Goal: Transaction & Acquisition: Purchase product/service

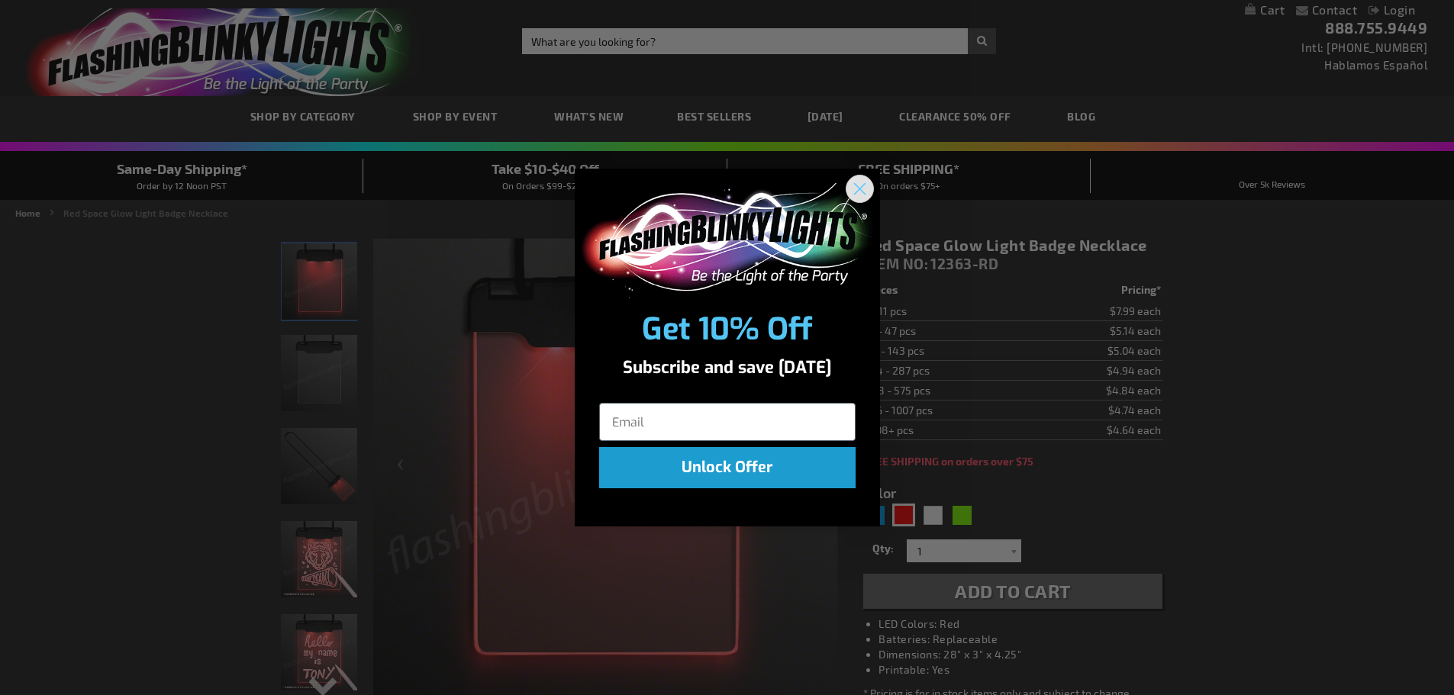
click at [859, 187] on circle "Close dialog" at bounding box center [858, 188] width 25 height 25
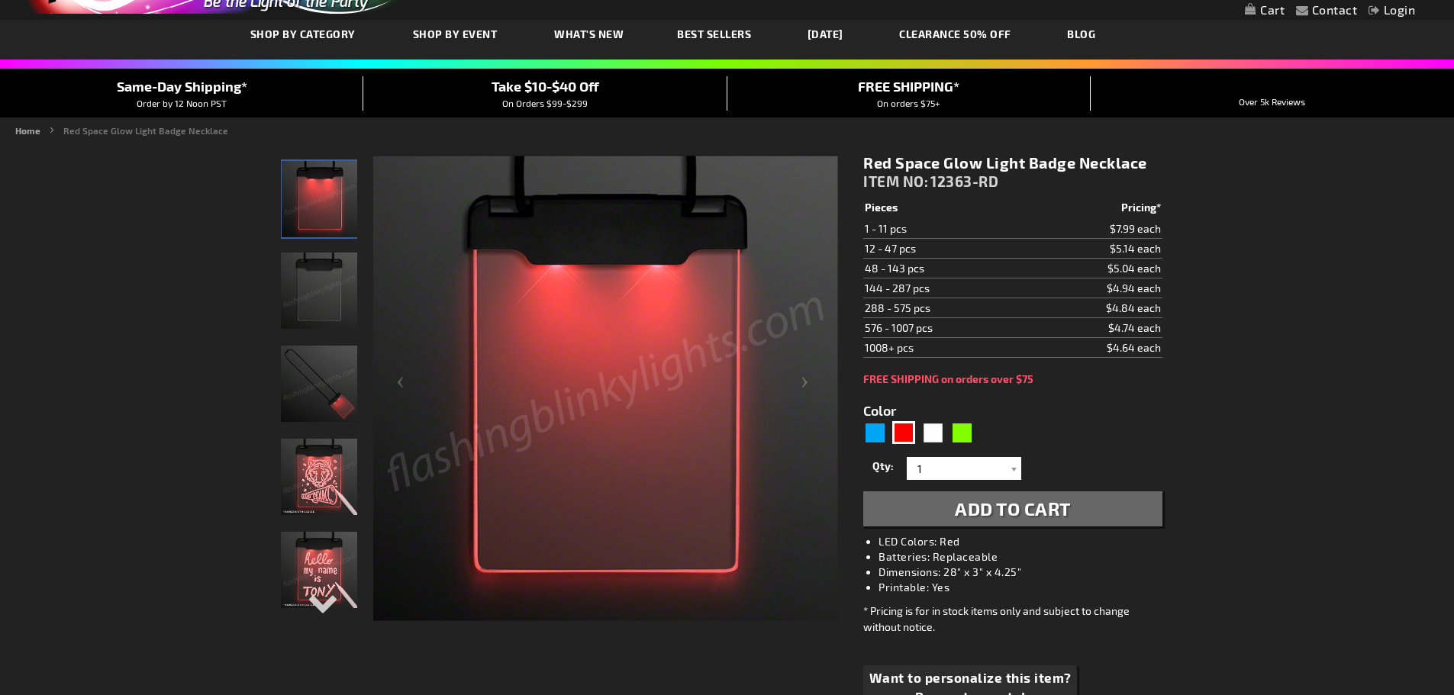
scroll to position [153, 0]
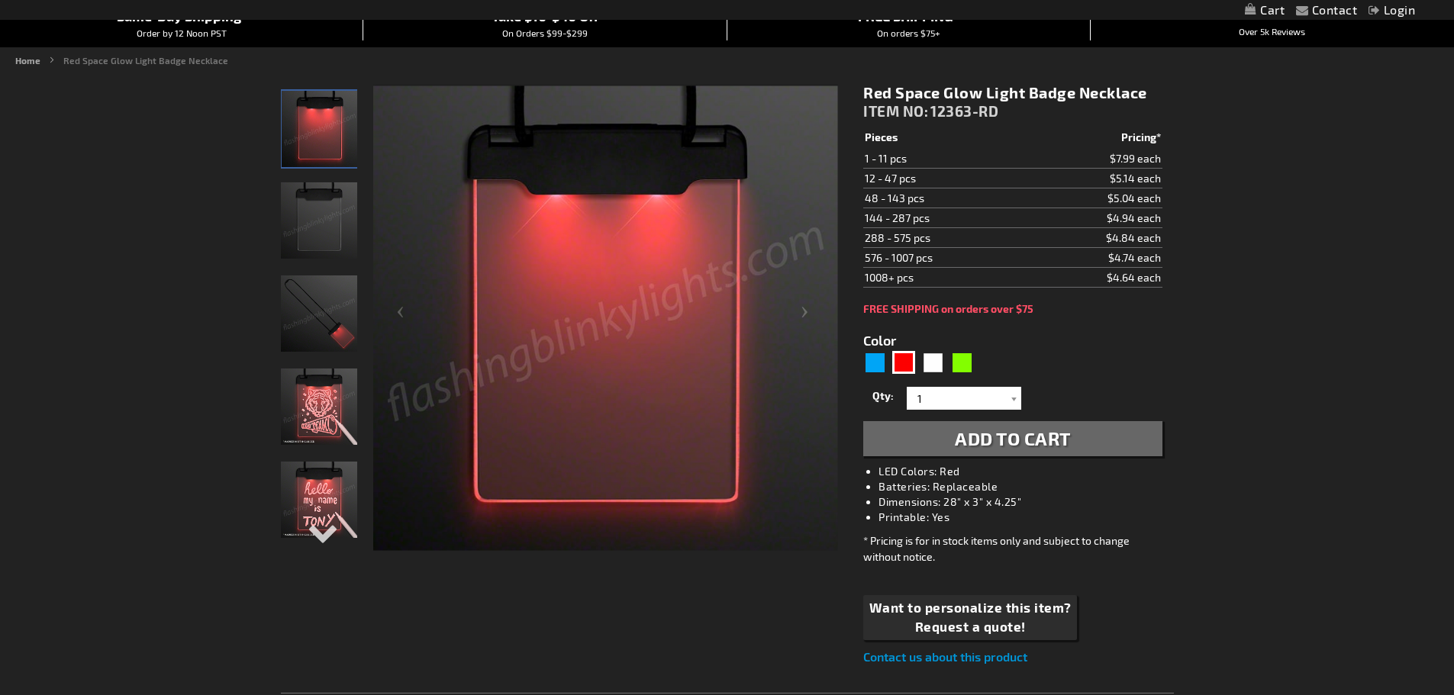
click at [307, 498] on img "Light Up Space Red Glow Badge Necklace" at bounding box center [319, 500] width 76 height 76
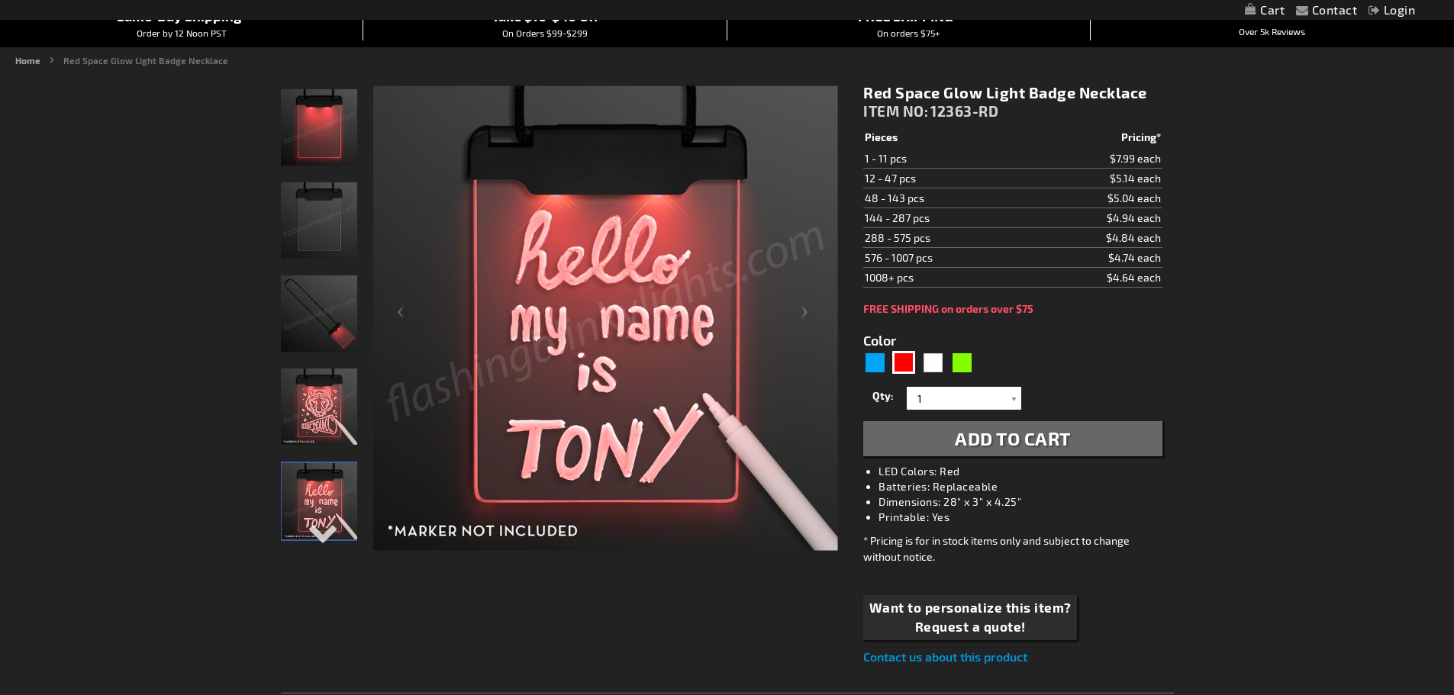
click at [321, 409] on img "Light Up Space Red Glow Badge Necklace" at bounding box center [319, 407] width 76 height 76
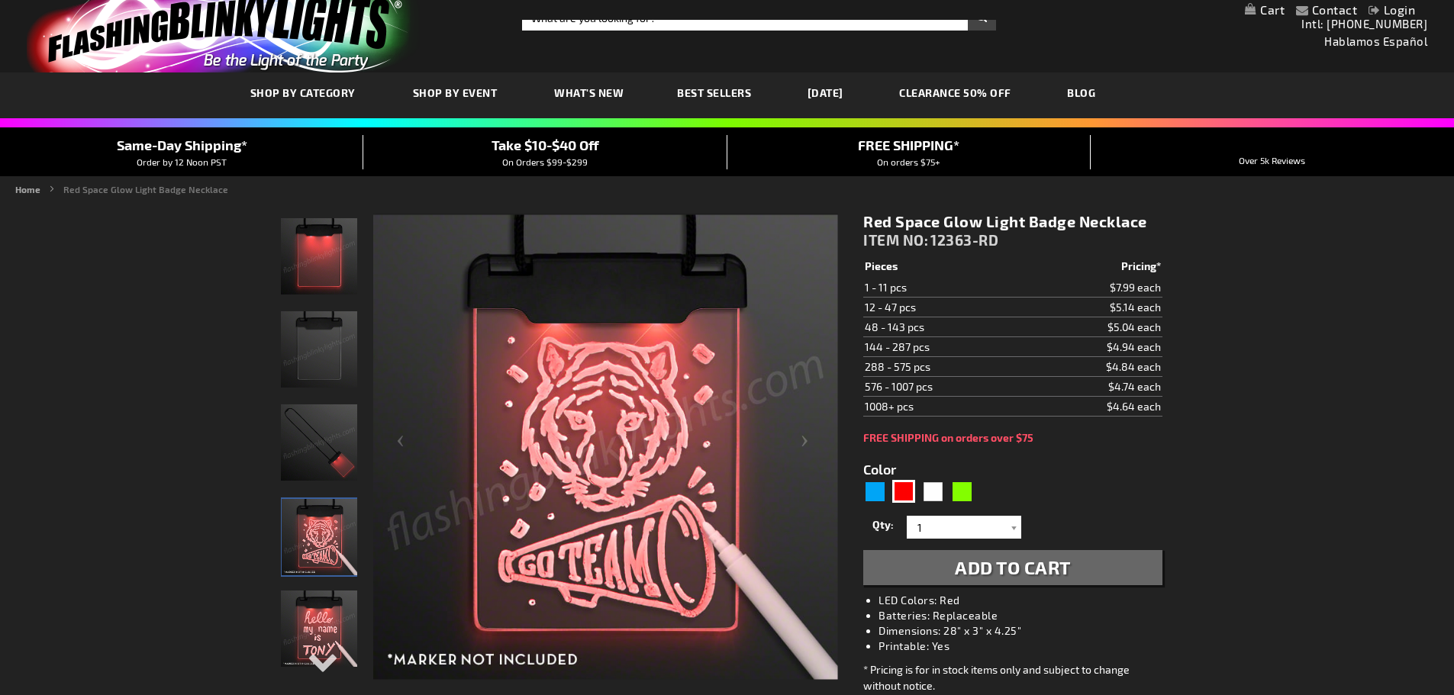
scroll to position [0, 0]
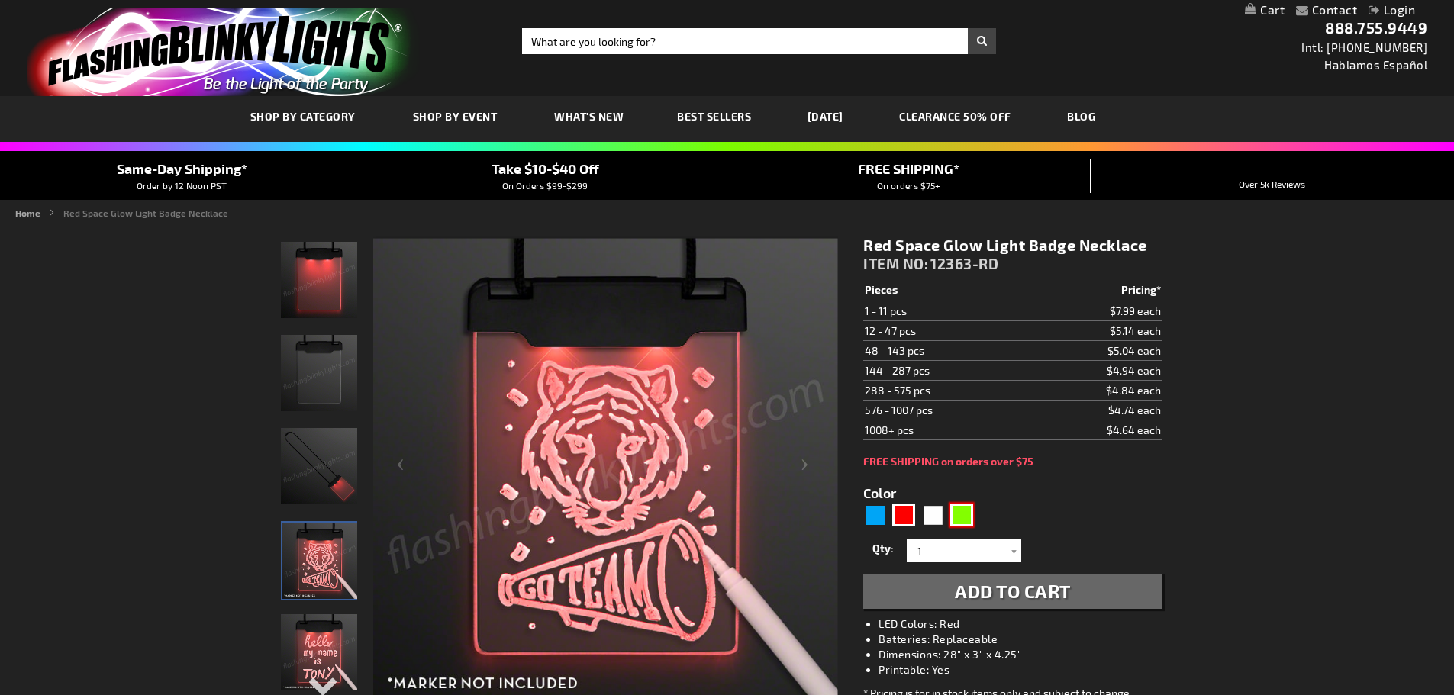
click at [965, 514] on div "Green" at bounding box center [961, 515] width 23 height 23
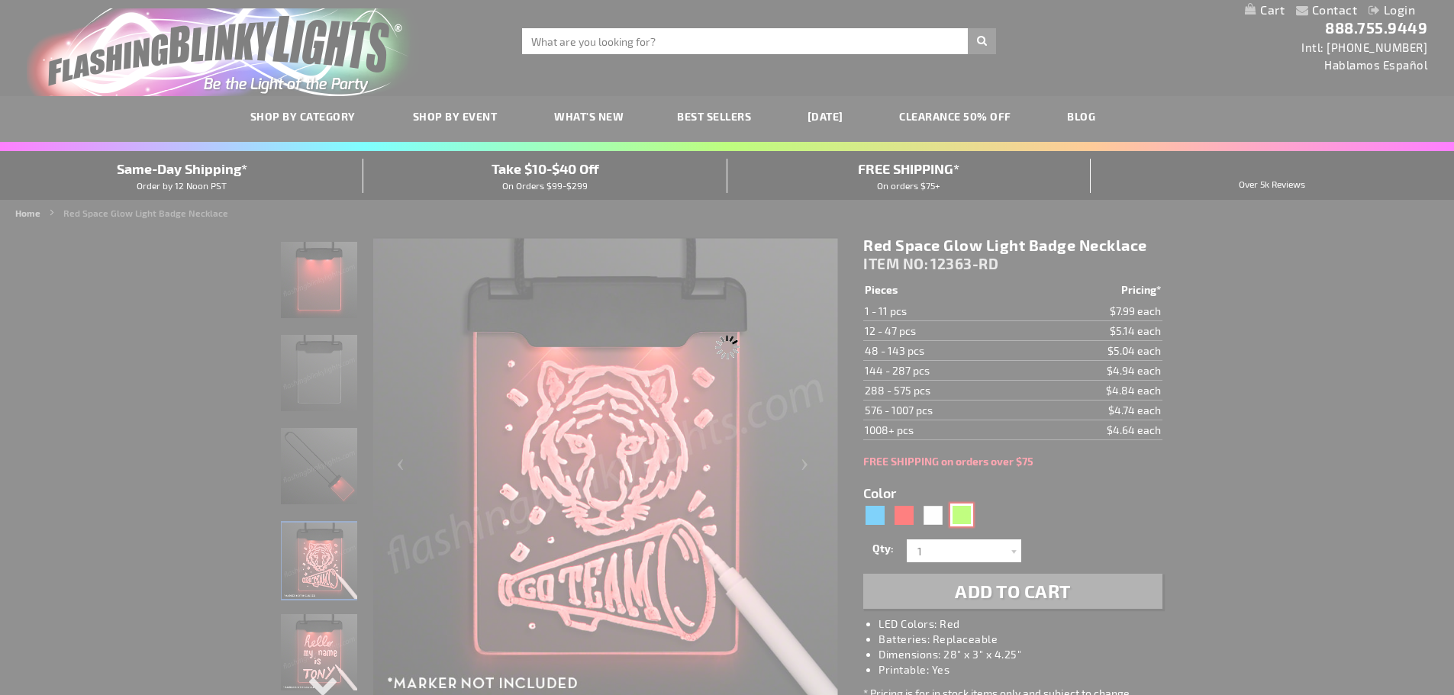
type input "5648"
type input "12363-GN"
type input "Customize - Green Space Glow Light Badge Necklace - ITEM NO: 12363-GN"
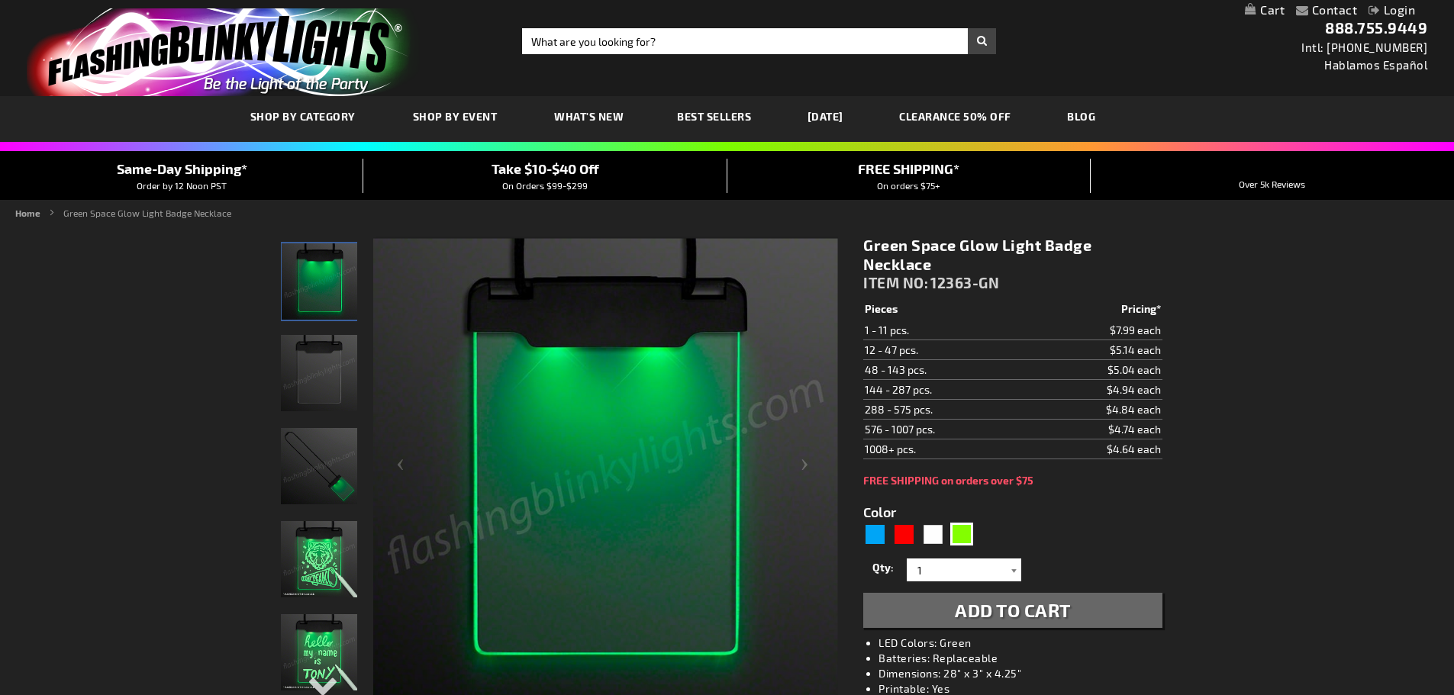
click at [1008, 568] on div at bounding box center [1013, 570] width 15 height 23
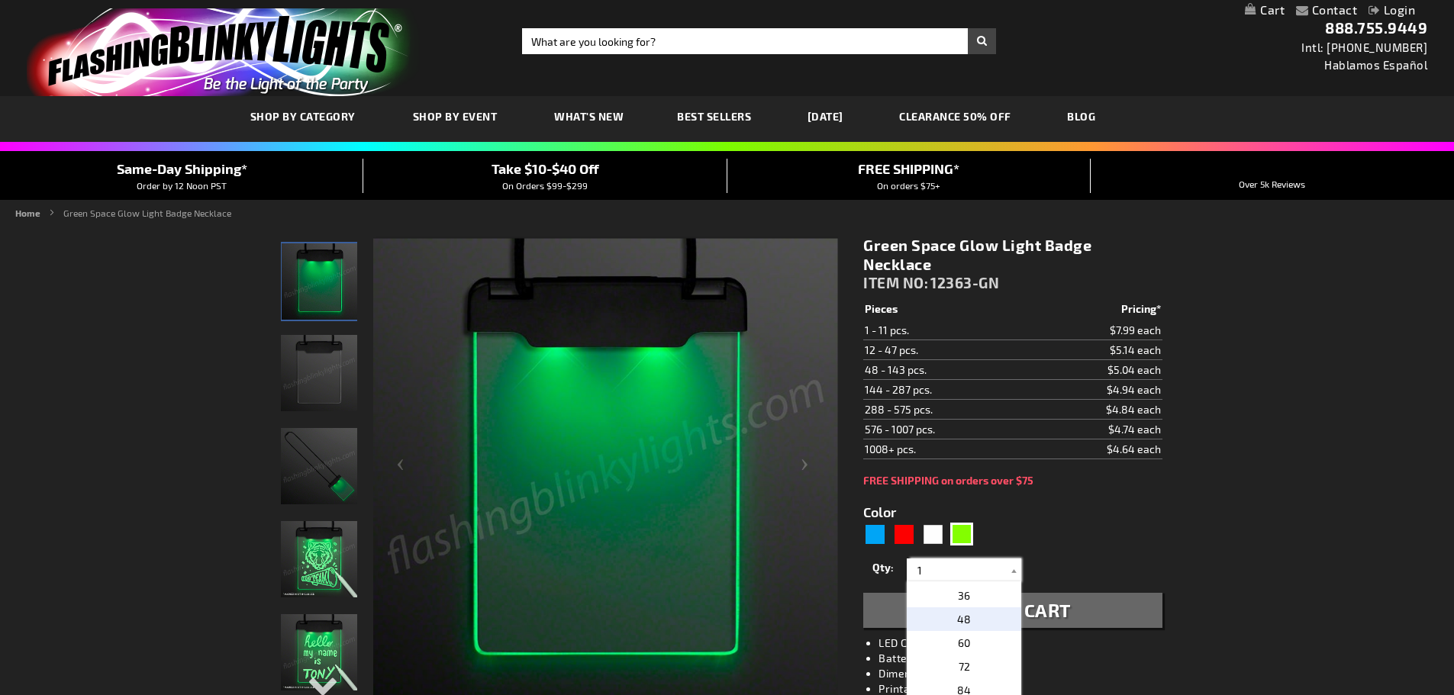
scroll to position [229, 0]
click at [980, 622] on p "12" at bounding box center [964, 625] width 114 height 24
type input "12"
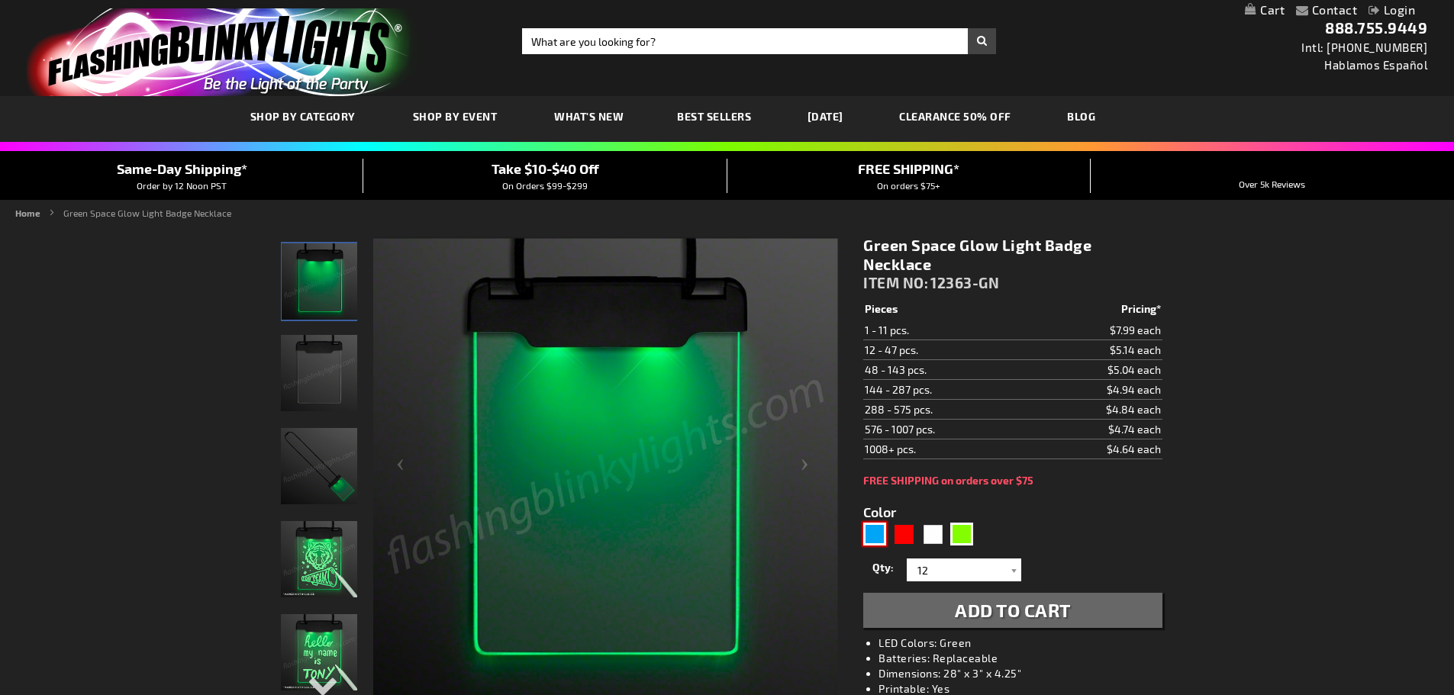
click at [880, 530] on div "Blue" at bounding box center [874, 534] width 23 height 23
type input "5629"
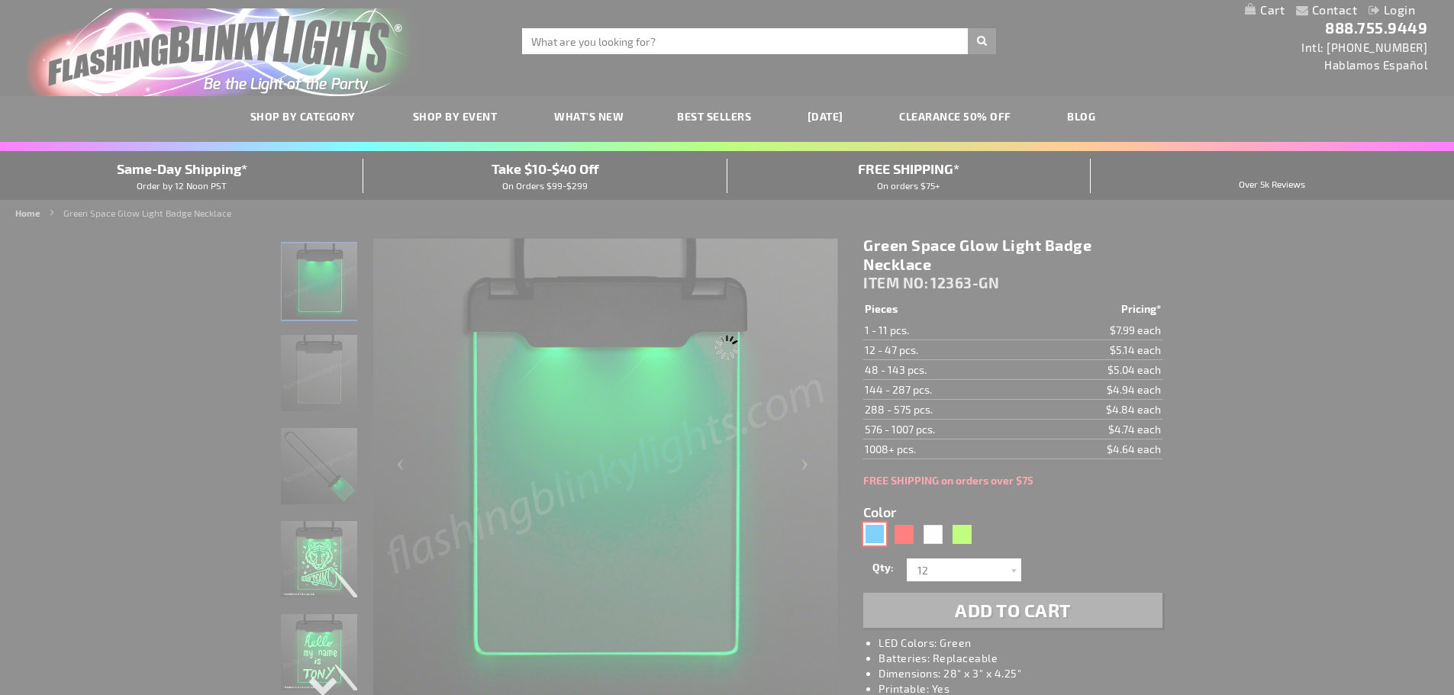
type input "12363-BL"
type input "Customize - Blue Space Glow Light Badge Necklace - ITEM NO: 12363-BL"
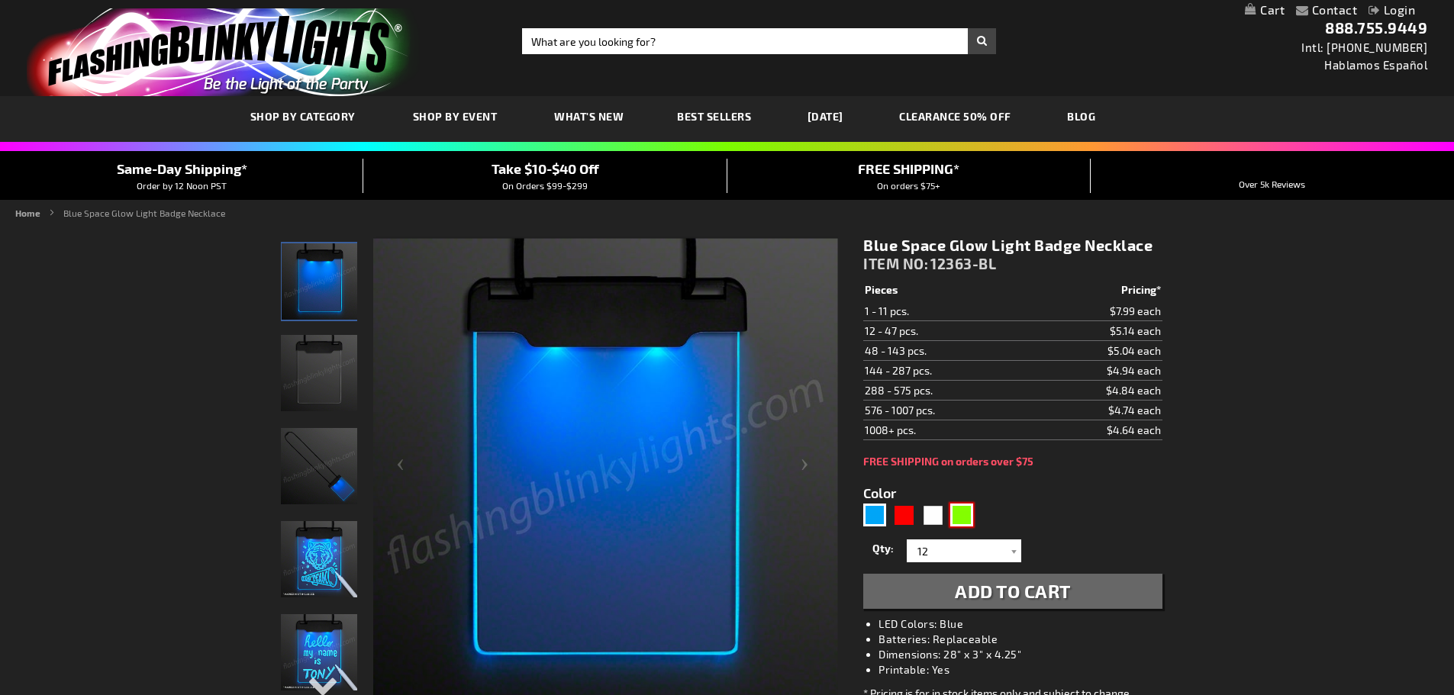
click at [963, 520] on div "Green" at bounding box center [961, 515] width 23 height 23
type input "5648"
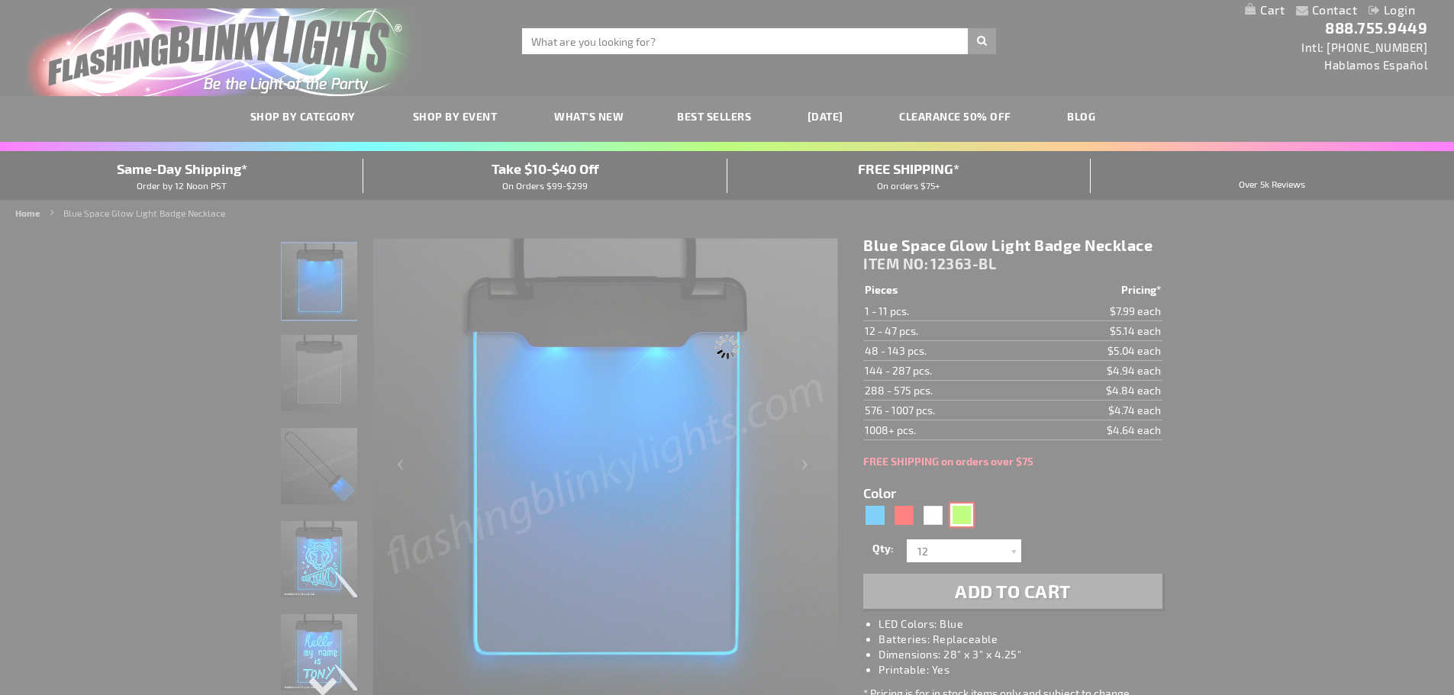
type input "12363-GN"
type input "Customize - Green Space Glow Light Badge Necklace - ITEM NO: 12363-GN"
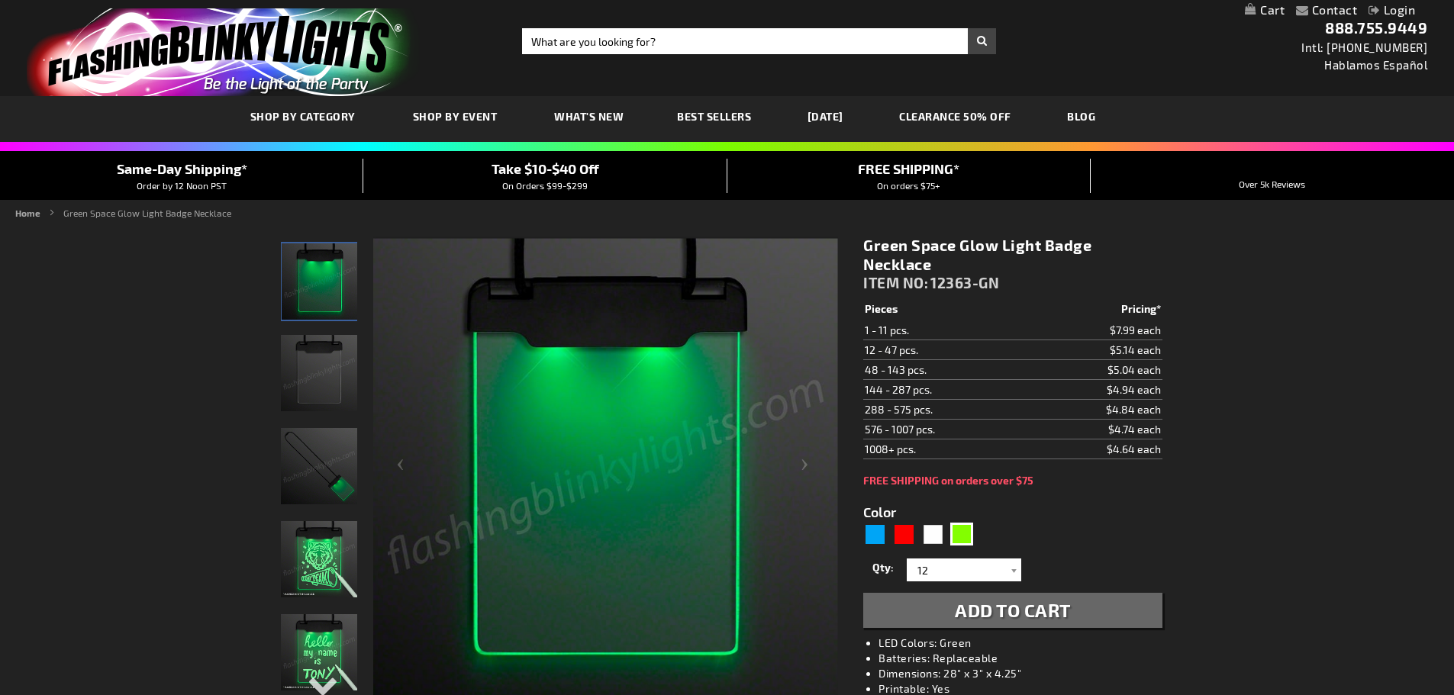
click at [967, 608] on span "Add to Cart" at bounding box center [1013, 610] width 116 height 22
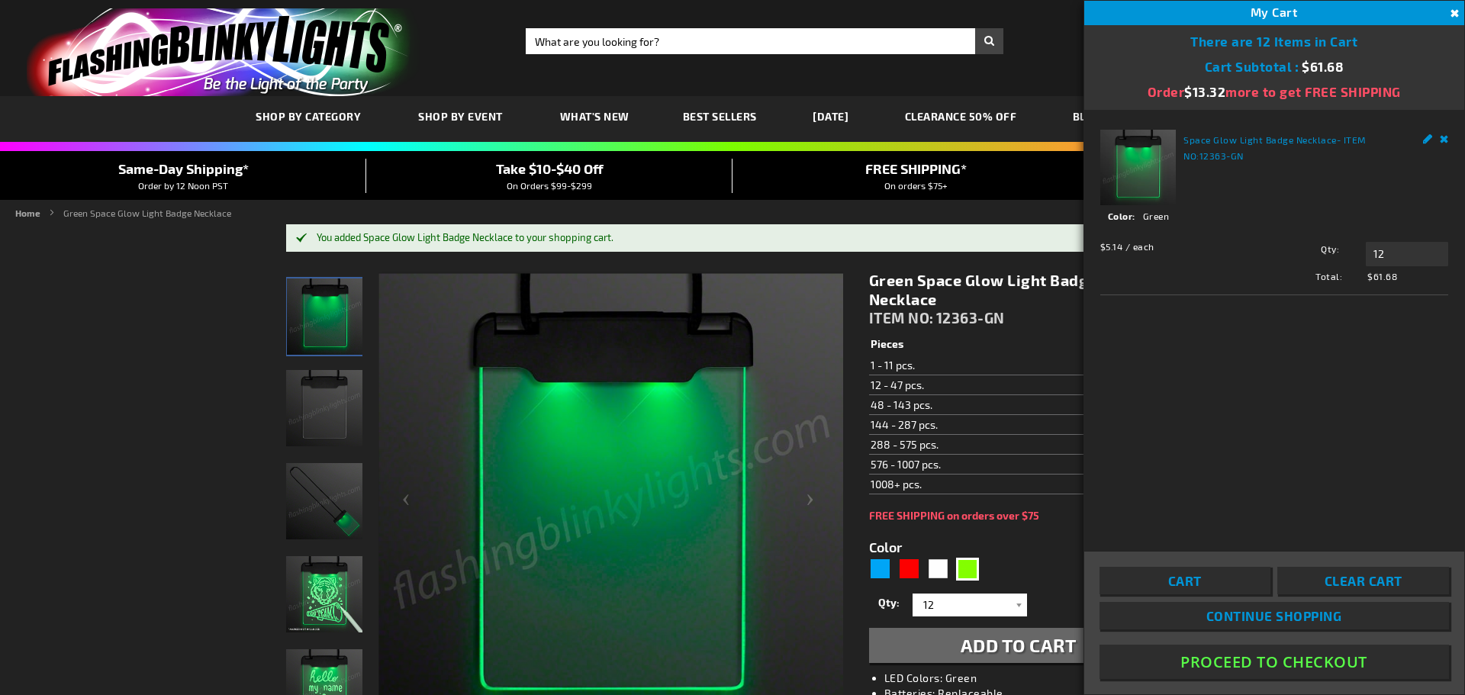
click at [872, 521] on div "FREE SHIPPING on orders over $75" at bounding box center [1018, 516] width 298 height 12
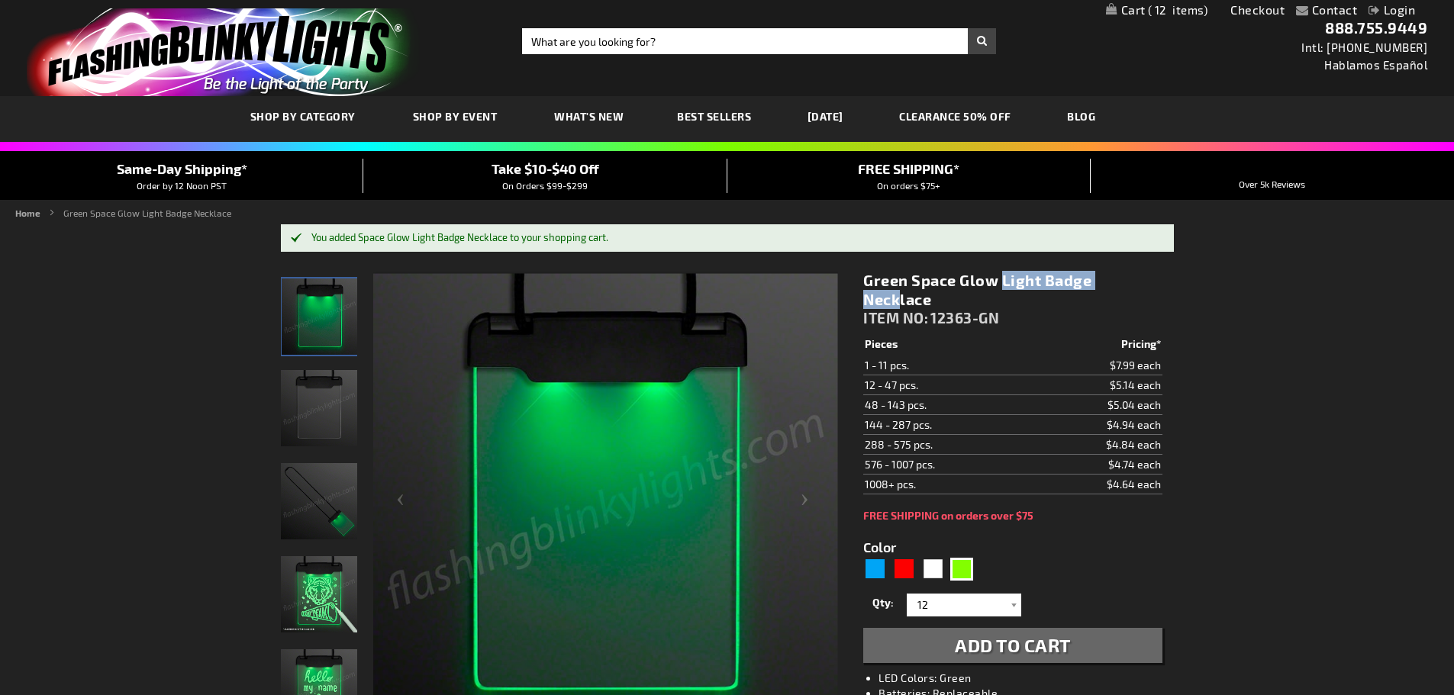
drag, startPoint x: 960, startPoint y: 279, endPoint x: 1091, endPoint y: 286, distance: 131.4
click at [1091, 286] on h1 "Green Space Glow Light Badge Necklace" at bounding box center [1012, 290] width 298 height 38
copy h1 "Glow Light Badge"
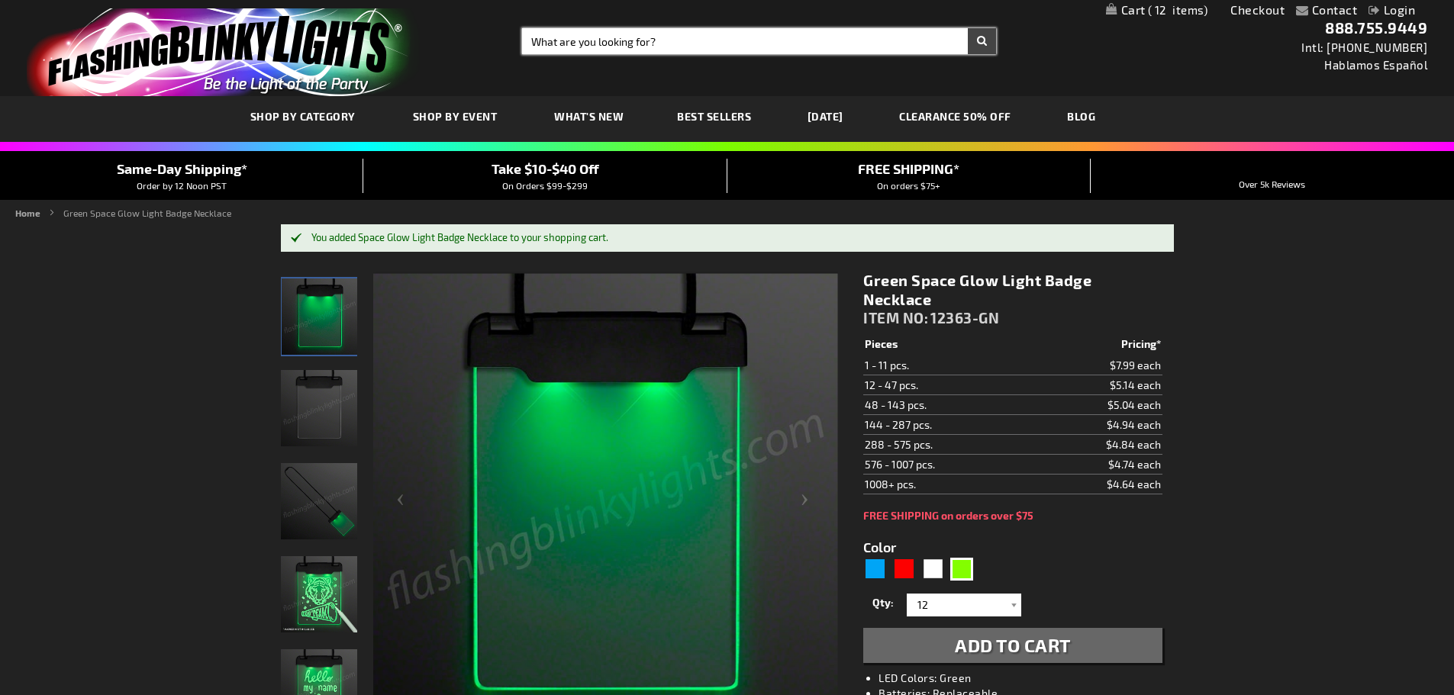
click at [660, 35] on input "Search" at bounding box center [759, 41] width 474 height 26
paste input "Glow Light Badge"
type input "Glow Light Badge"
click at [976, 32] on button "Search" at bounding box center [982, 41] width 28 height 26
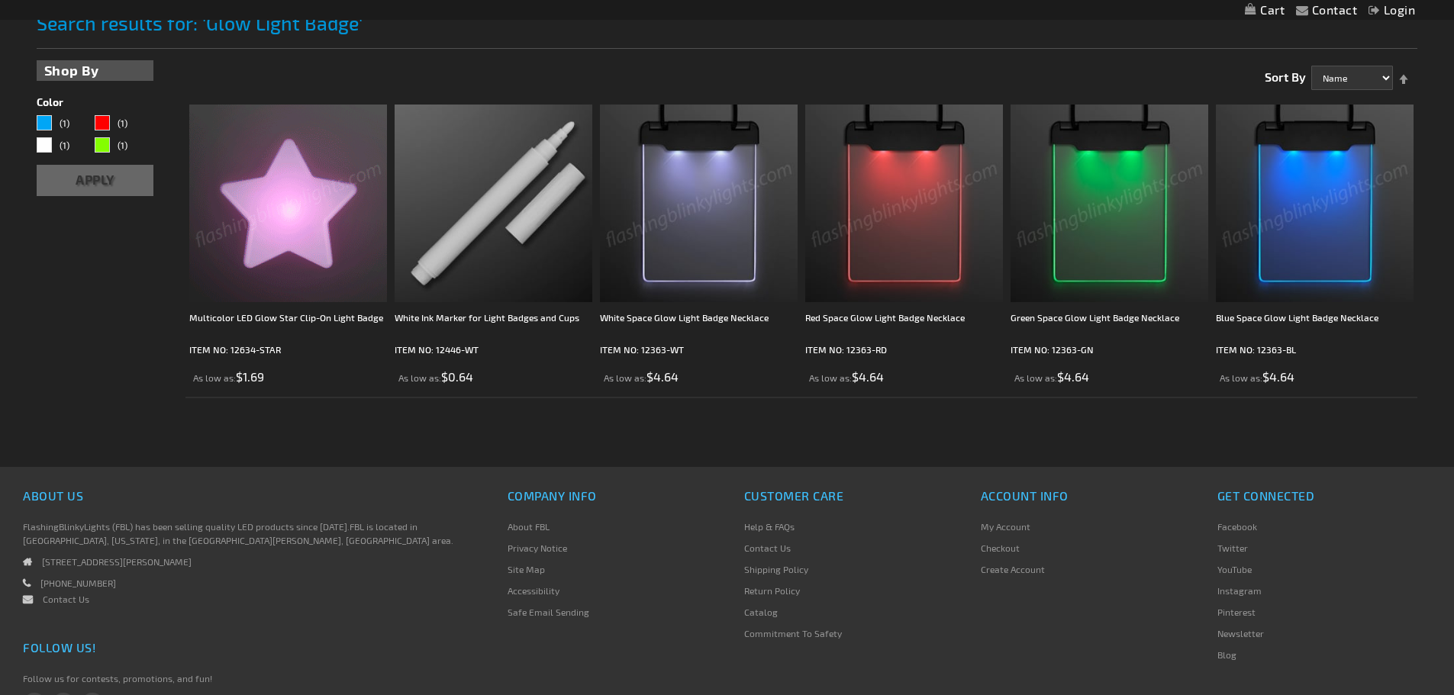
scroll to position [229, 0]
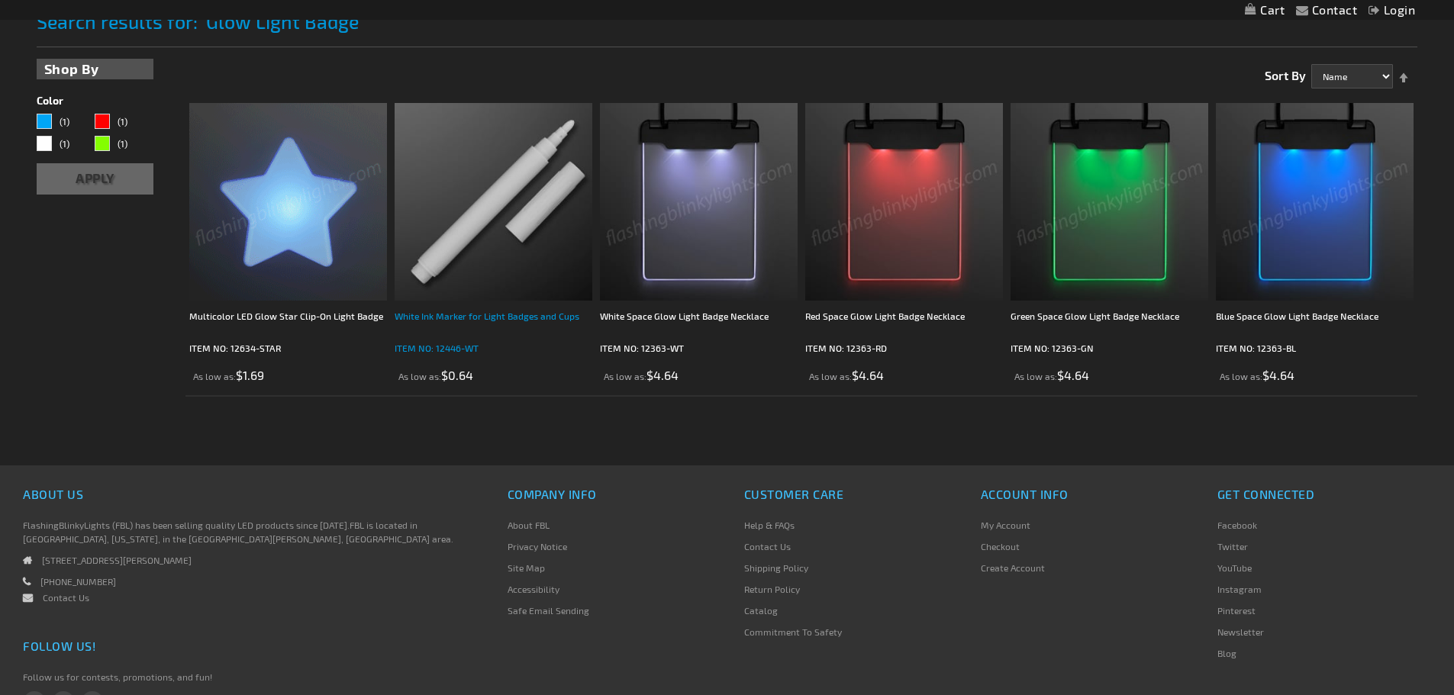
click at [486, 313] on div "White Ink Marker for Light Badges and Cups" at bounding box center [494, 323] width 198 height 31
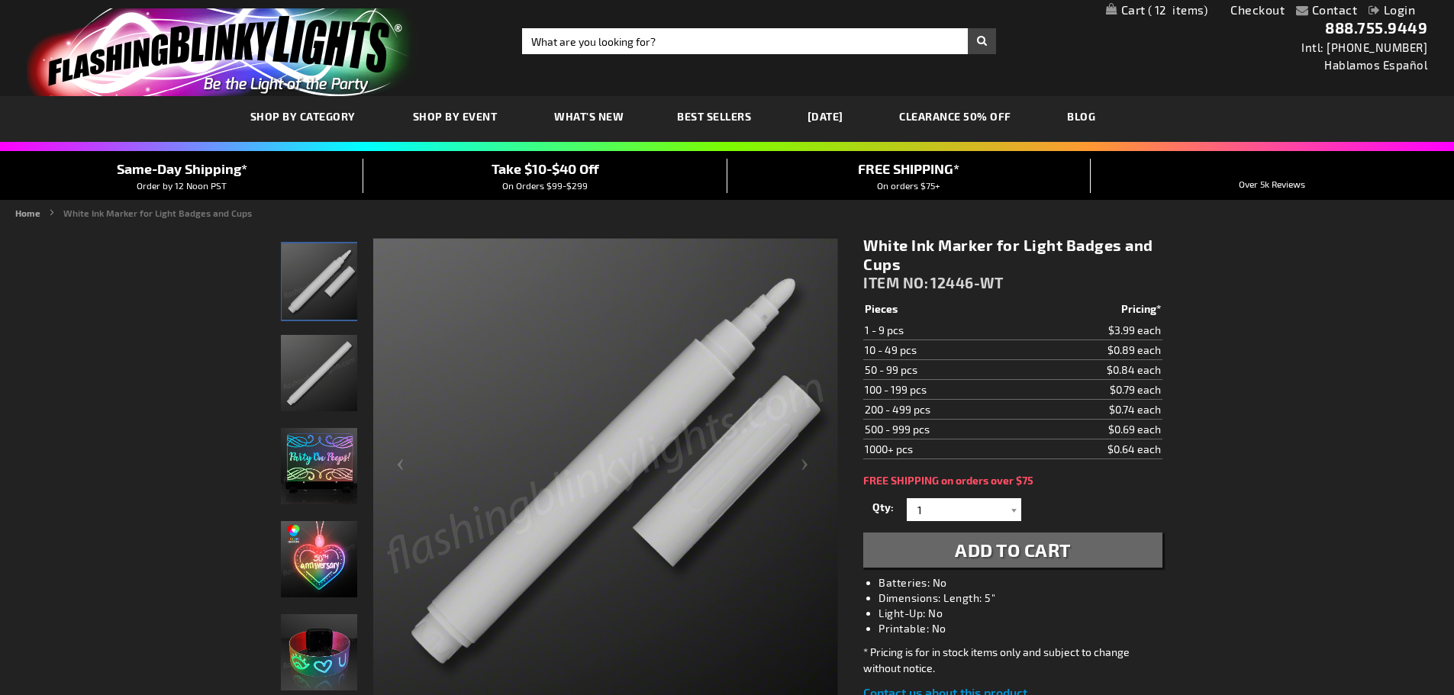
click at [311, 462] on img "White Ink Marker for Light Signs" at bounding box center [319, 466] width 76 height 76
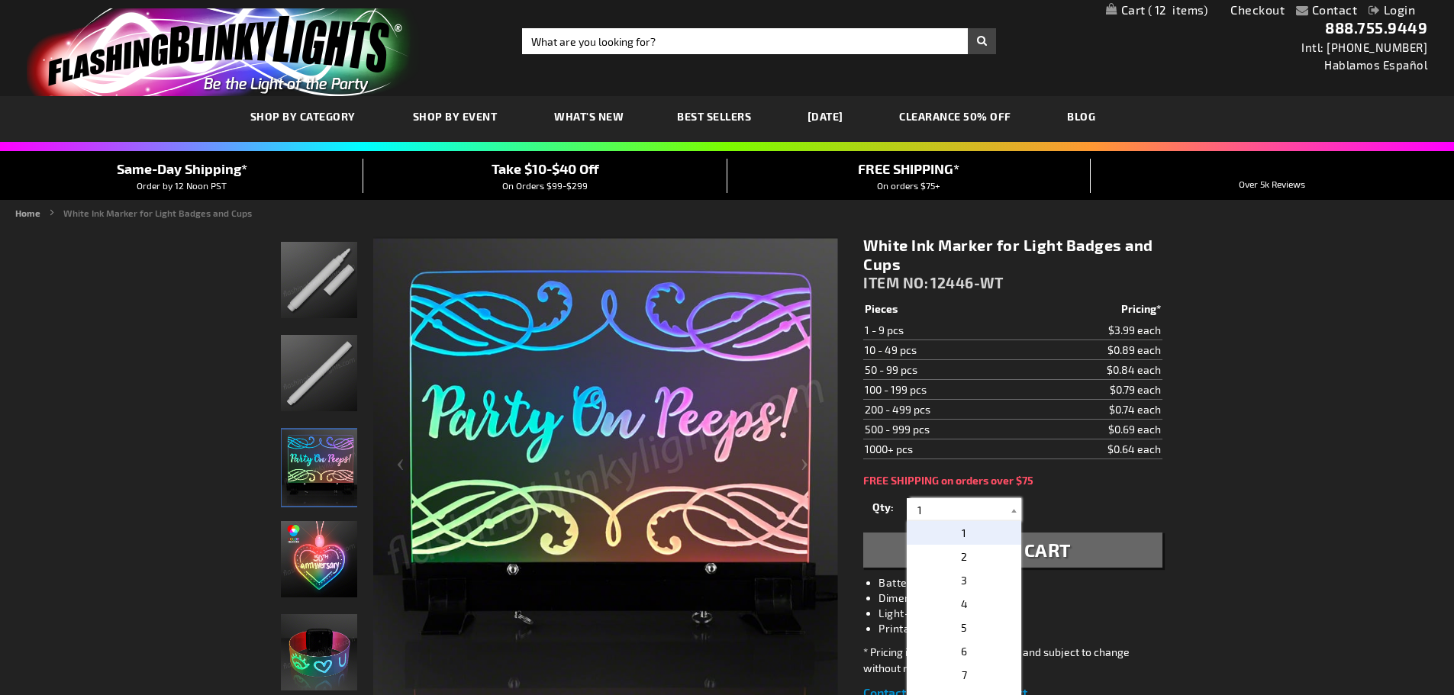
drag, startPoint x: 930, startPoint y: 507, endPoint x: 896, endPoint y: 501, distance: 34.8
click at [896, 501] on div "Qty 1 2 3 4 5 6 7 8 9 10 20 30 40 50 60 70 80 90 100 110 120 130 140 150 1" at bounding box center [1012, 510] width 298 height 31
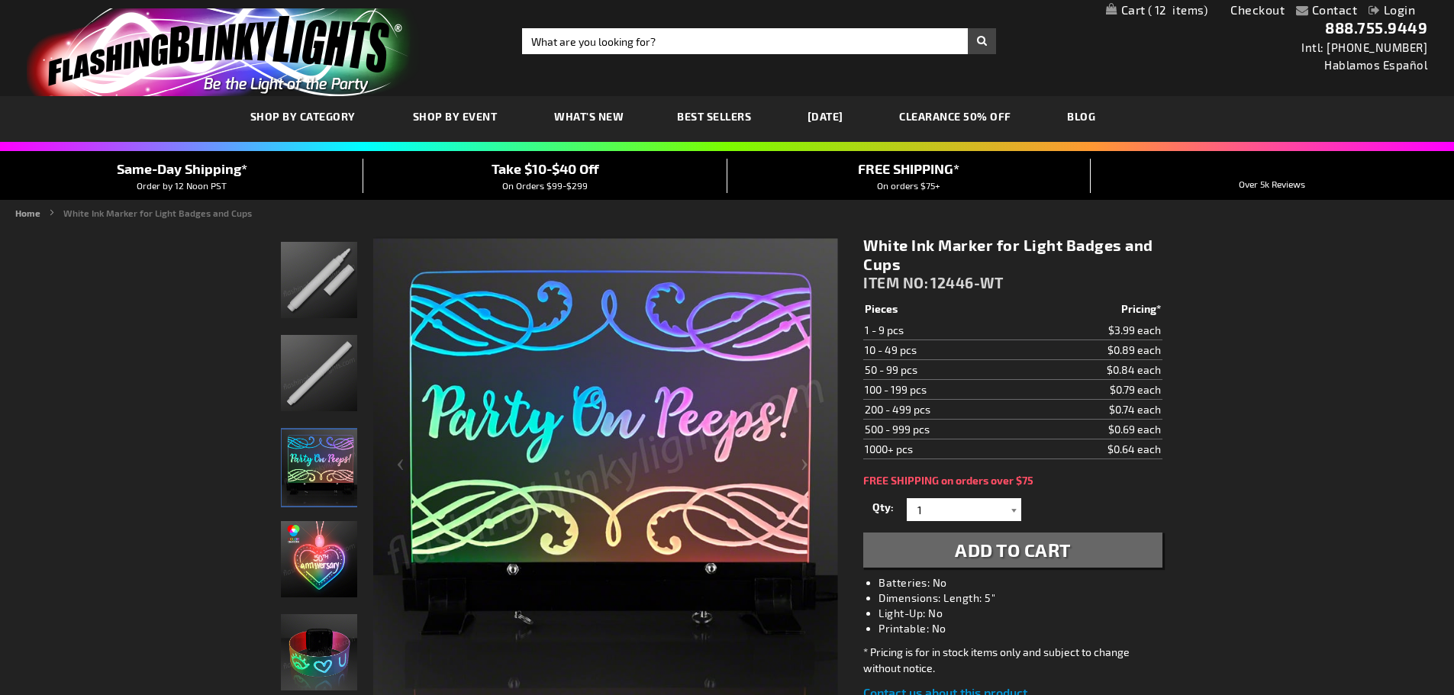
click at [1015, 505] on div at bounding box center [1013, 509] width 15 height 23
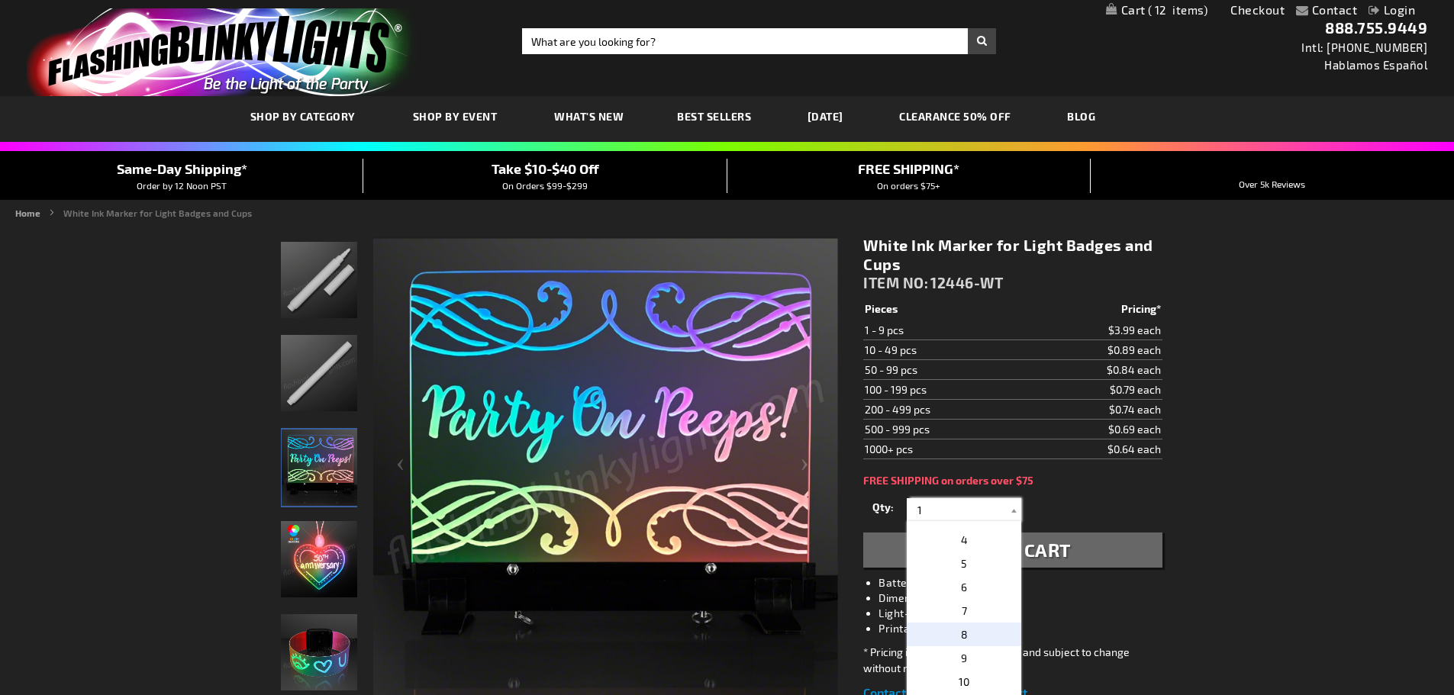
scroll to position [153, 0]
click at [968, 588] on p "10" at bounding box center [964, 594] width 114 height 24
type input "10"
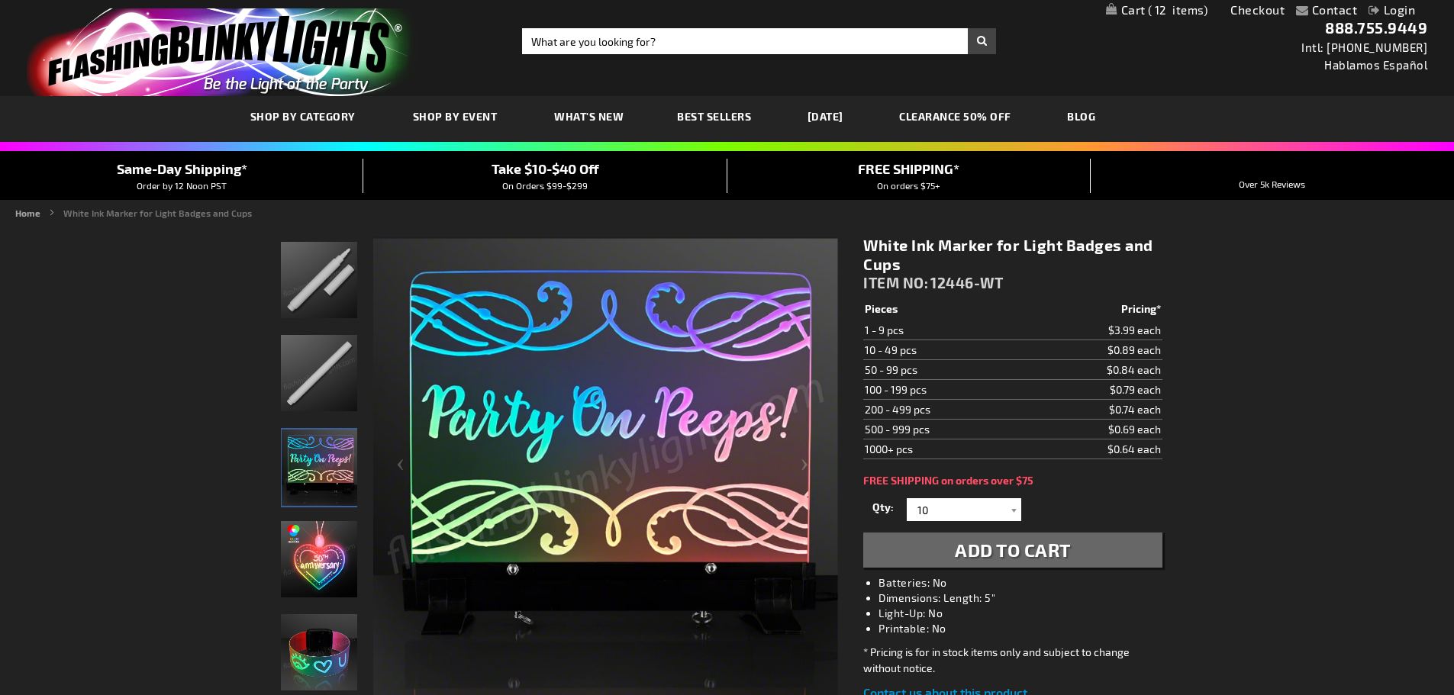
click at [1018, 554] on span "Add to Cart" at bounding box center [1013, 550] width 116 height 22
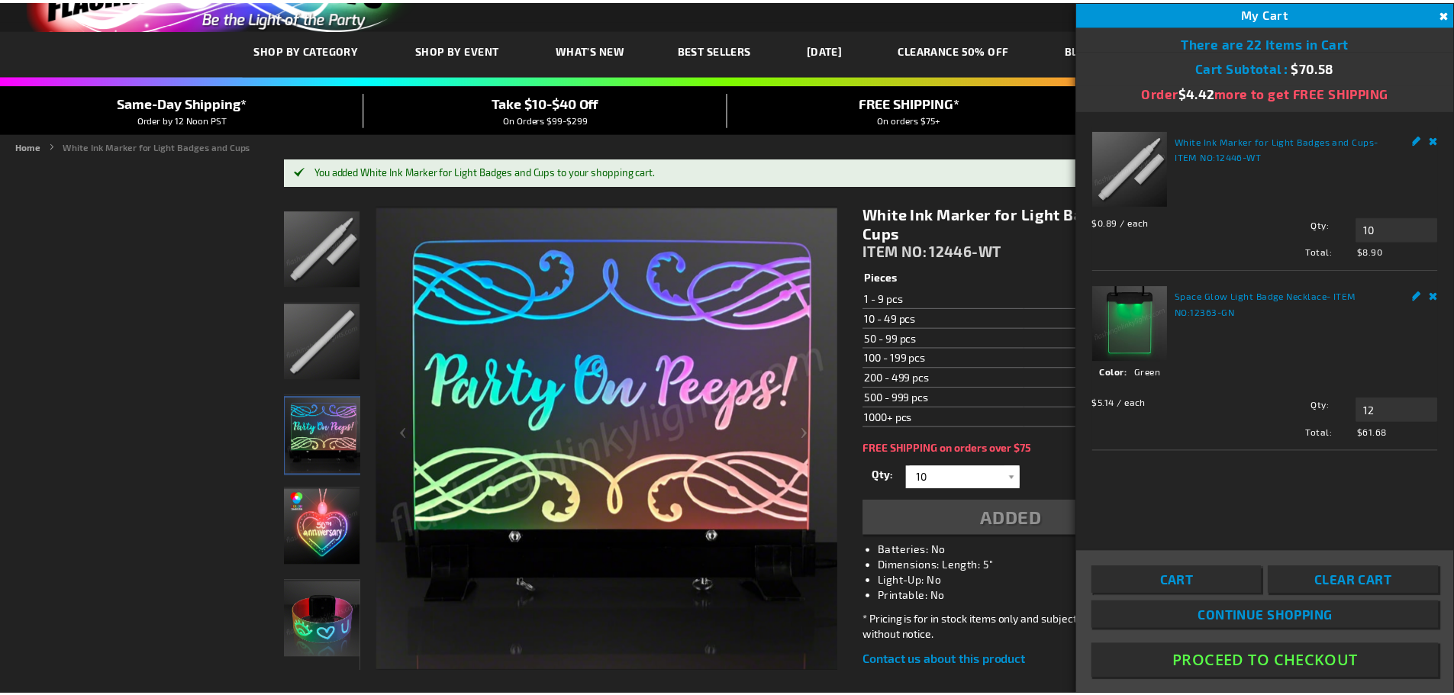
scroll to position [76, 0]
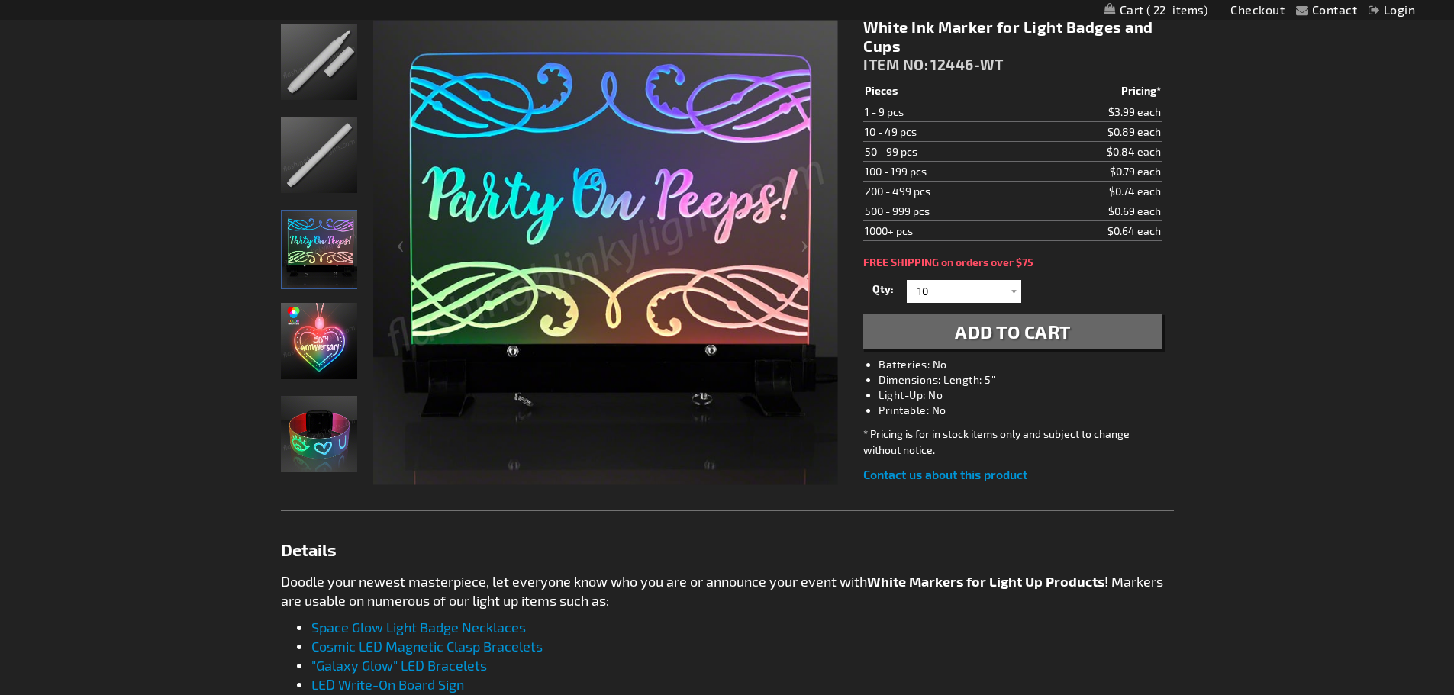
scroll to position [305, 0]
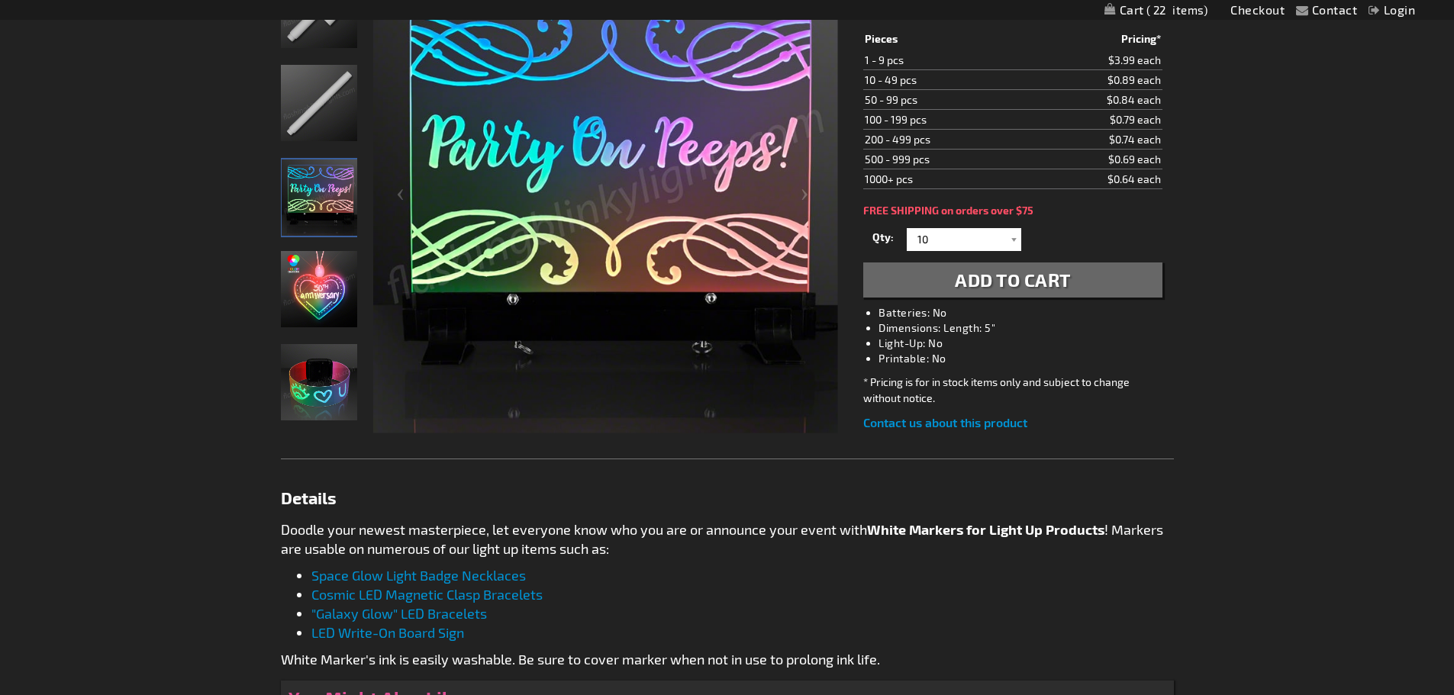
click at [321, 376] on img "White Ink Marker for Light Bracelets" at bounding box center [319, 382] width 76 height 76
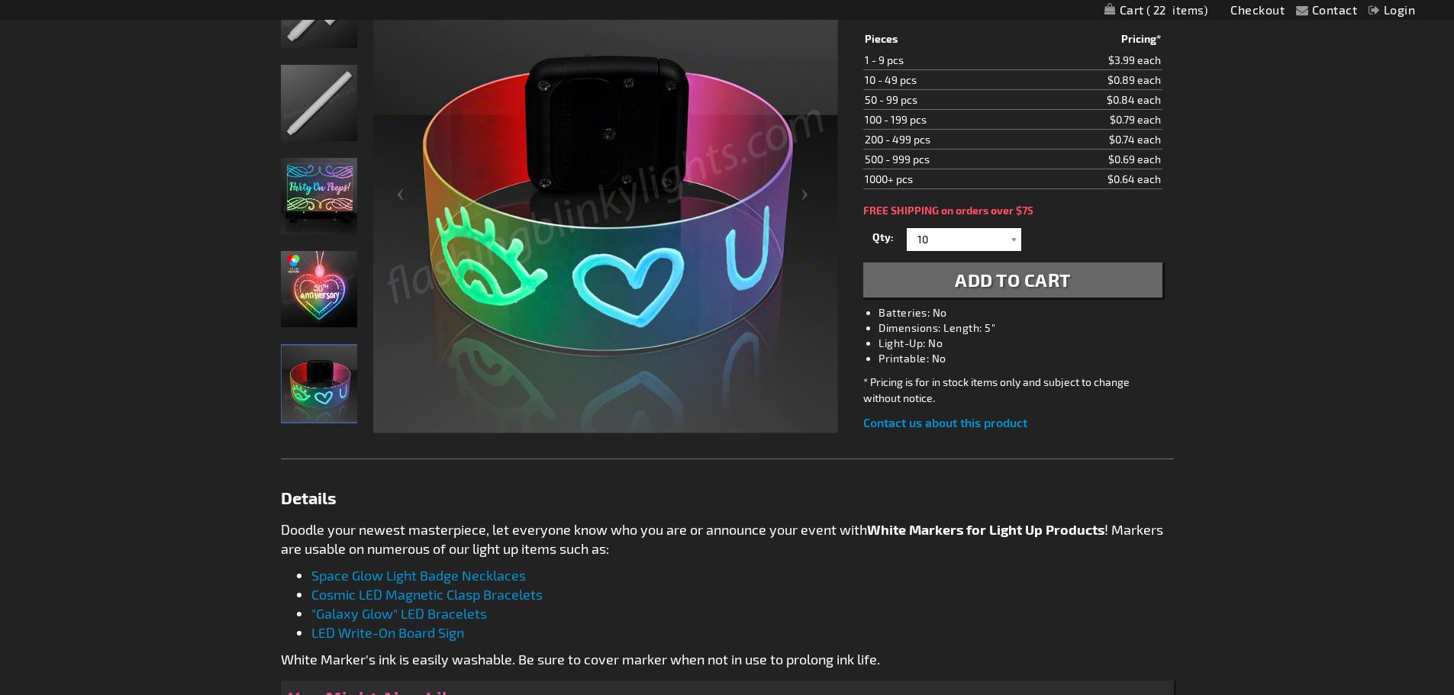
click at [327, 308] on img "White Ink Marker for Light Badges" at bounding box center [319, 289] width 76 height 76
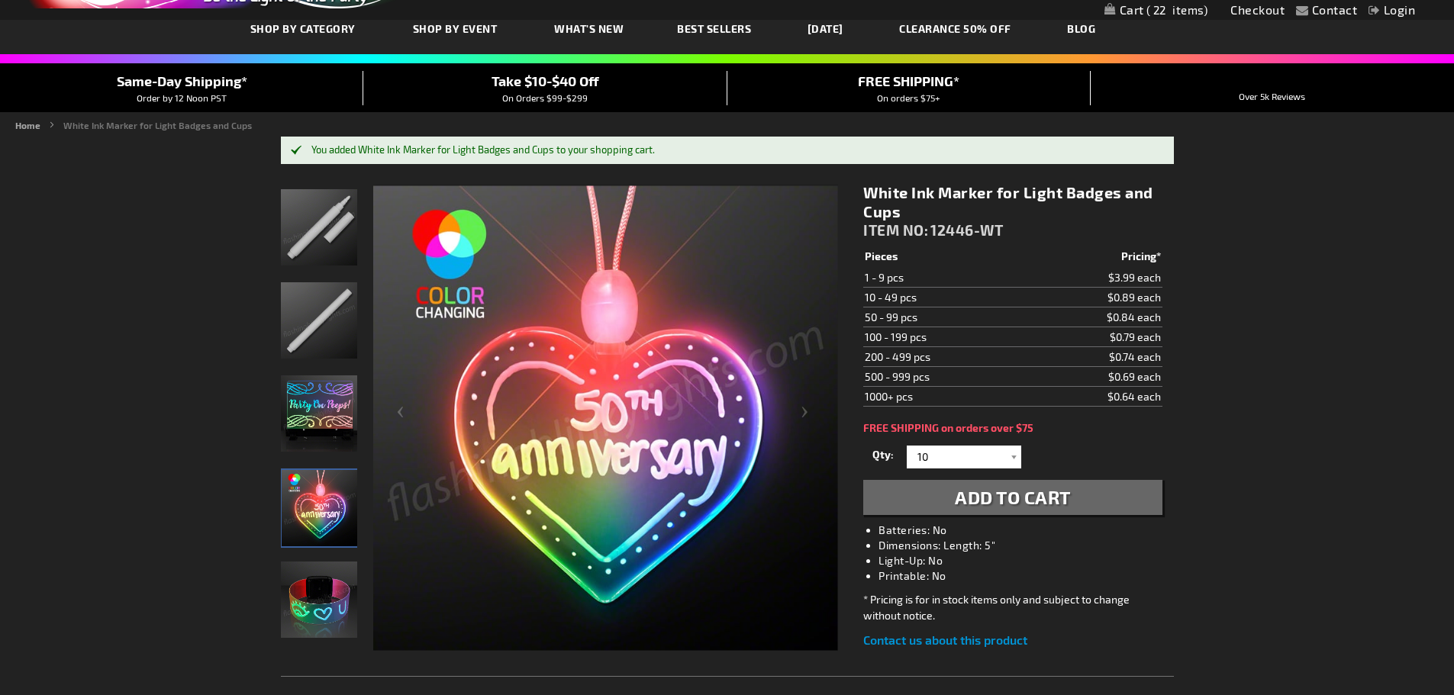
scroll to position [76, 0]
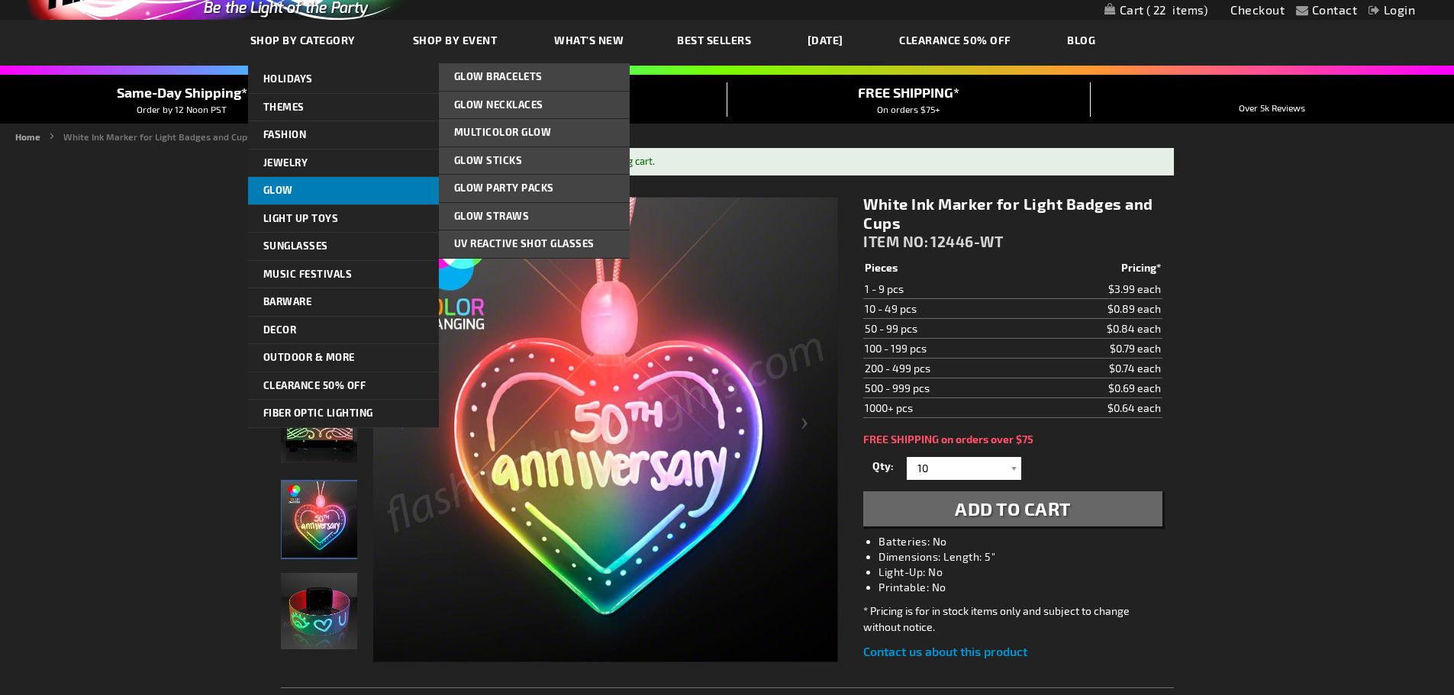
click at [317, 190] on link "Glow" at bounding box center [343, 190] width 191 height 27
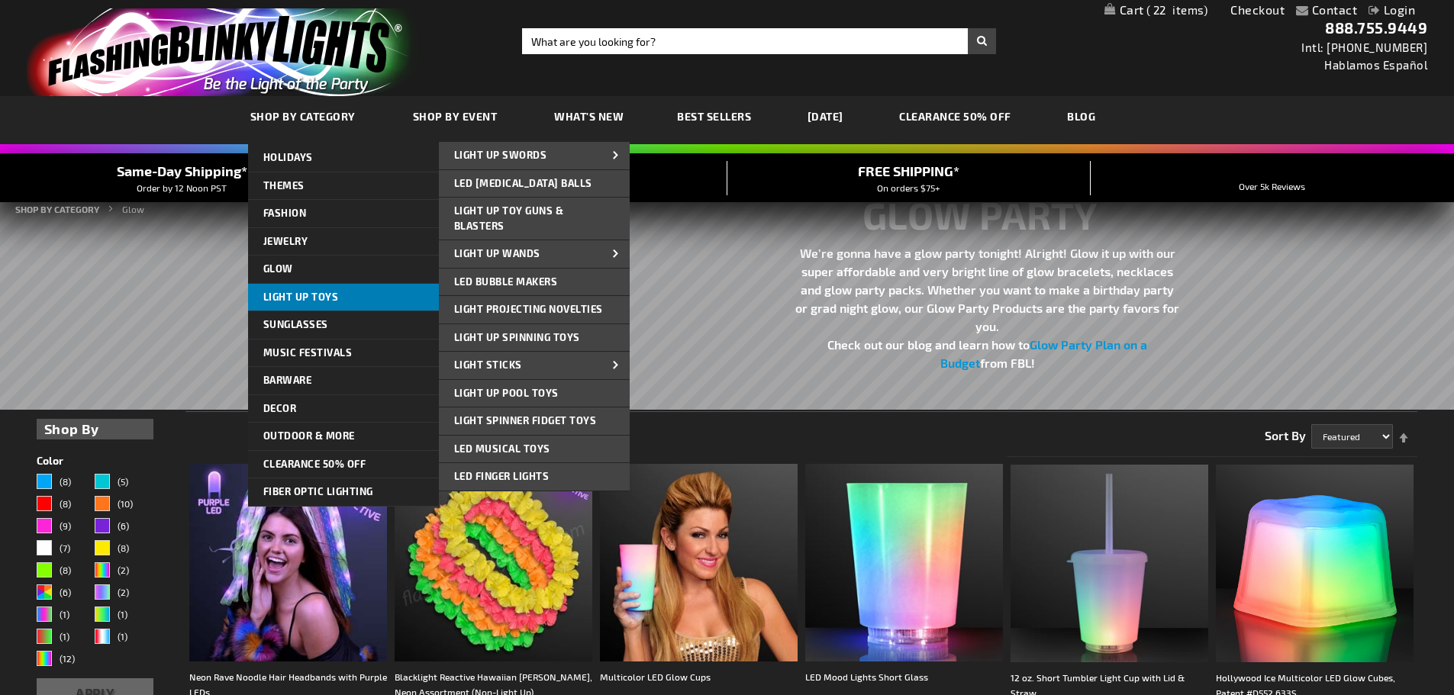
click at [331, 298] on span "Light Up Toys" at bounding box center [301, 297] width 76 height 12
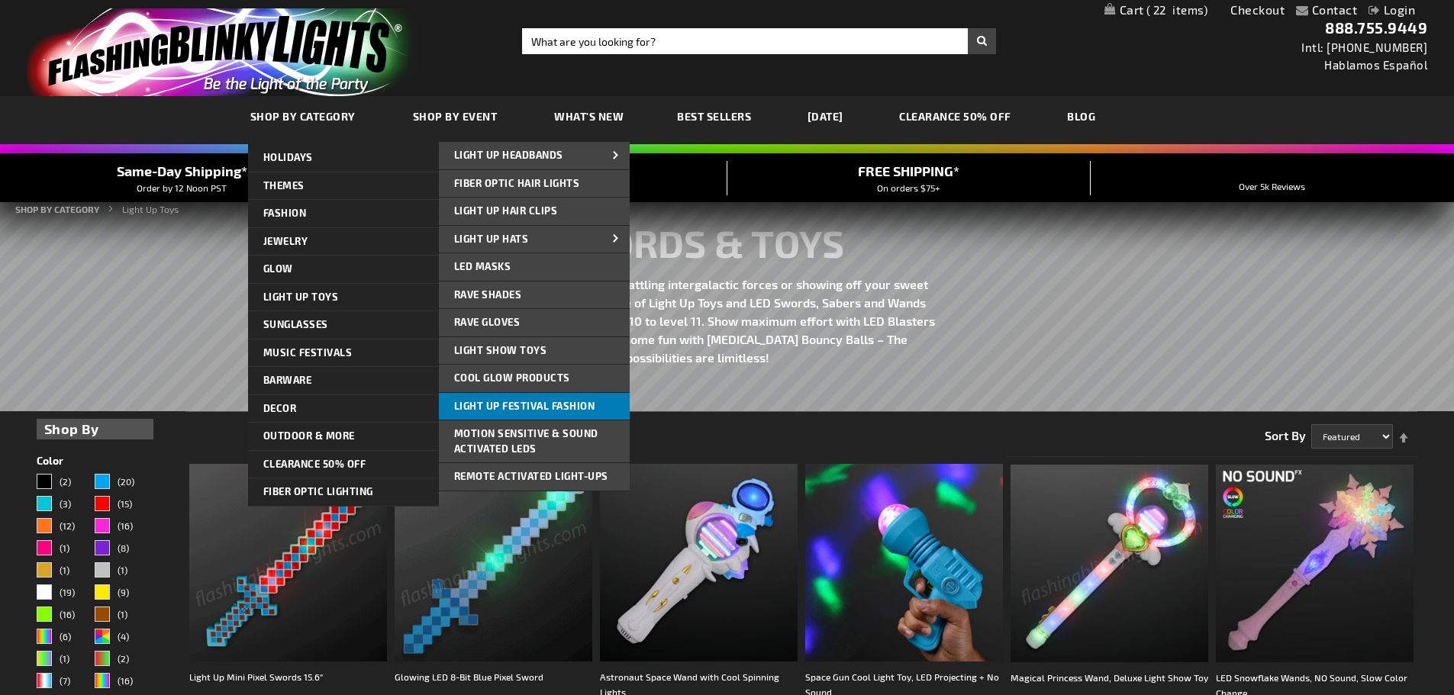
click at [565, 407] on span "Light Up Festival Fashion" at bounding box center [524, 406] width 141 height 12
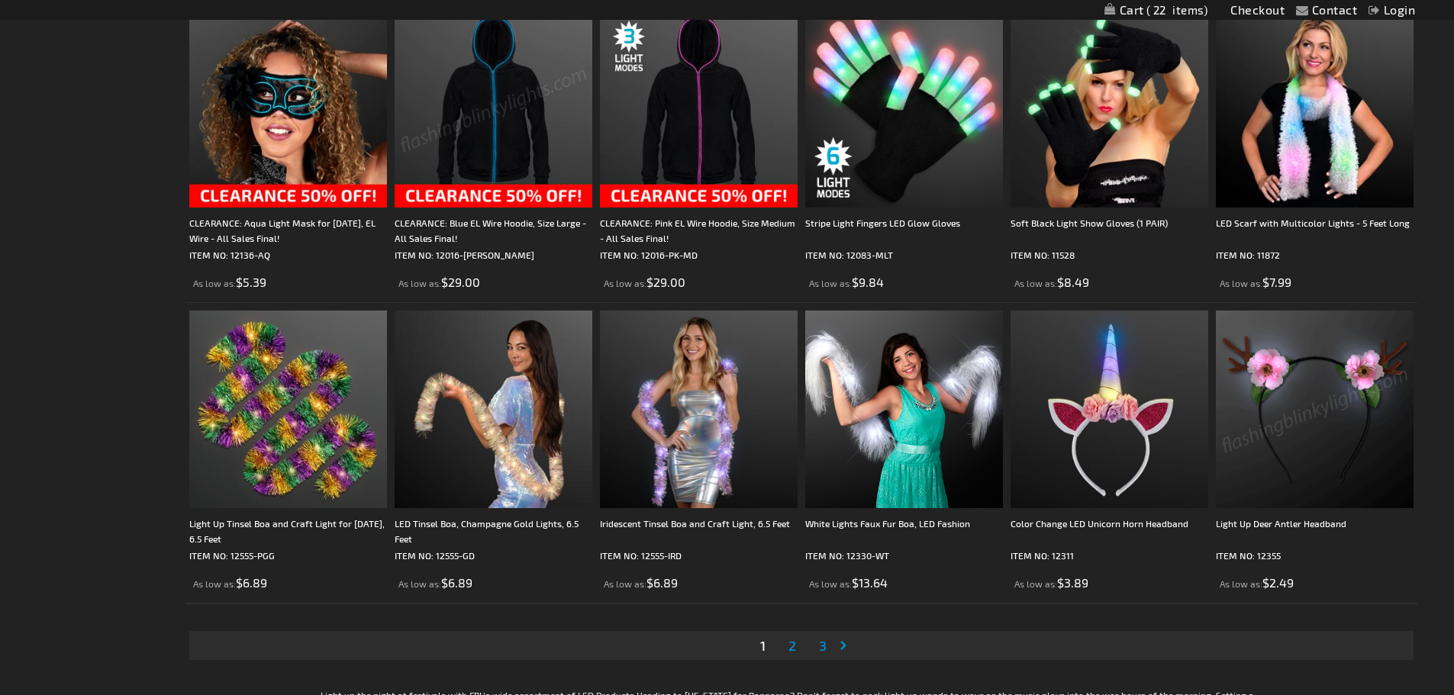
scroll to position [2748, 0]
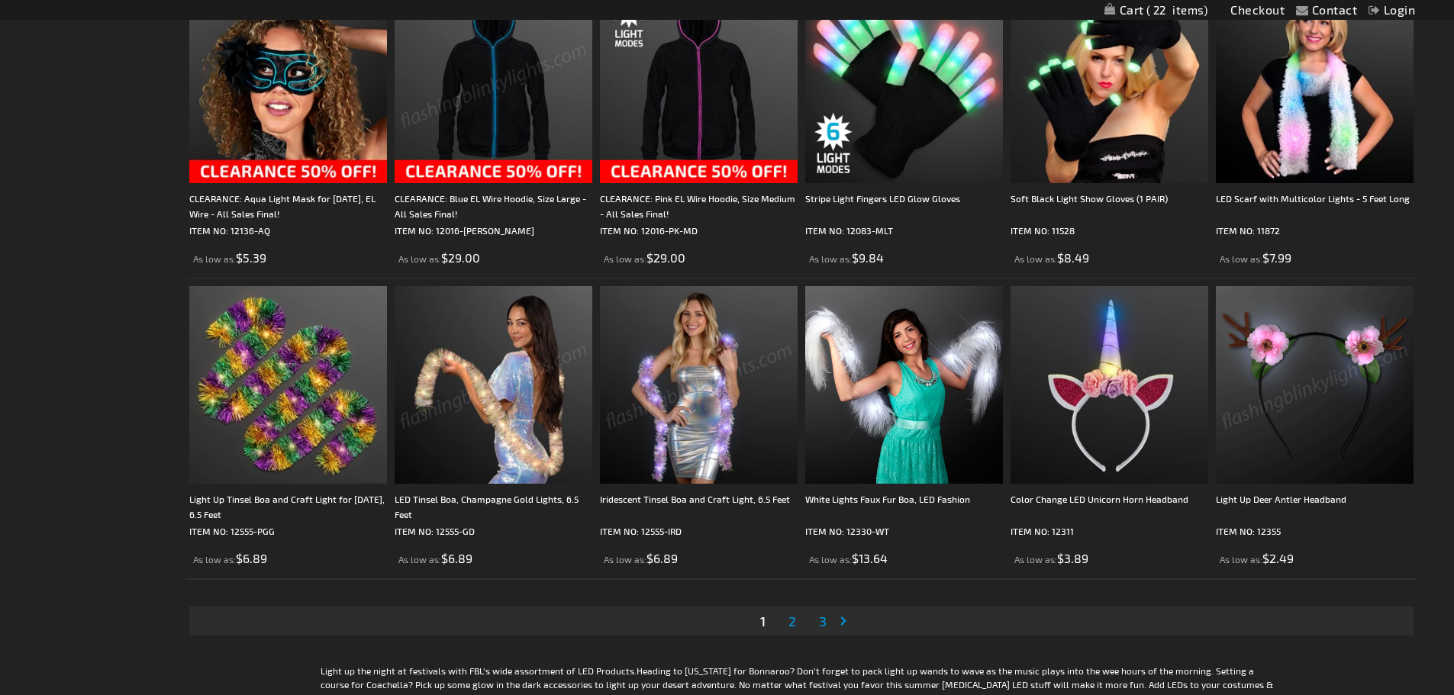
click at [792, 621] on span "2" at bounding box center [792, 621] width 8 height 17
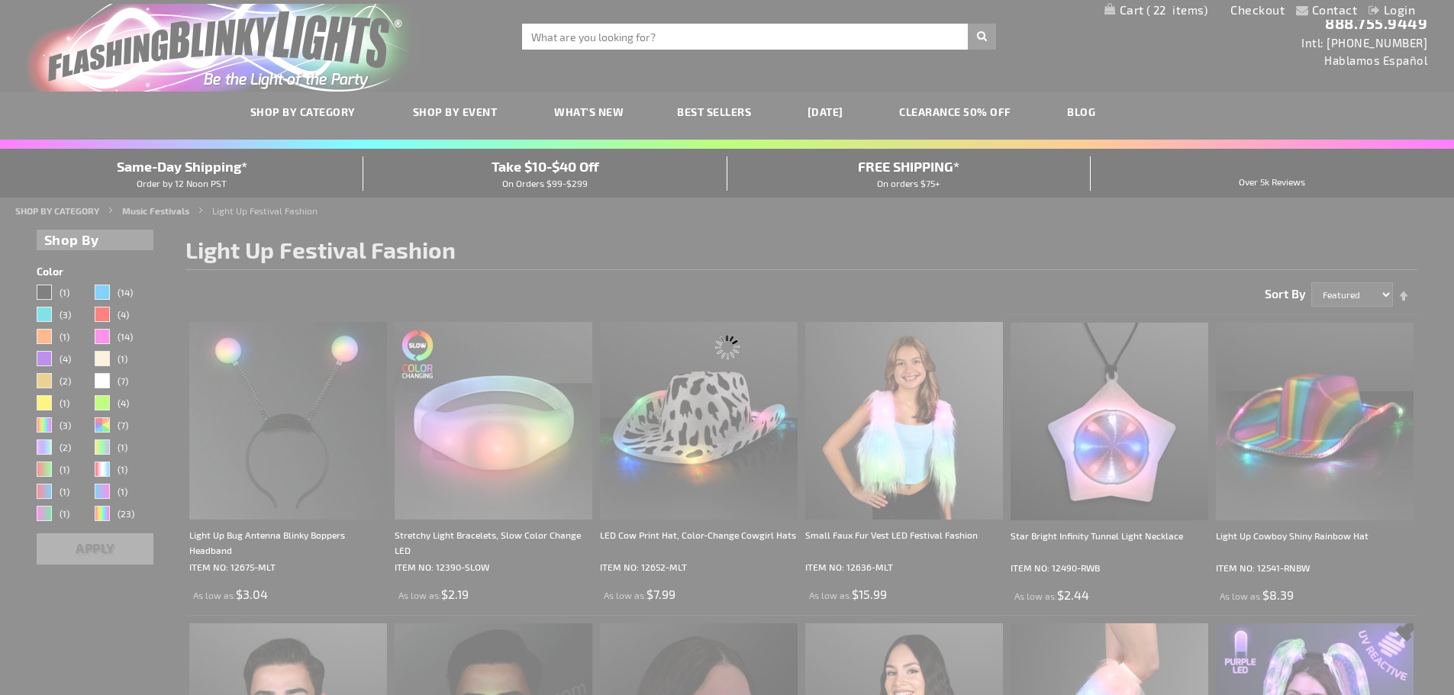
scroll to position [0, 0]
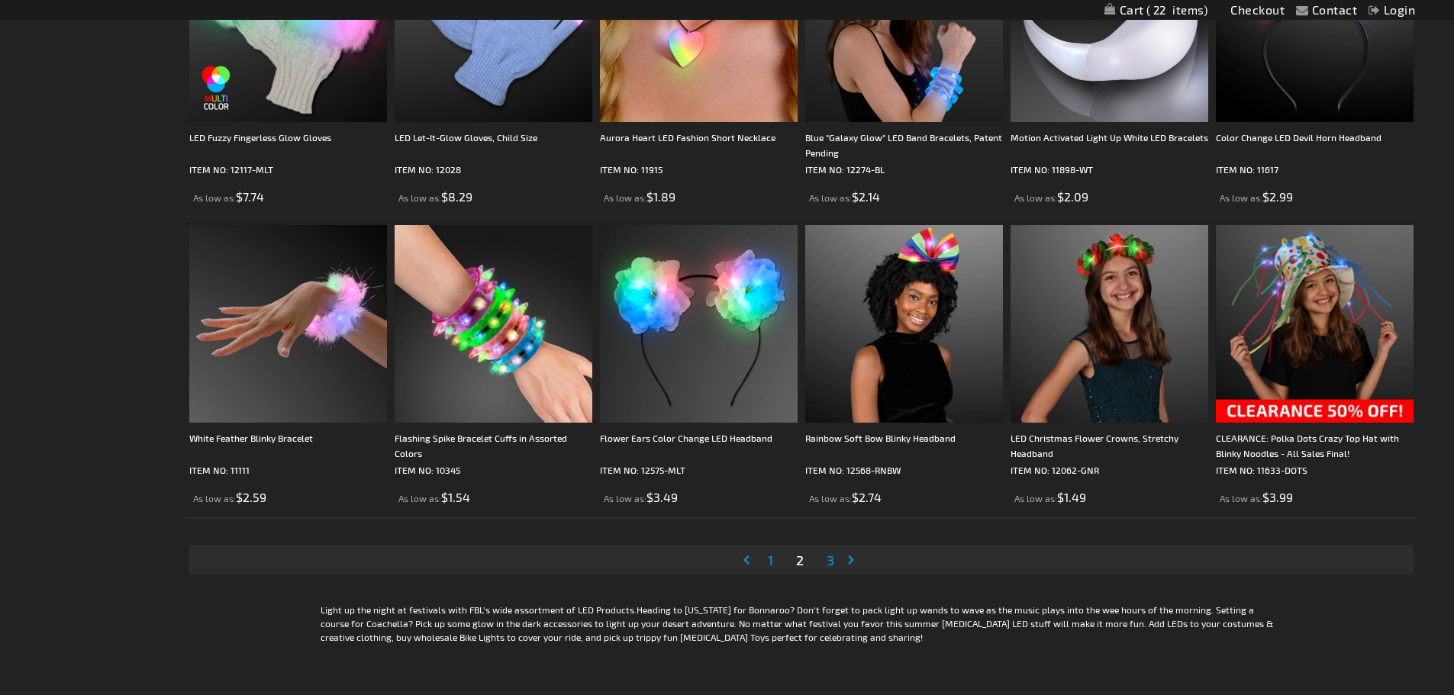
scroll to position [2900, 0]
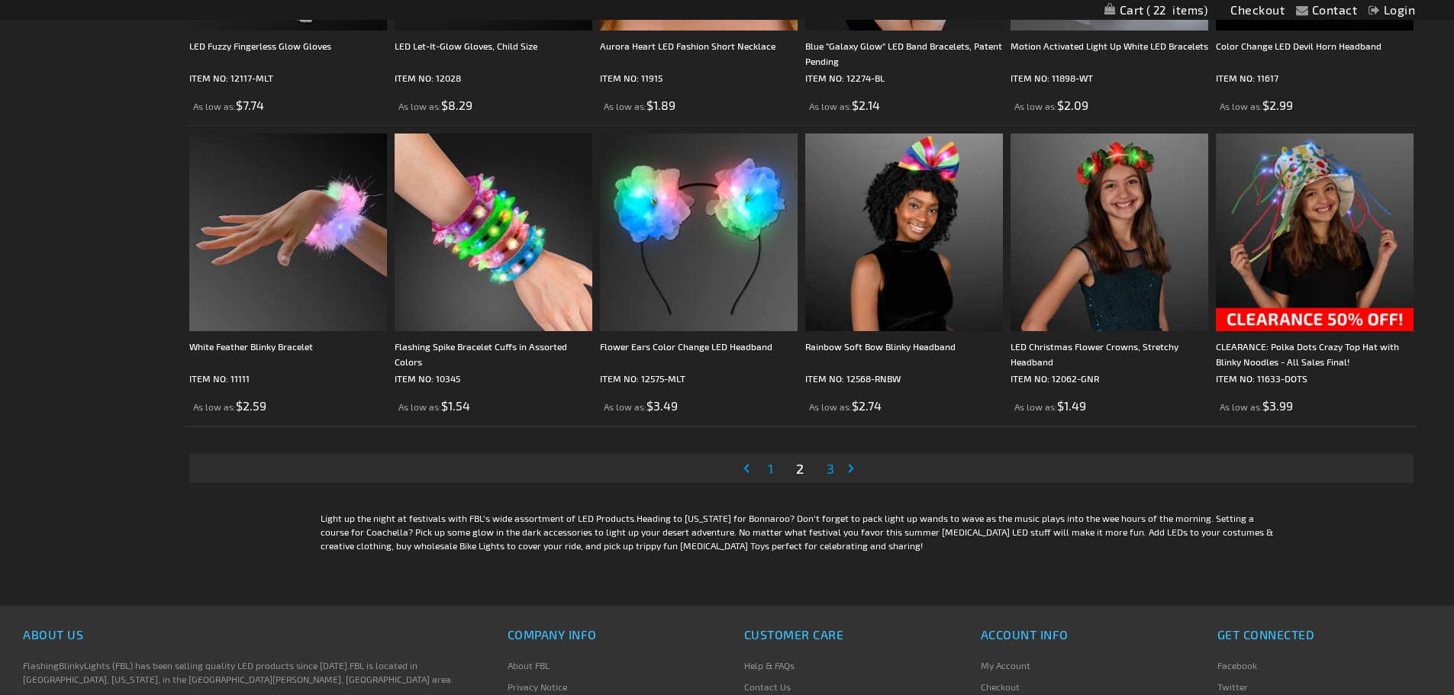
click at [829, 469] on span "3" at bounding box center [831, 468] width 8 height 17
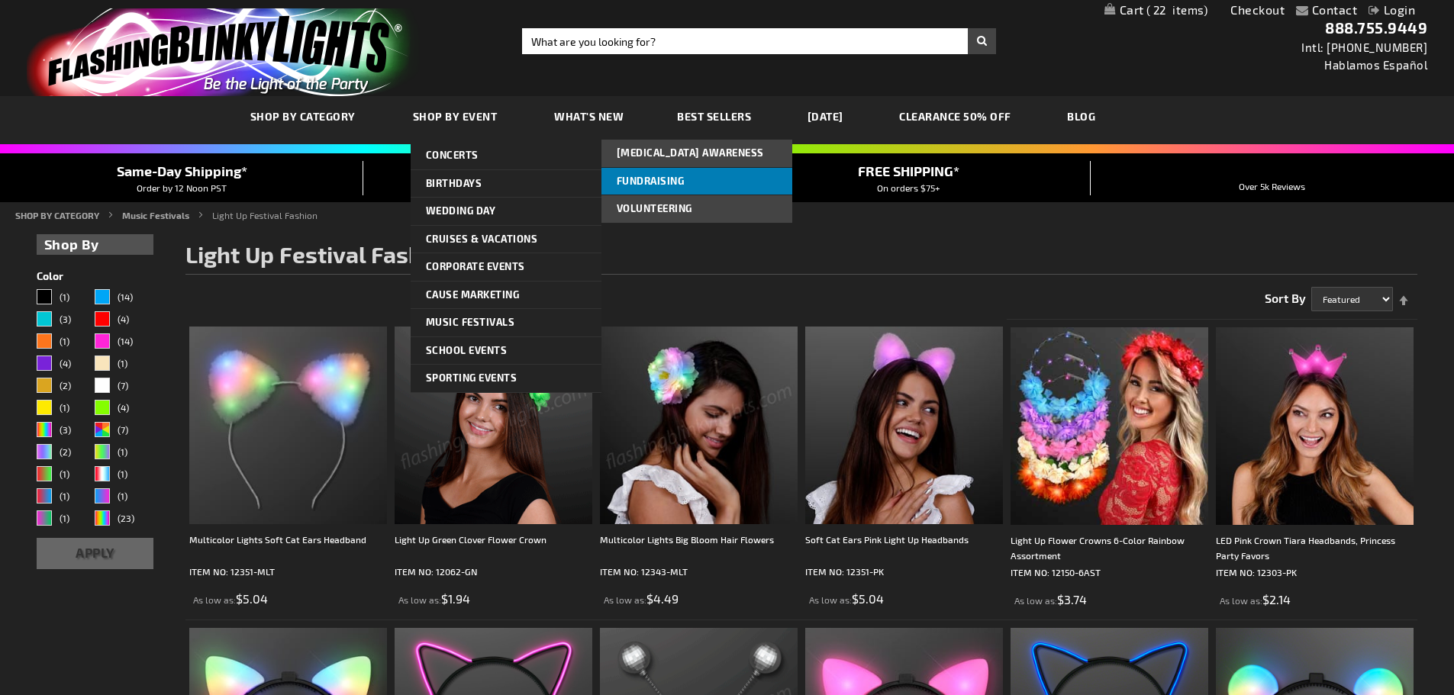
click at [662, 178] on span "Fundraising" at bounding box center [651, 181] width 68 height 12
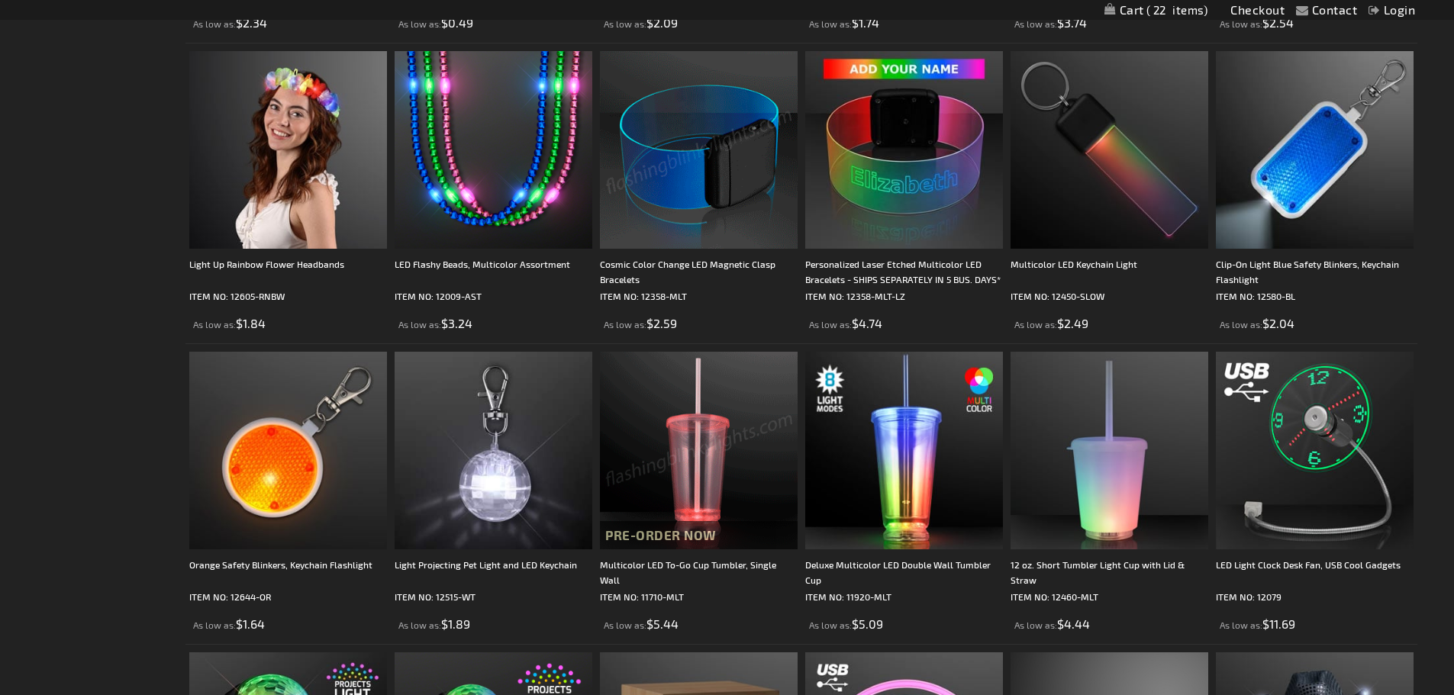
scroll to position [2442, 0]
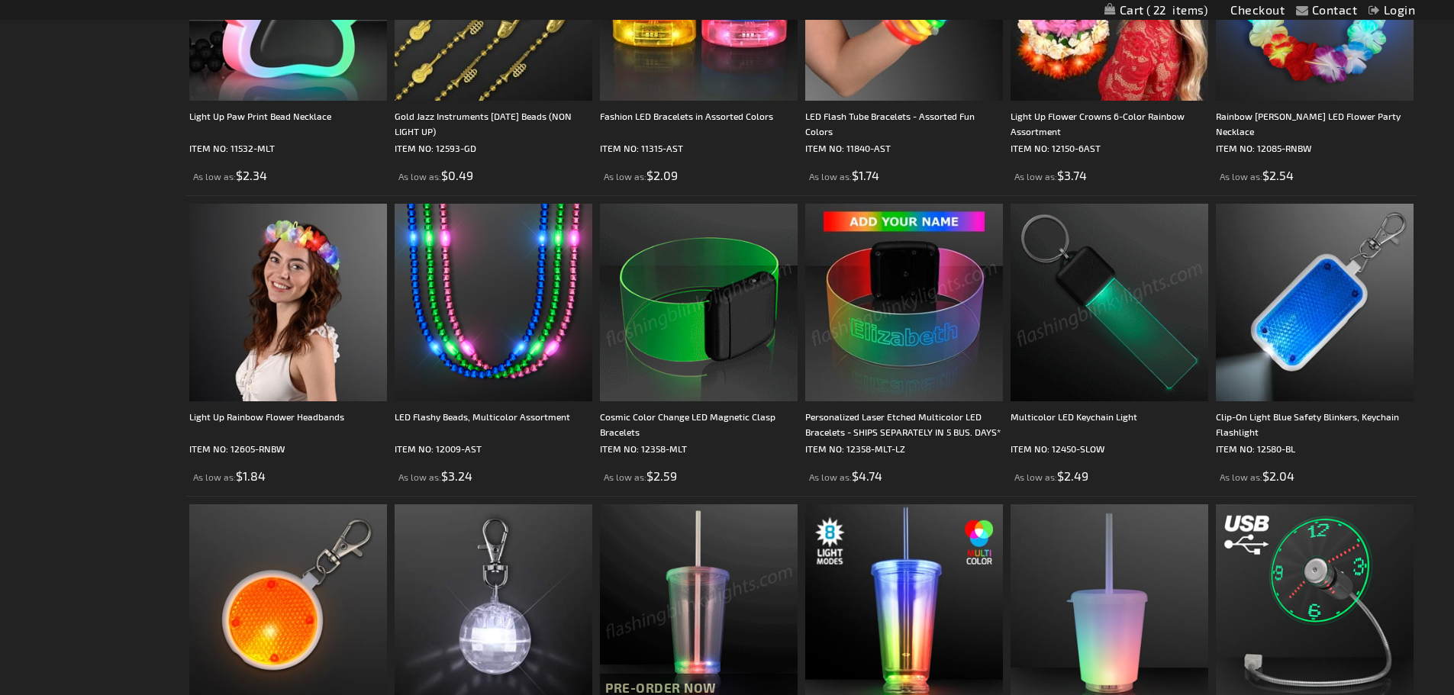
click at [1087, 313] on img at bounding box center [1109, 303] width 198 height 198
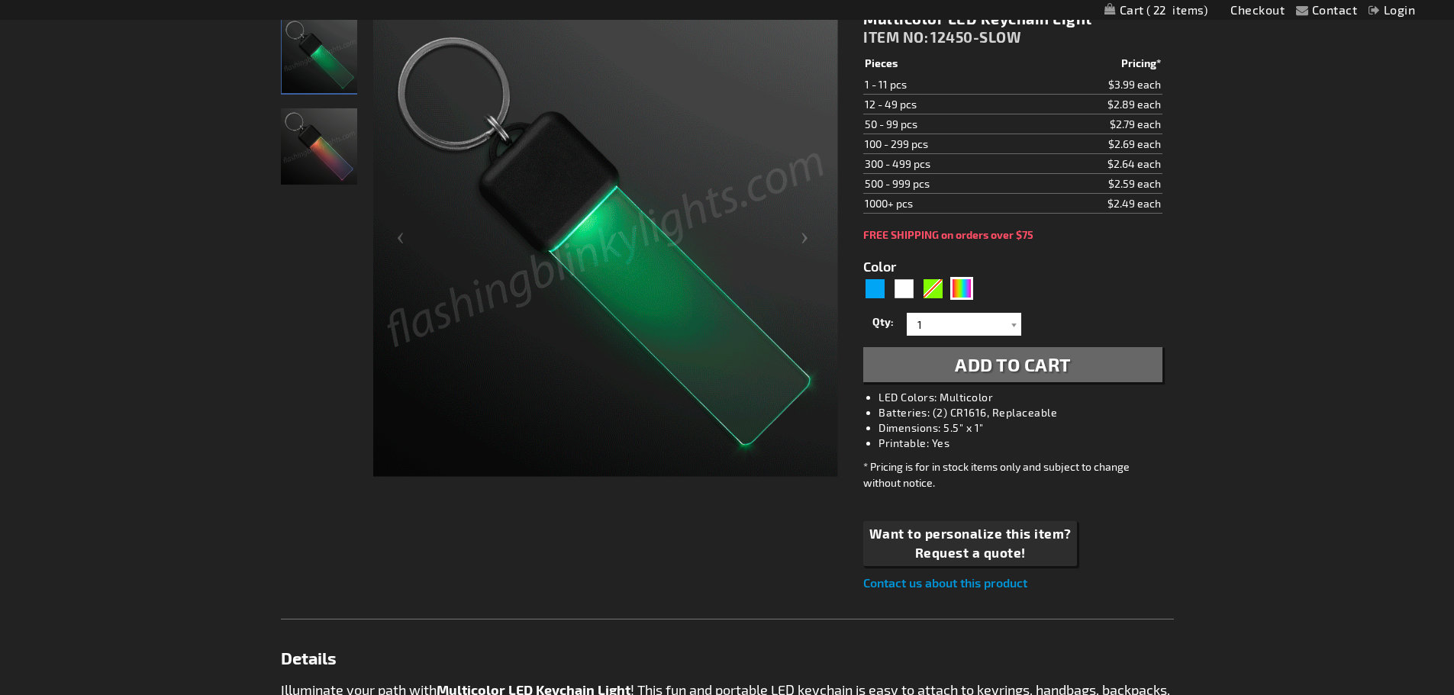
scroll to position [534, 0]
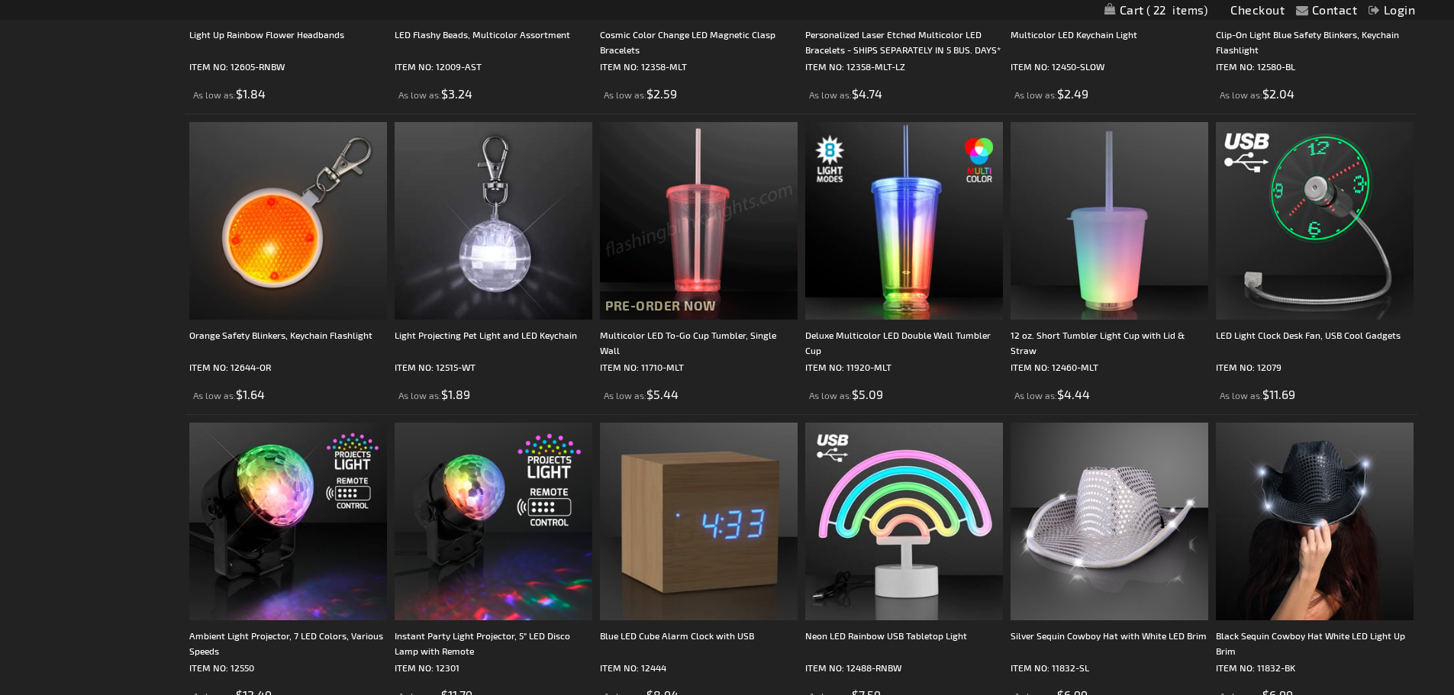
scroll to position [3206, 0]
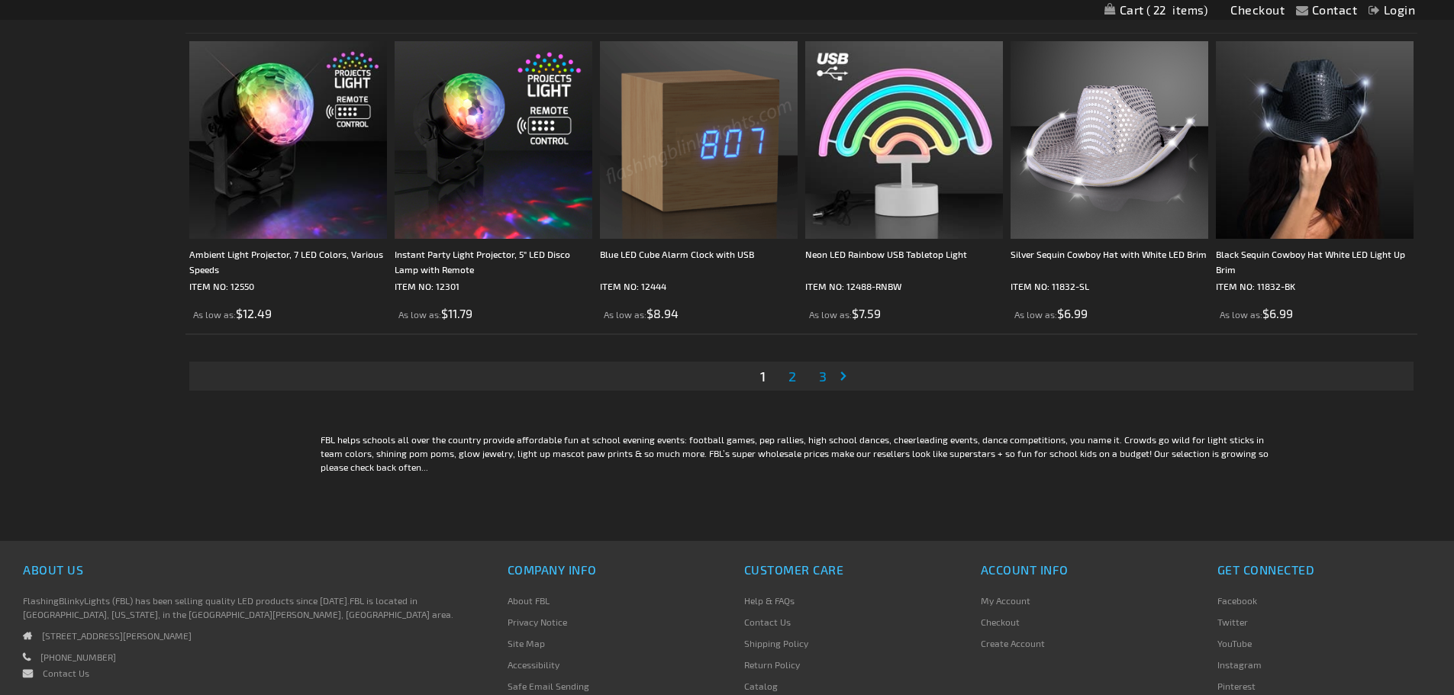
click at [820, 375] on span "3" at bounding box center [823, 376] width 8 height 17
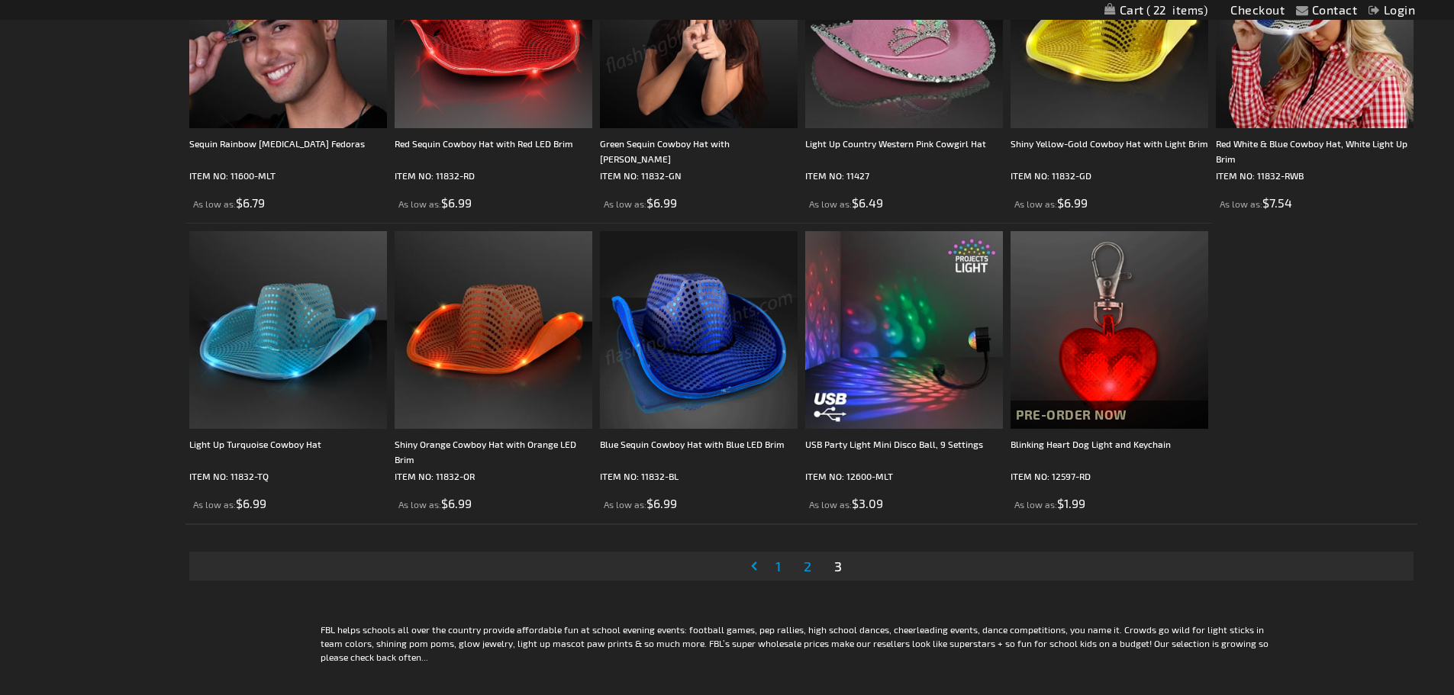
scroll to position [1984, 0]
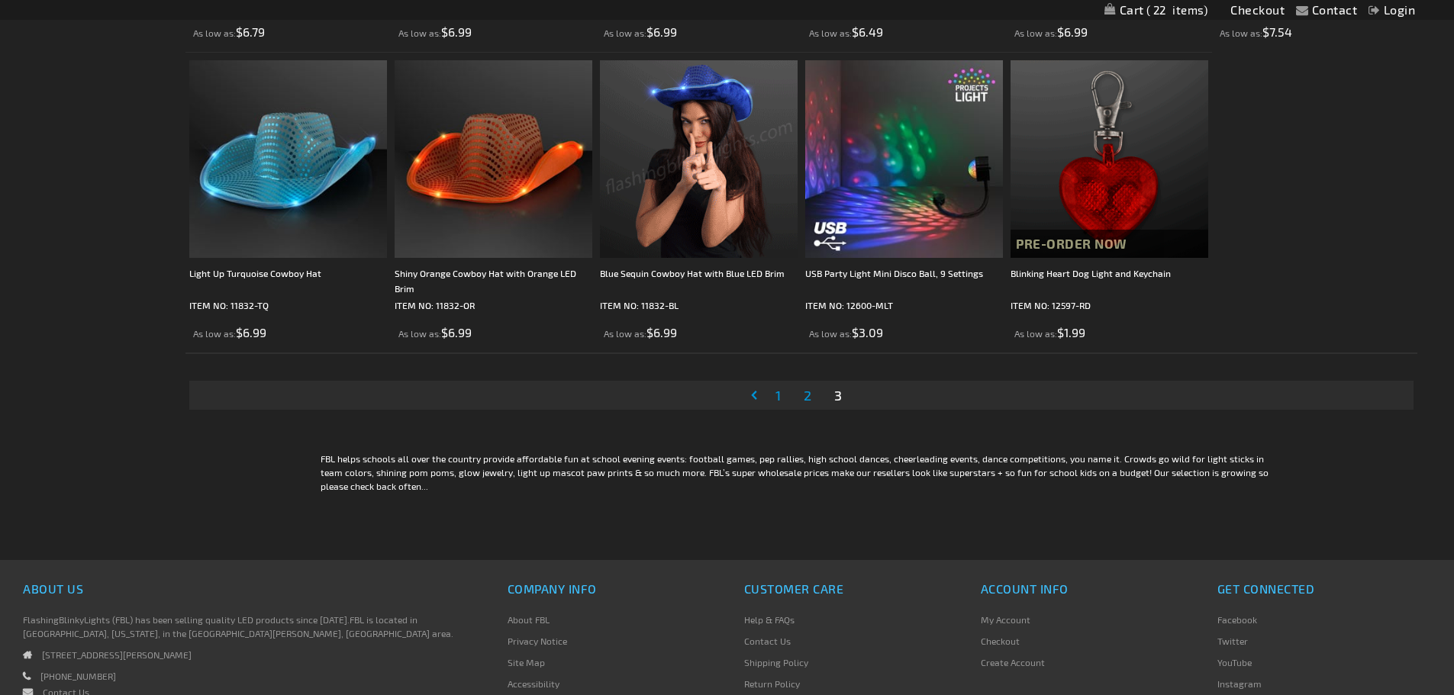
click at [807, 395] on span "2" at bounding box center [808, 395] width 8 height 17
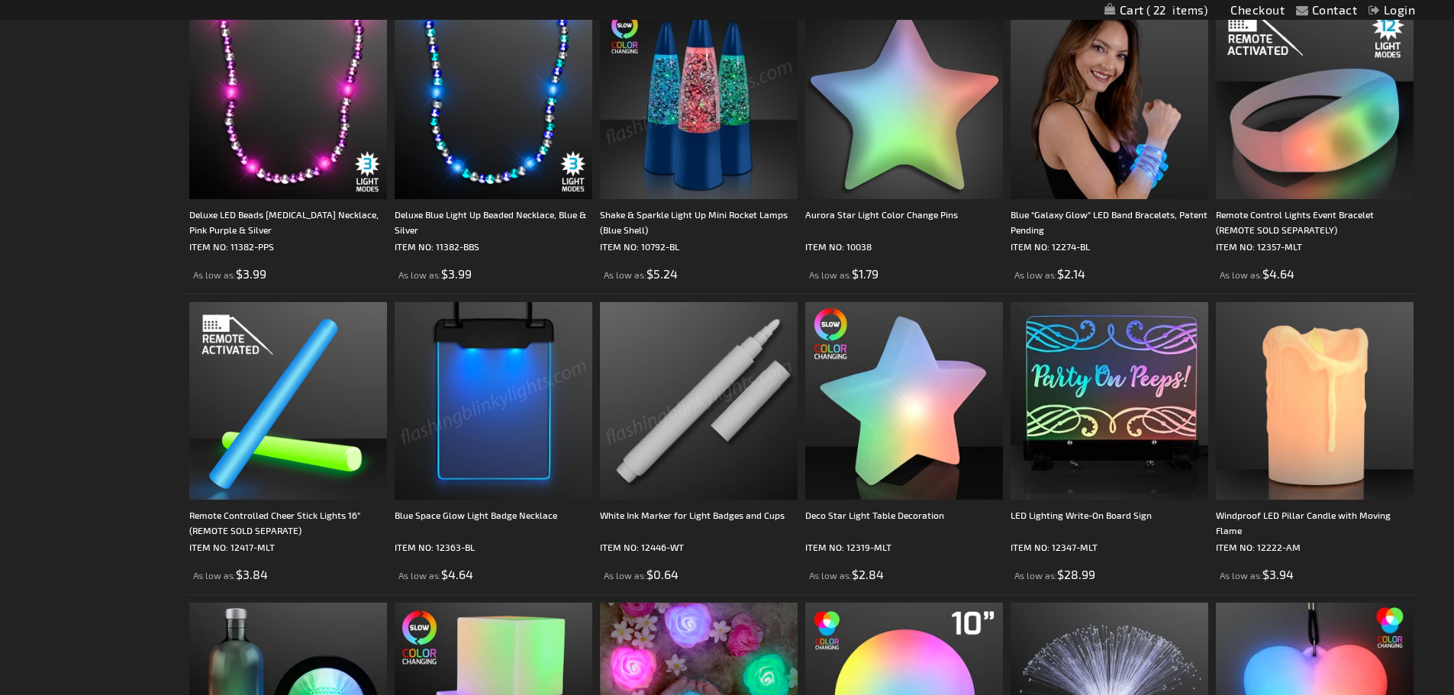
scroll to position [2071, 0]
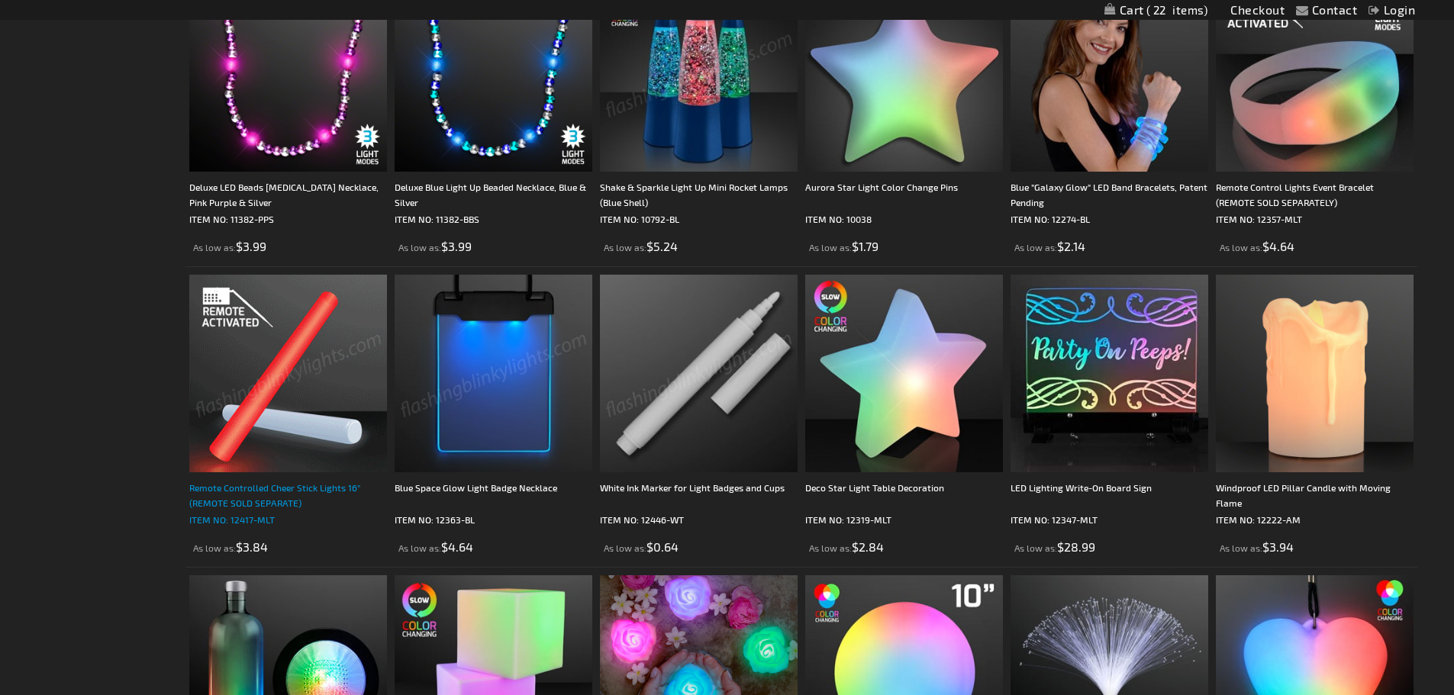
click at [294, 490] on div "Remote Controlled Cheer Stick Lights 16" (REMOTE SOLD SEPARATE)" at bounding box center [288, 495] width 198 height 31
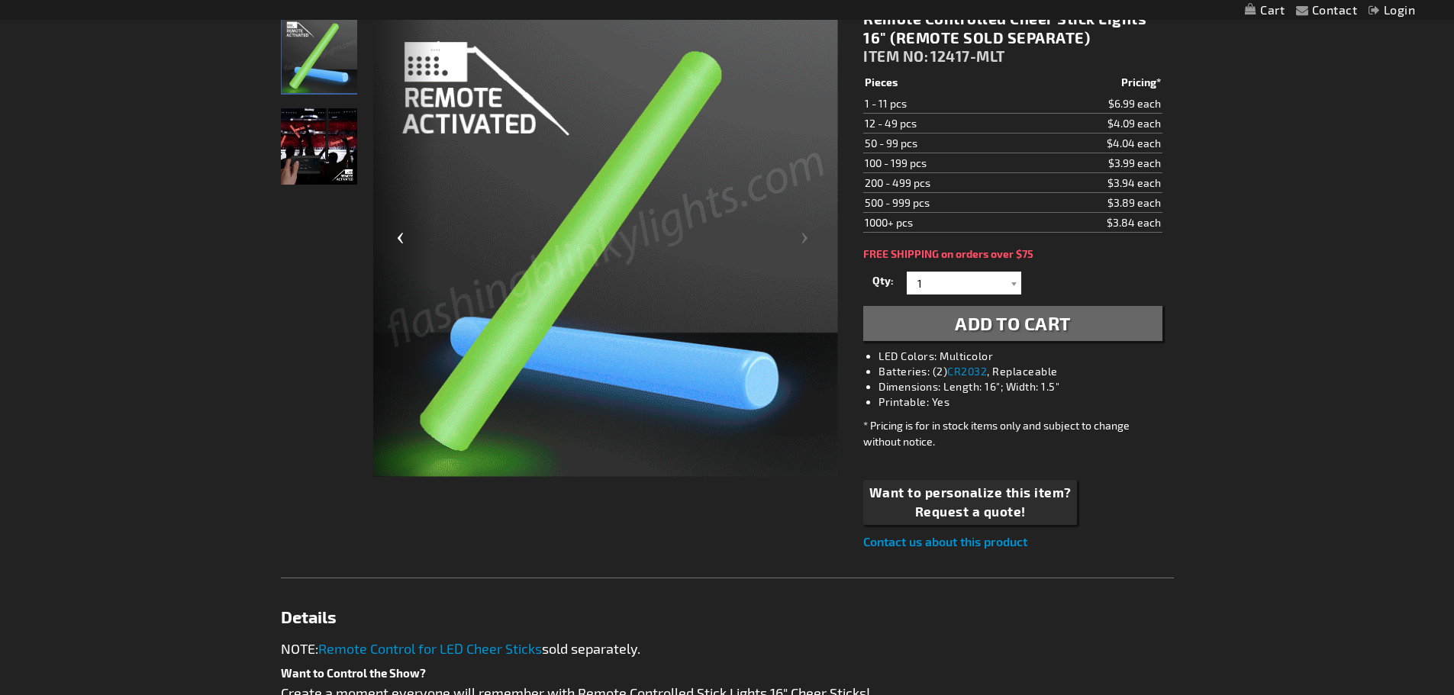
scroll to position [153, 0]
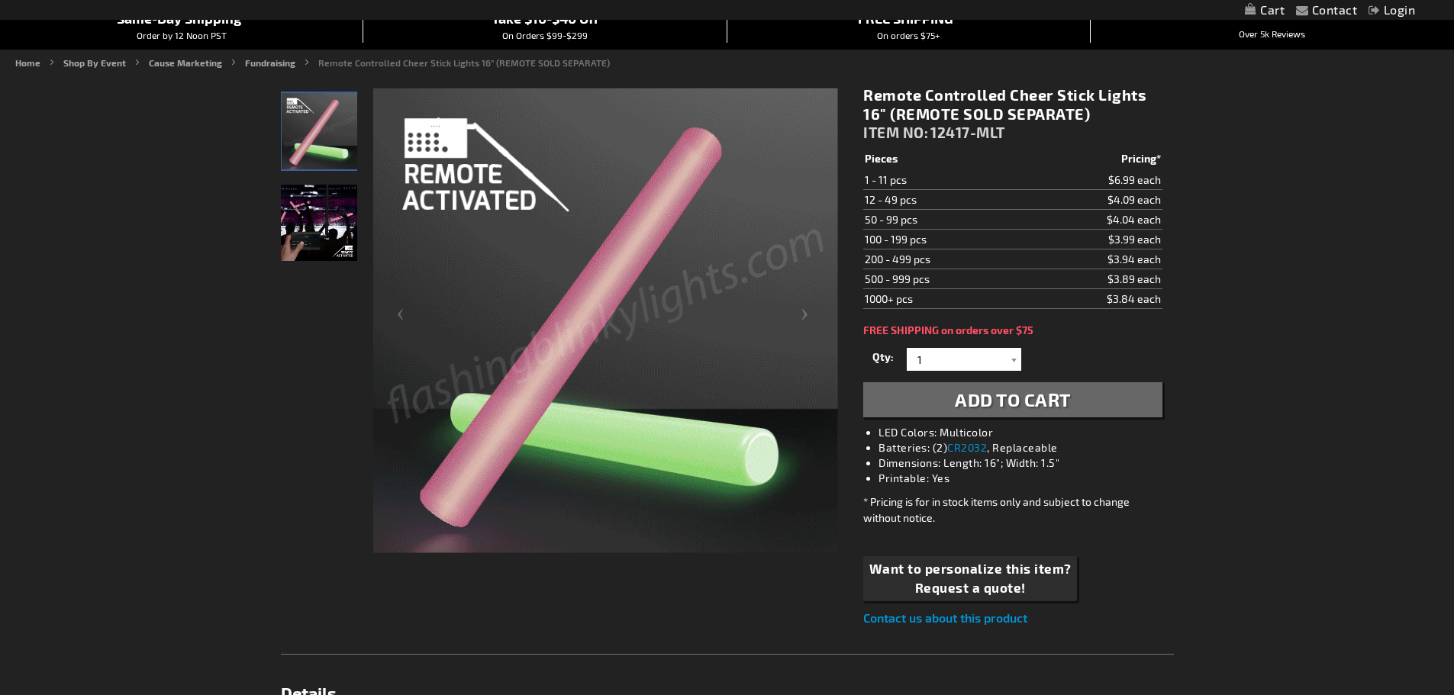
click at [310, 204] on img "16 Inch Remote Control LED Light Up Foam Sticks displayed at stadium" at bounding box center [319, 223] width 76 height 76
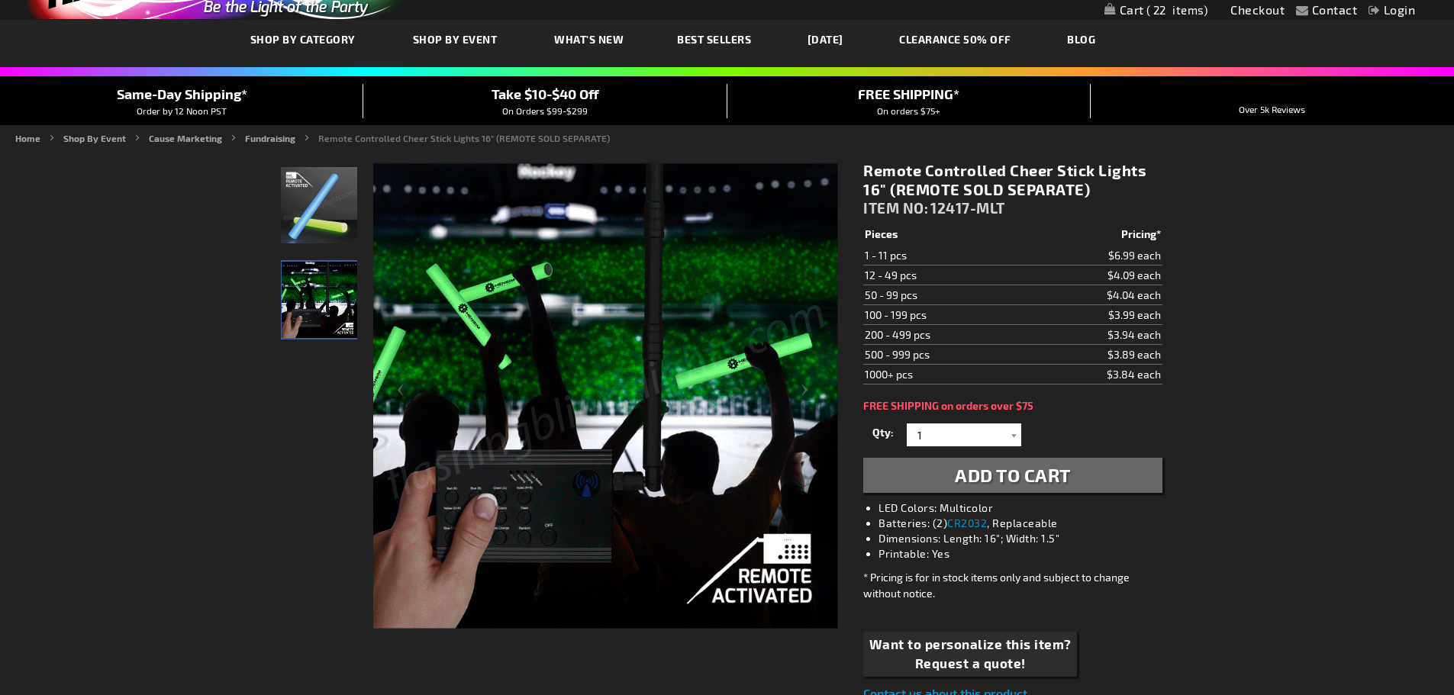
scroll to position [0, 0]
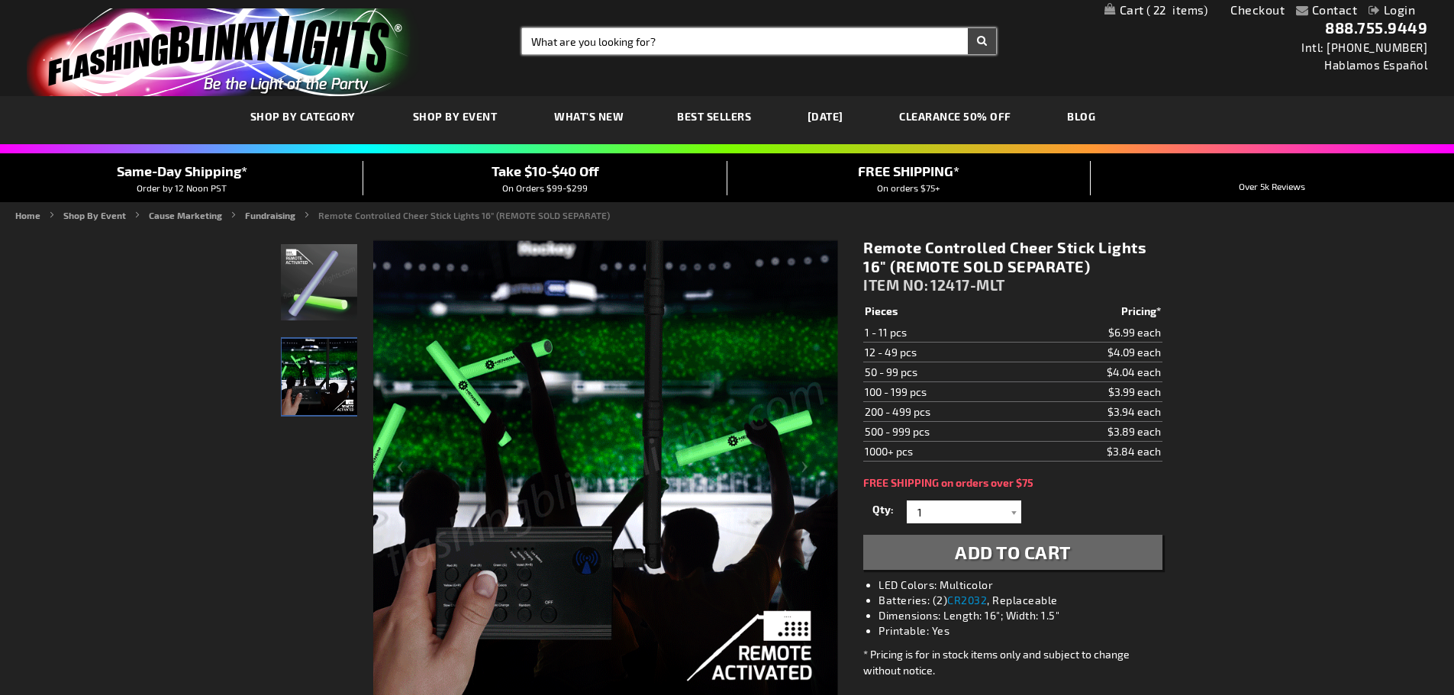
click at [605, 35] on input "Search" at bounding box center [759, 41] width 474 height 26
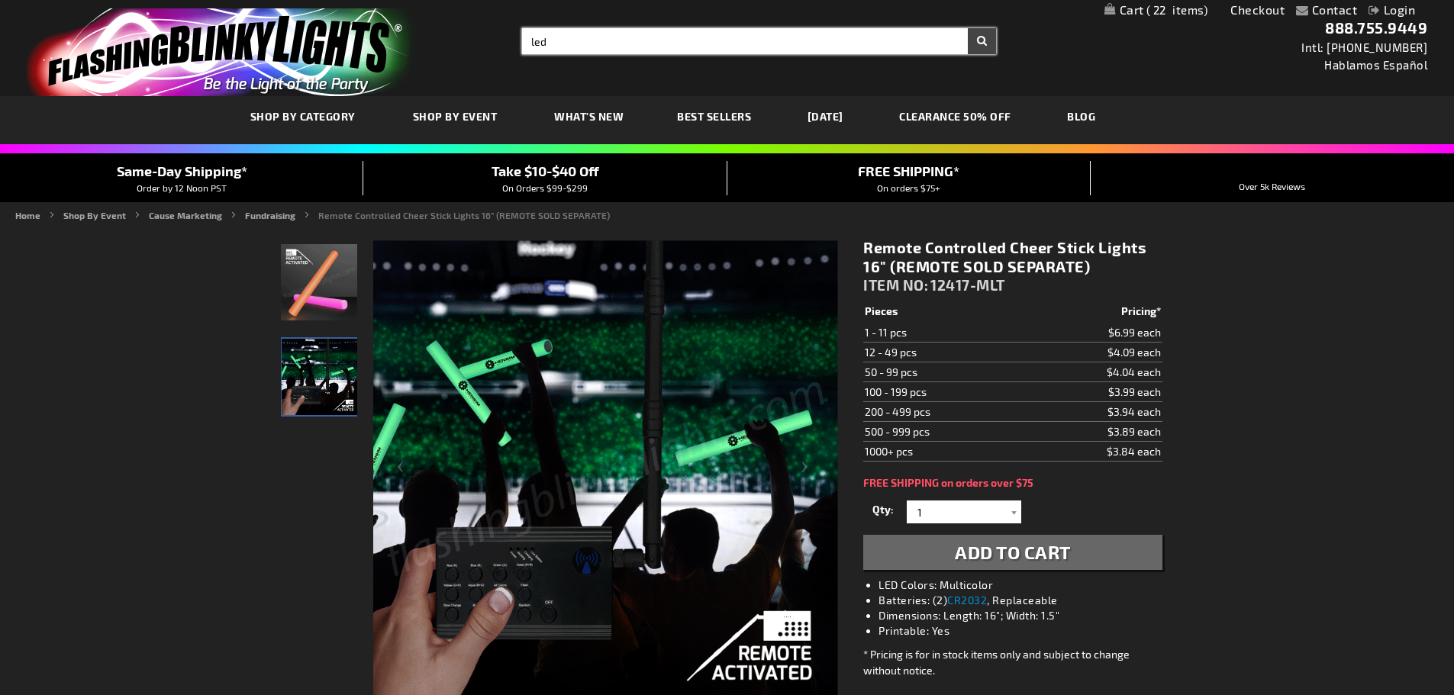
type input "led"
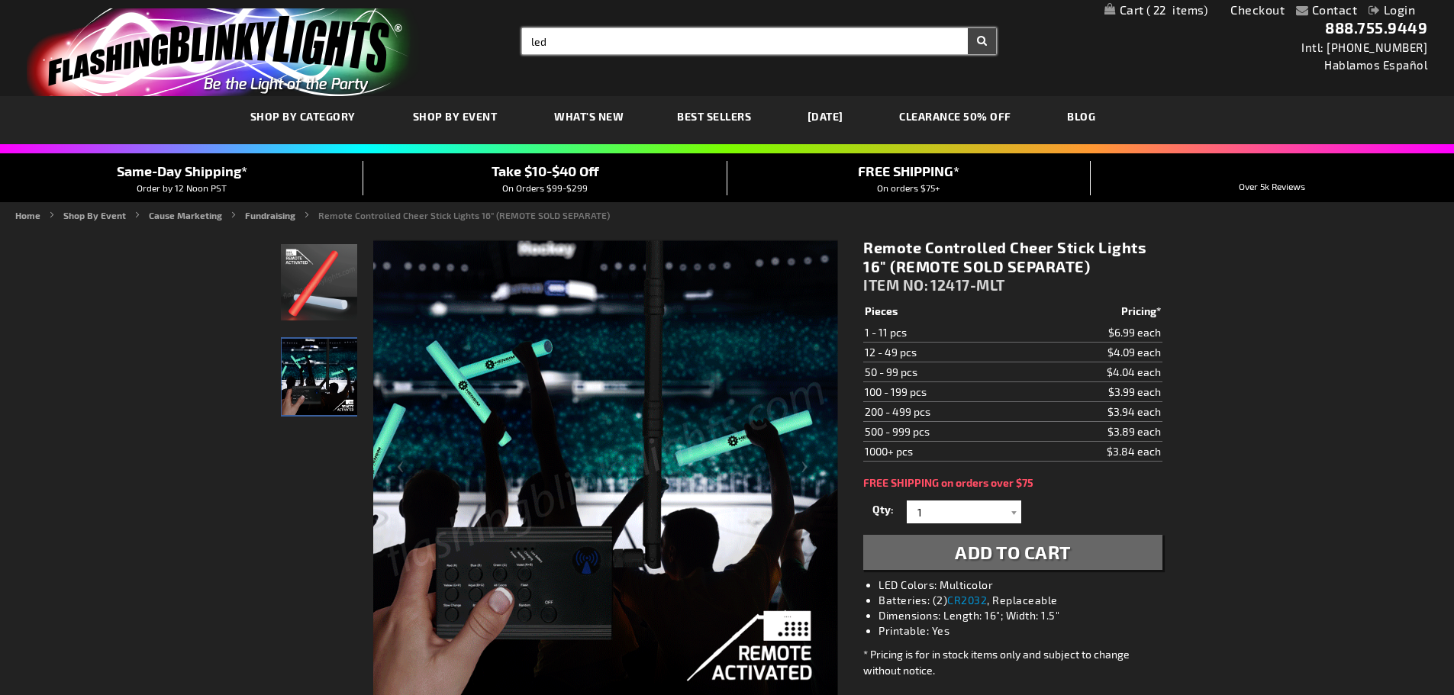
click at [968, 28] on button "Search" at bounding box center [982, 41] width 28 height 26
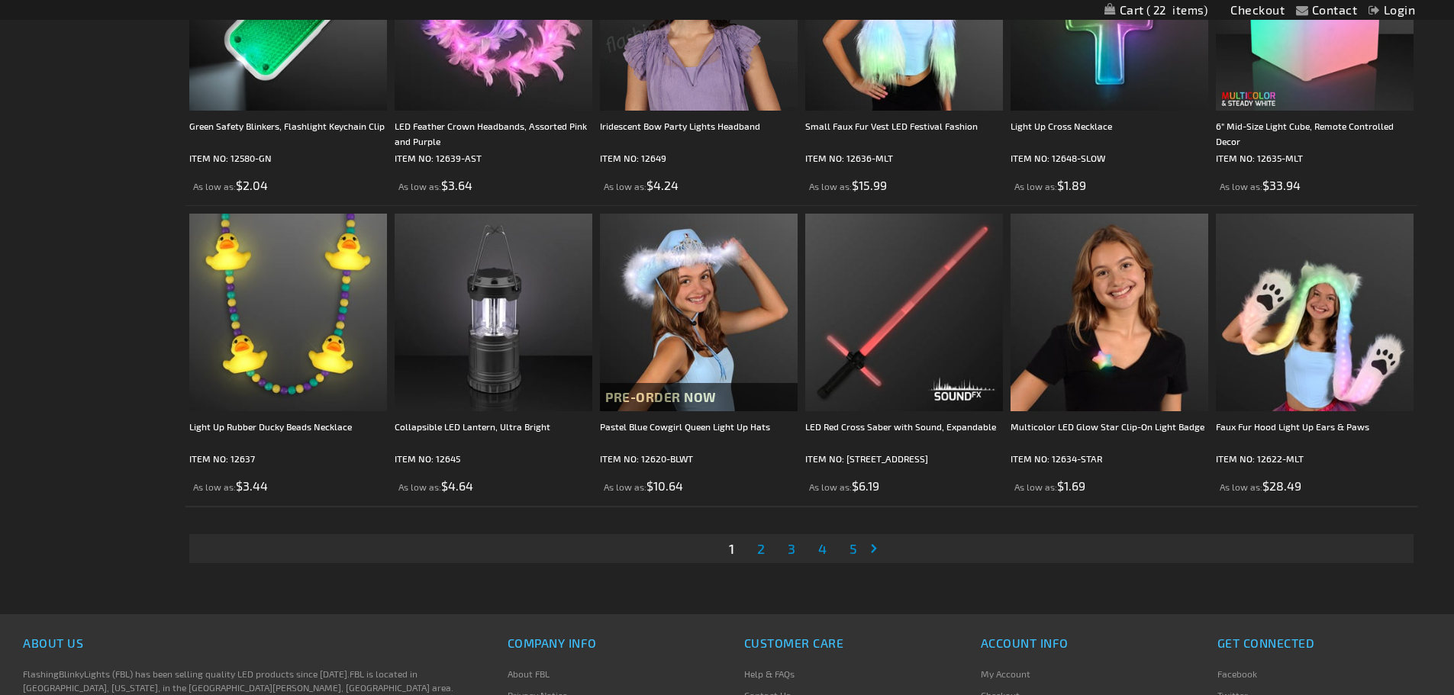
scroll to position [2824, 0]
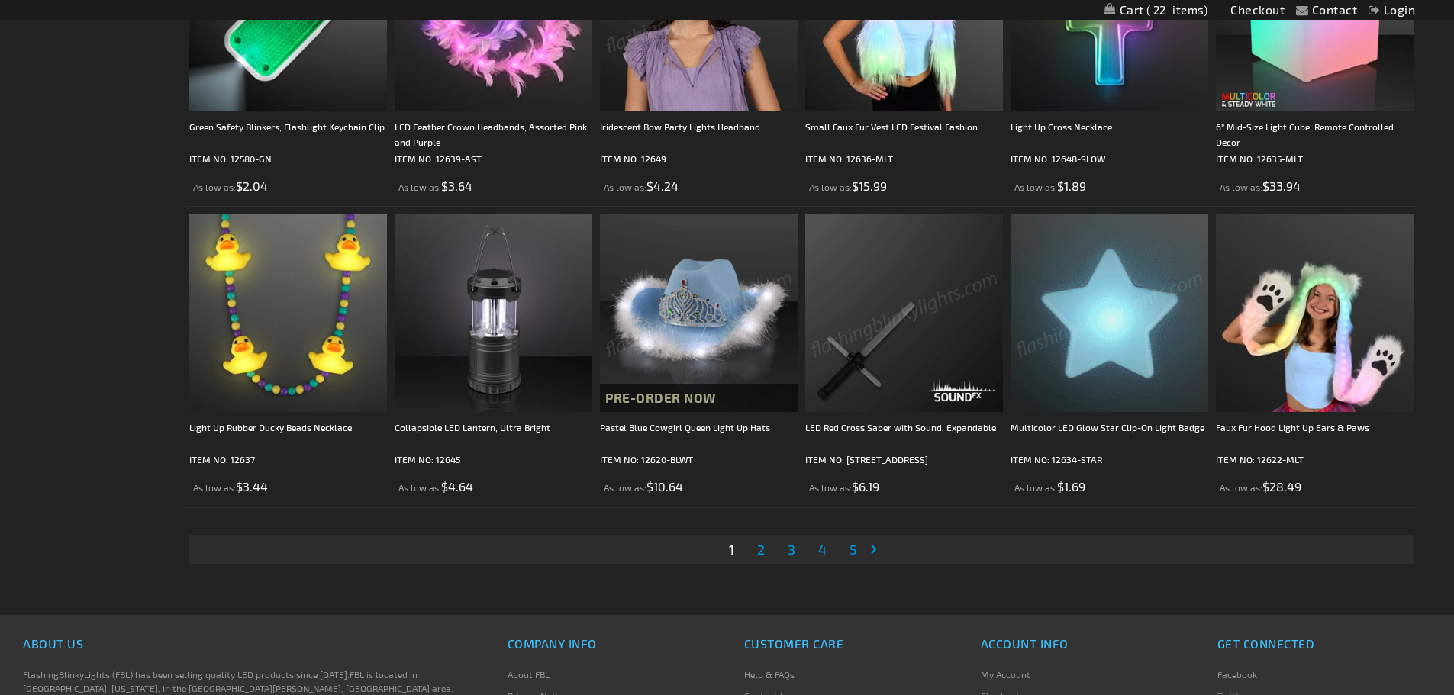
click at [754, 550] on link "Page 2" at bounding box center [761, 549] width 14 height 23
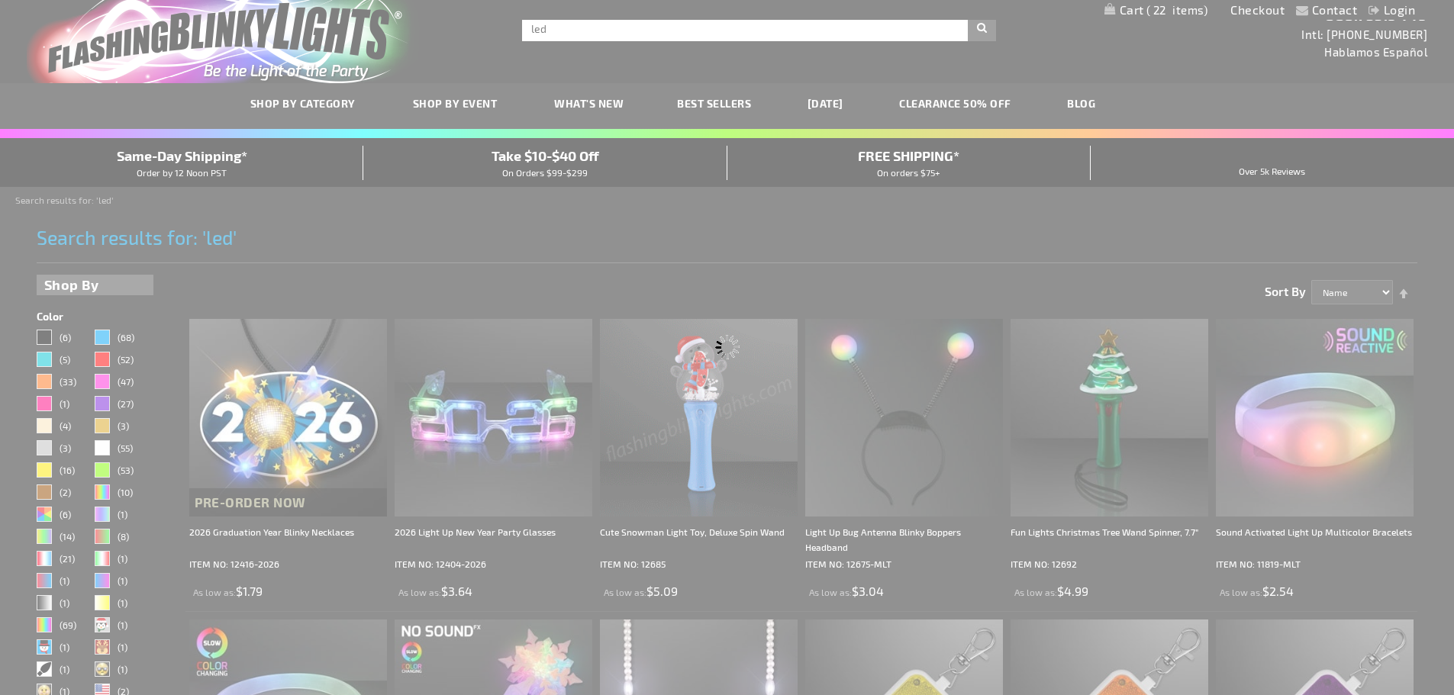
scroll to position [0, 0]
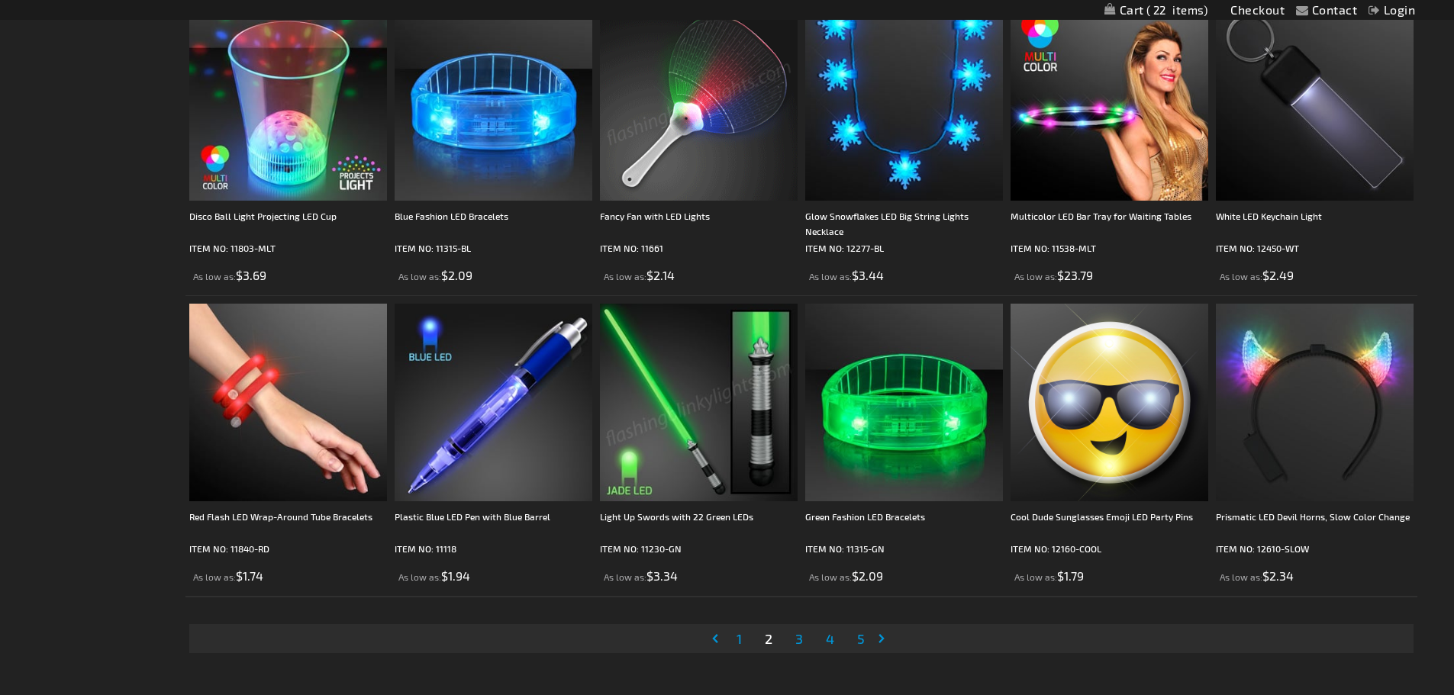
scroll to position [3053, 0]
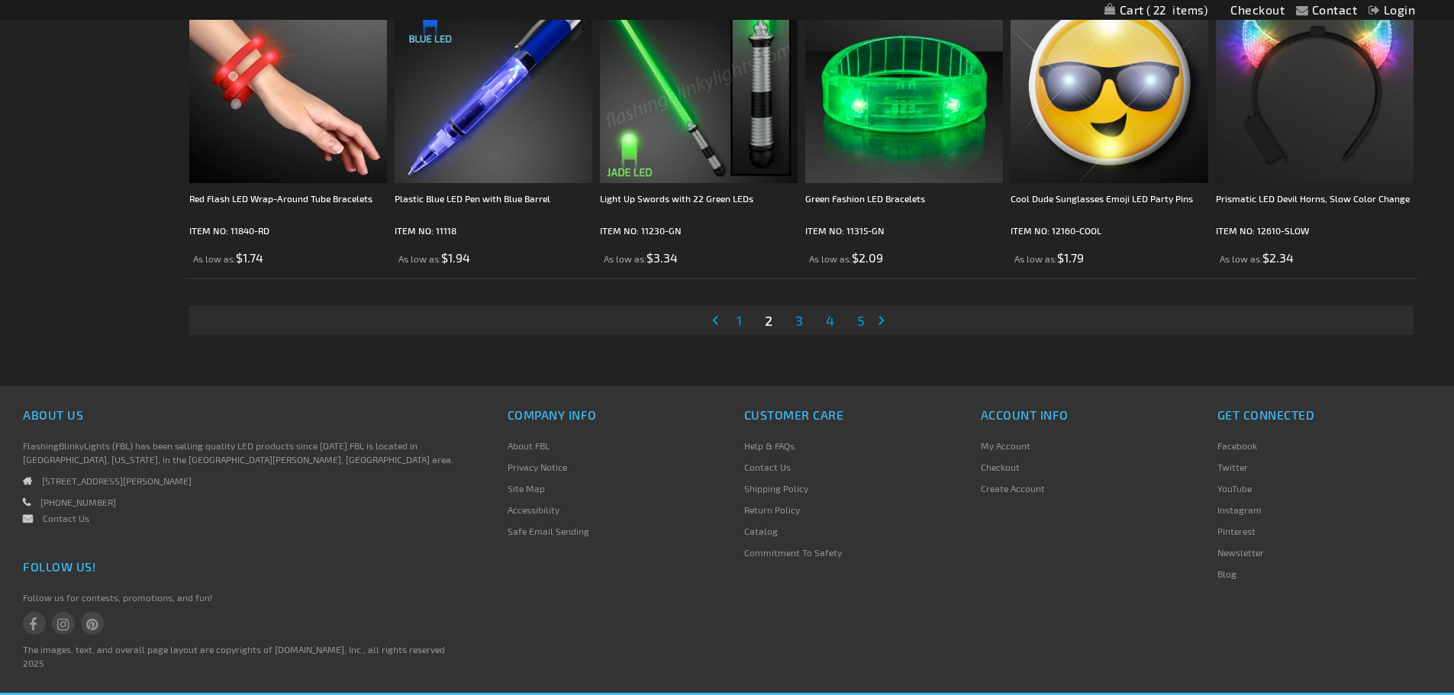
click at [795, 322] on span "3" at bounding box center [799, 320] width 8 height 17
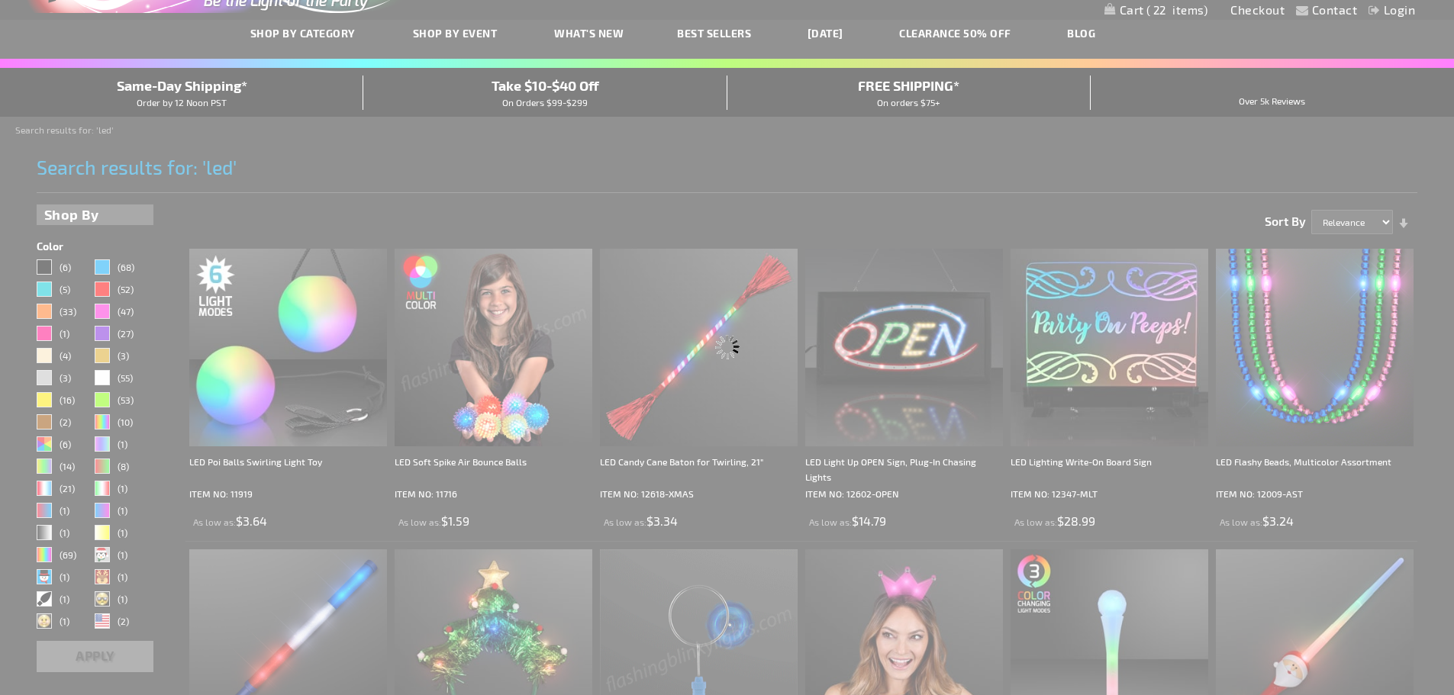
scroll to position [2, 0]
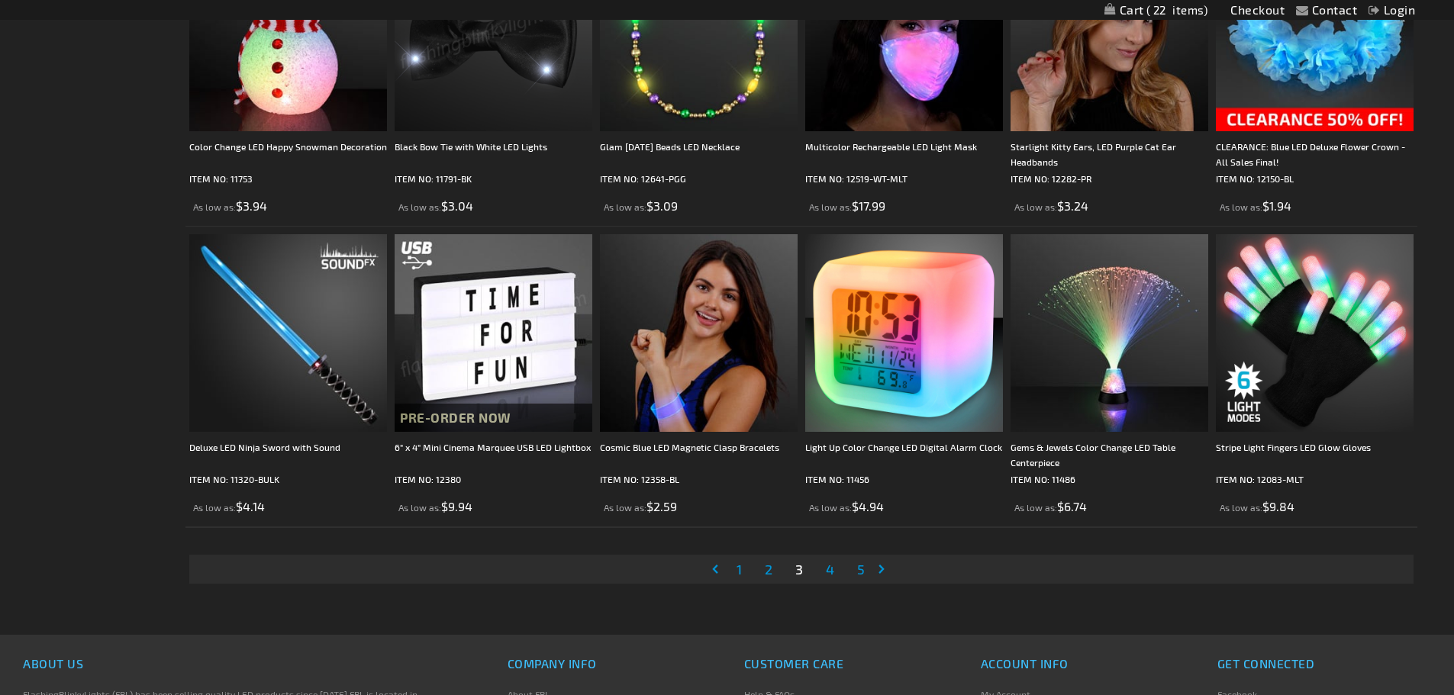
scroll to position [2824, 0]
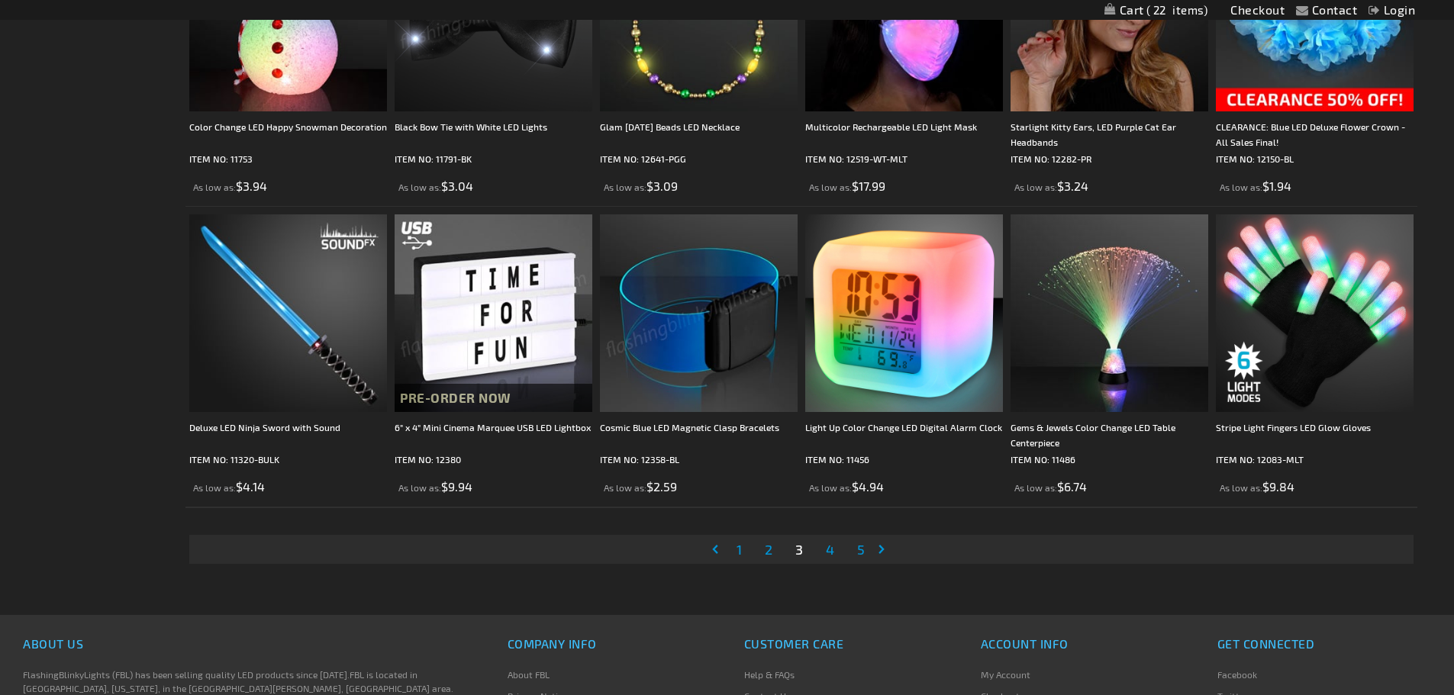
click at [828, 546] on span "4" at bounding box center [830, 549] width 8 height 17
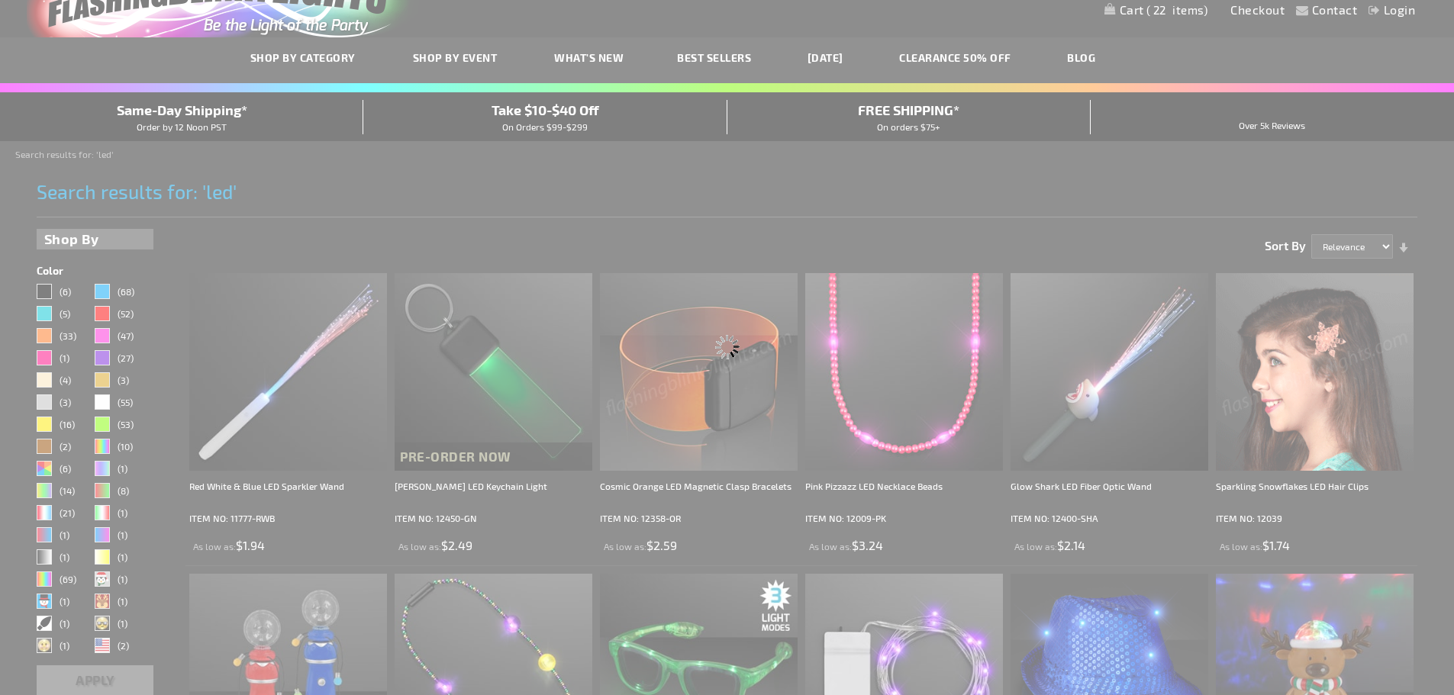
scroll to position [0, 0]
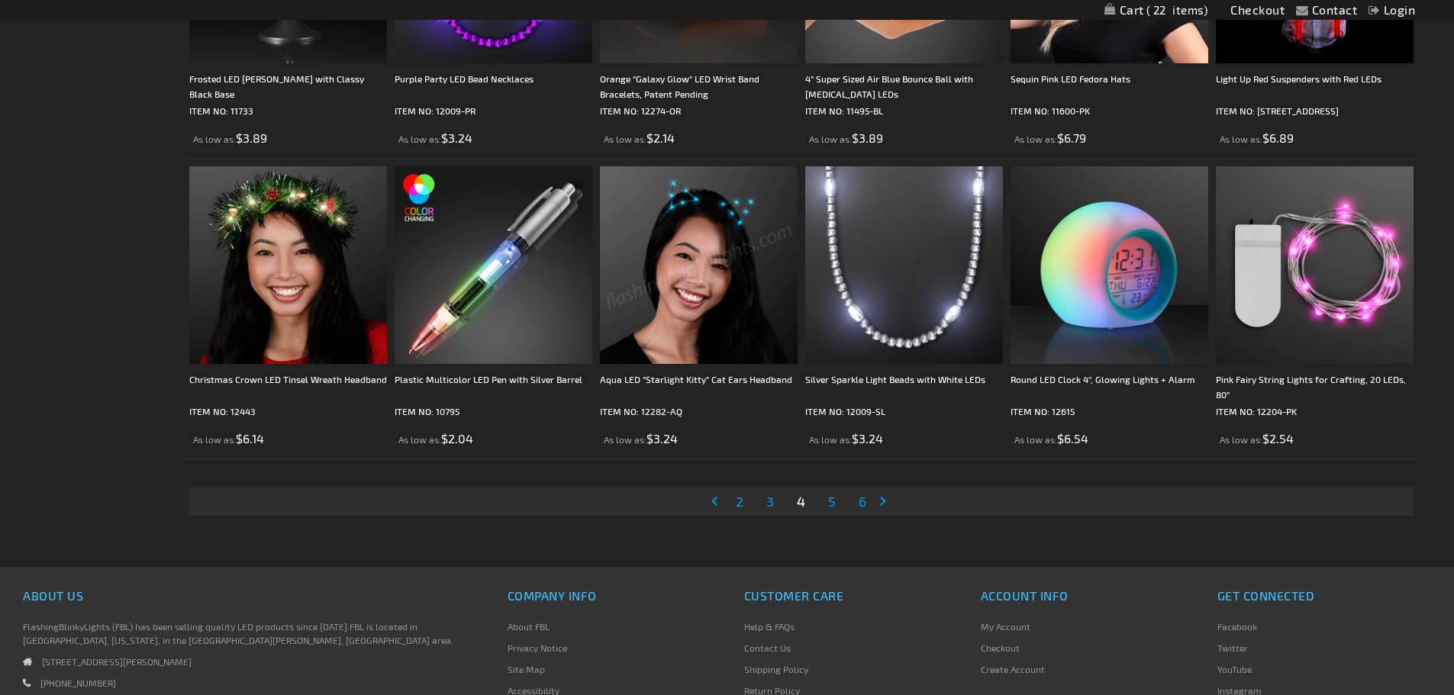
scroll to position [2871, 0]
click at [830, 494] on span "5" at bounding box center [832, 502] width 8 height 17
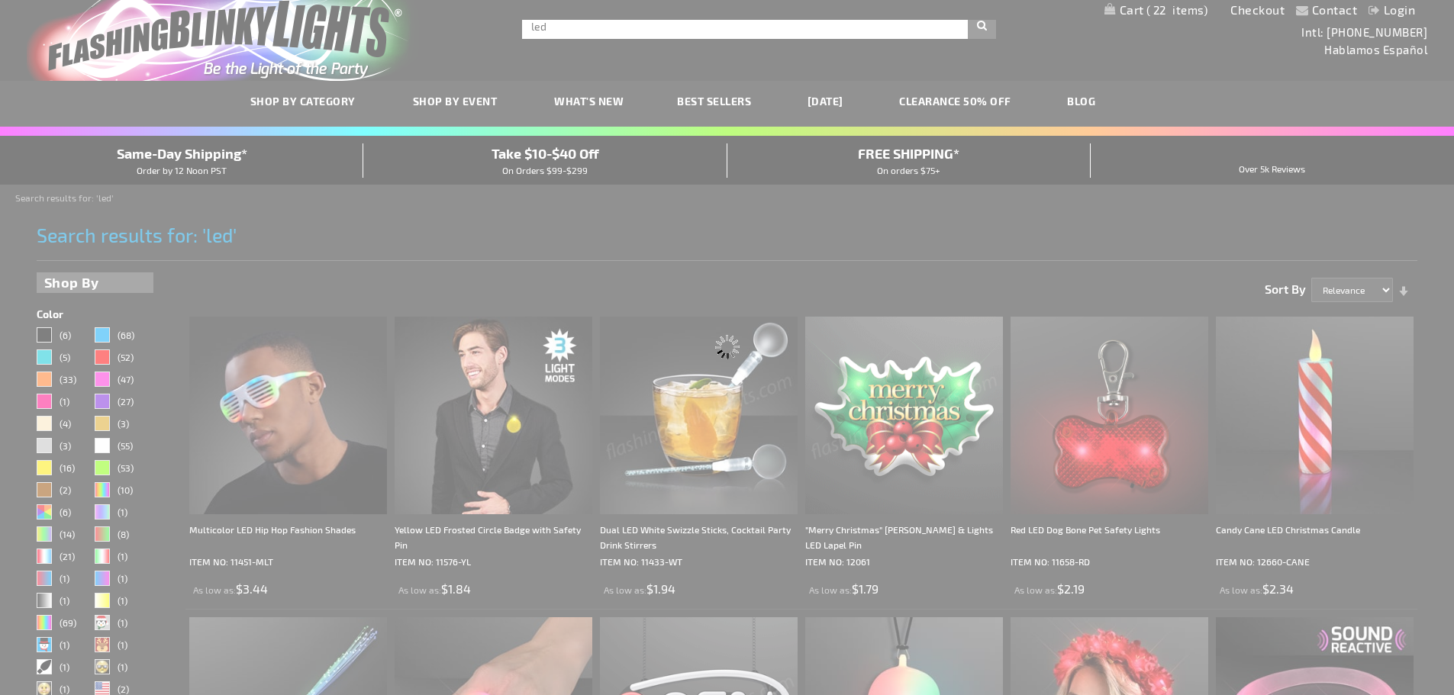
scroll to position [0, 0]
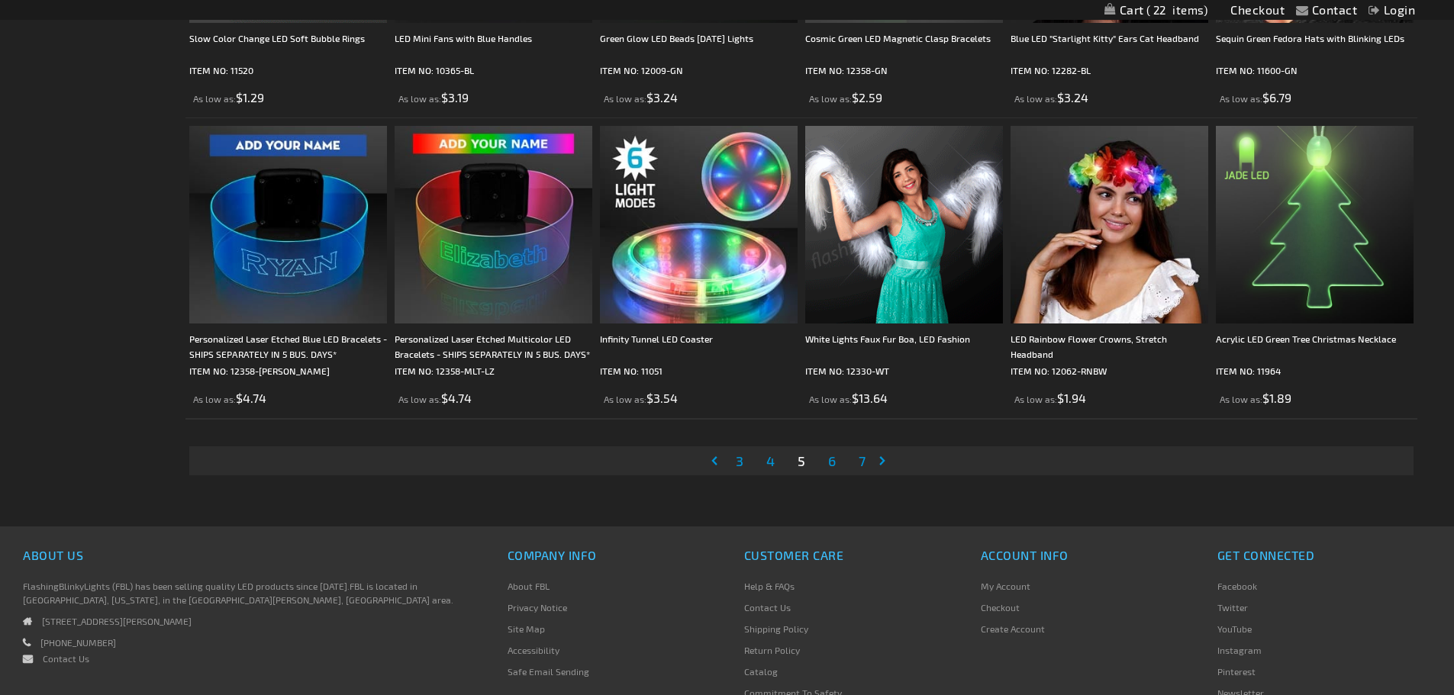
scroll to position [2824, 0]
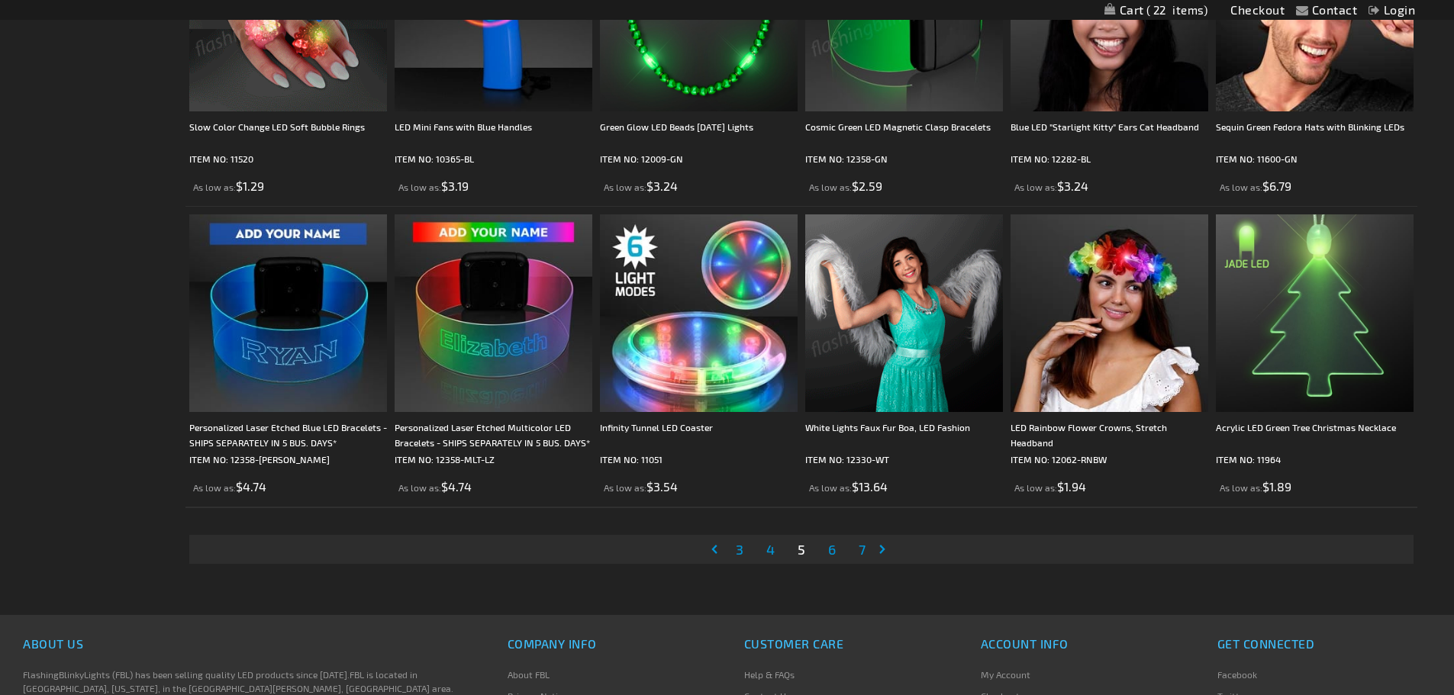
click at [836, 546] on span "6" at bounding box center [832, 549] width 8 height 17
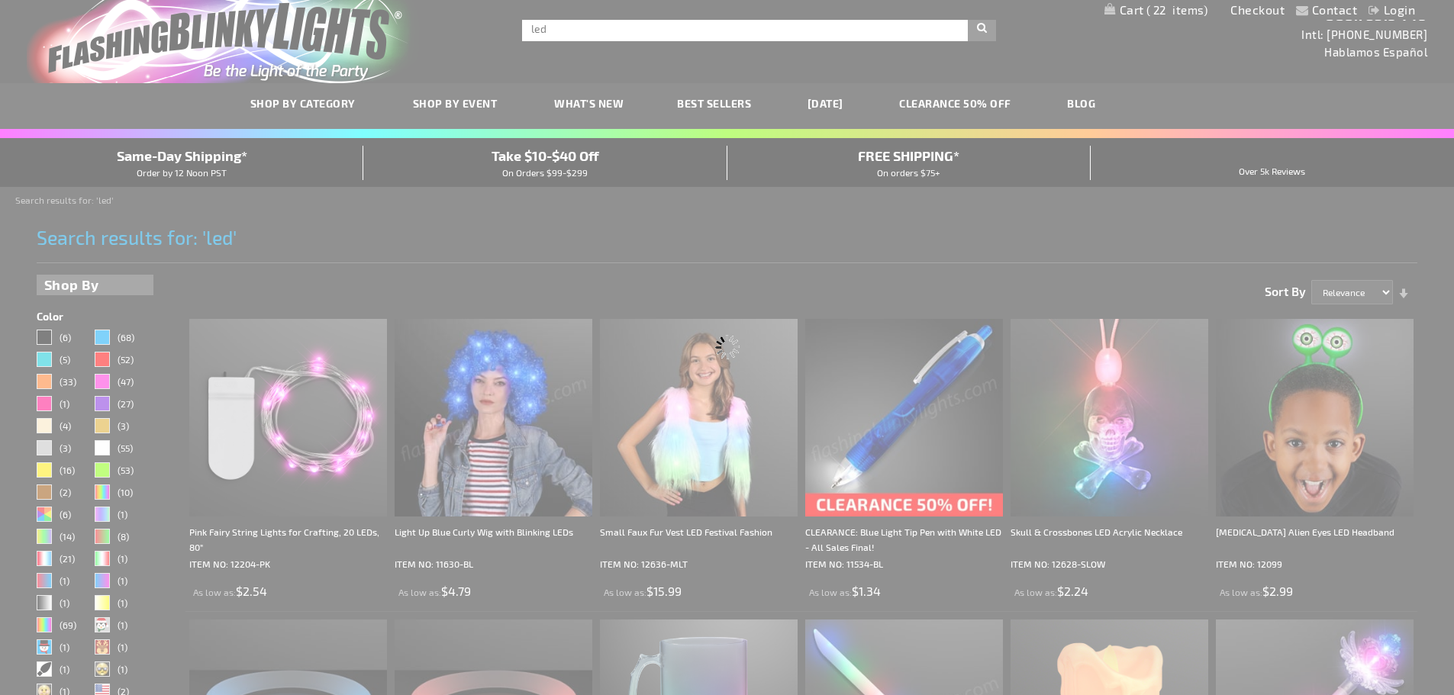
scroll to position [0, 0]
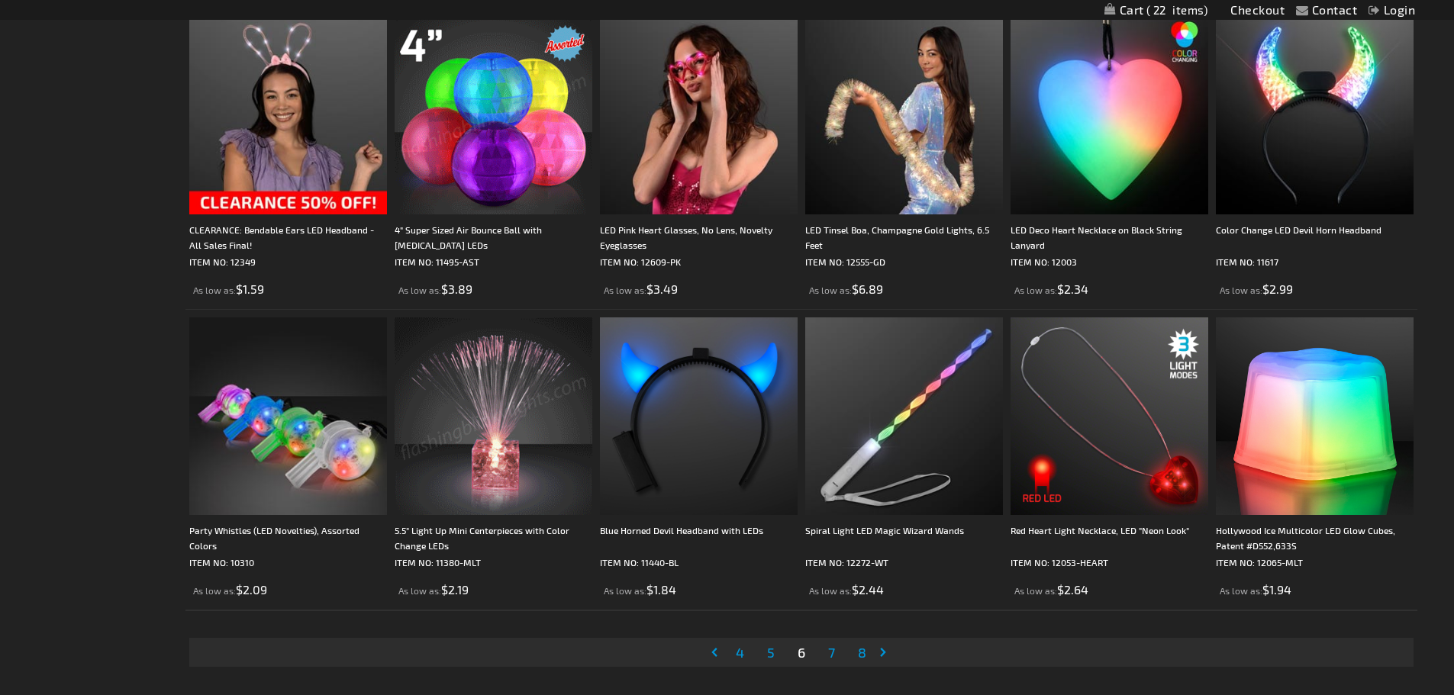
scroll to position [2900, 0]
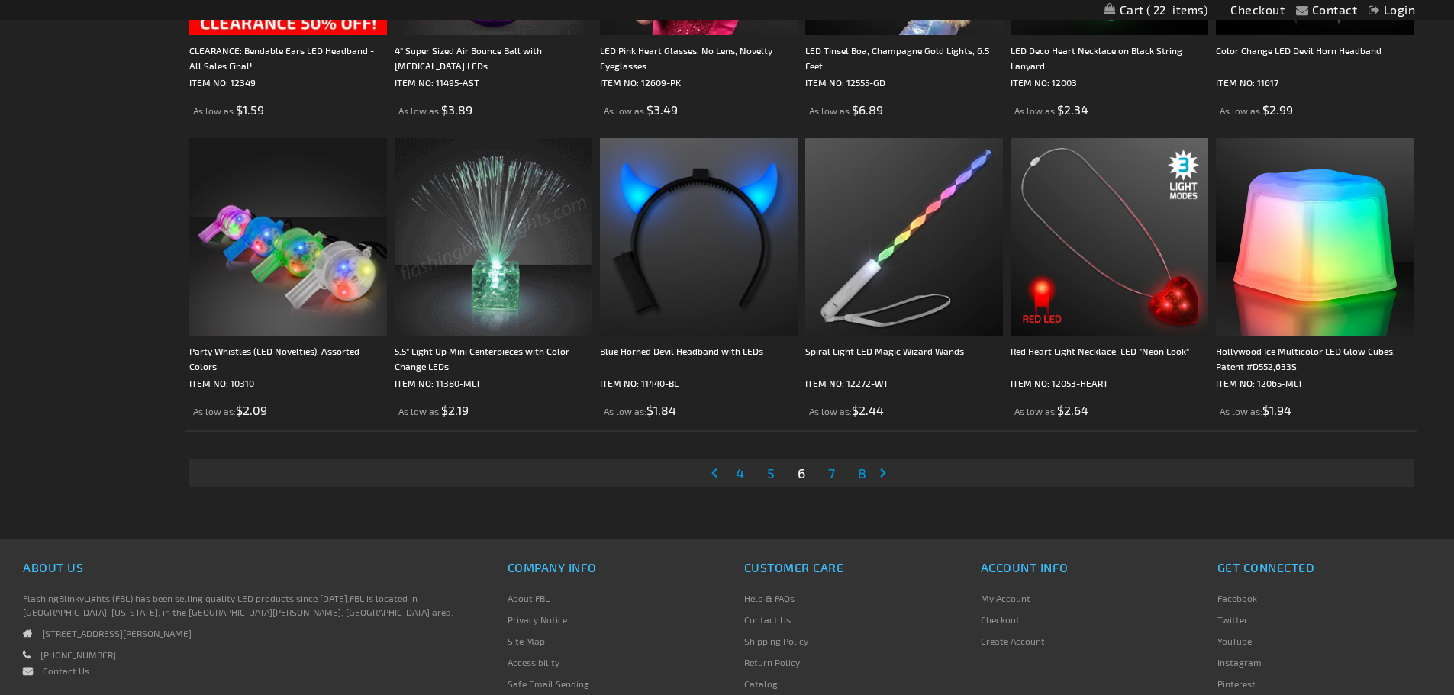
click at [828, 472] on span "7" at bounding box center [831, 473] width 7 height 17
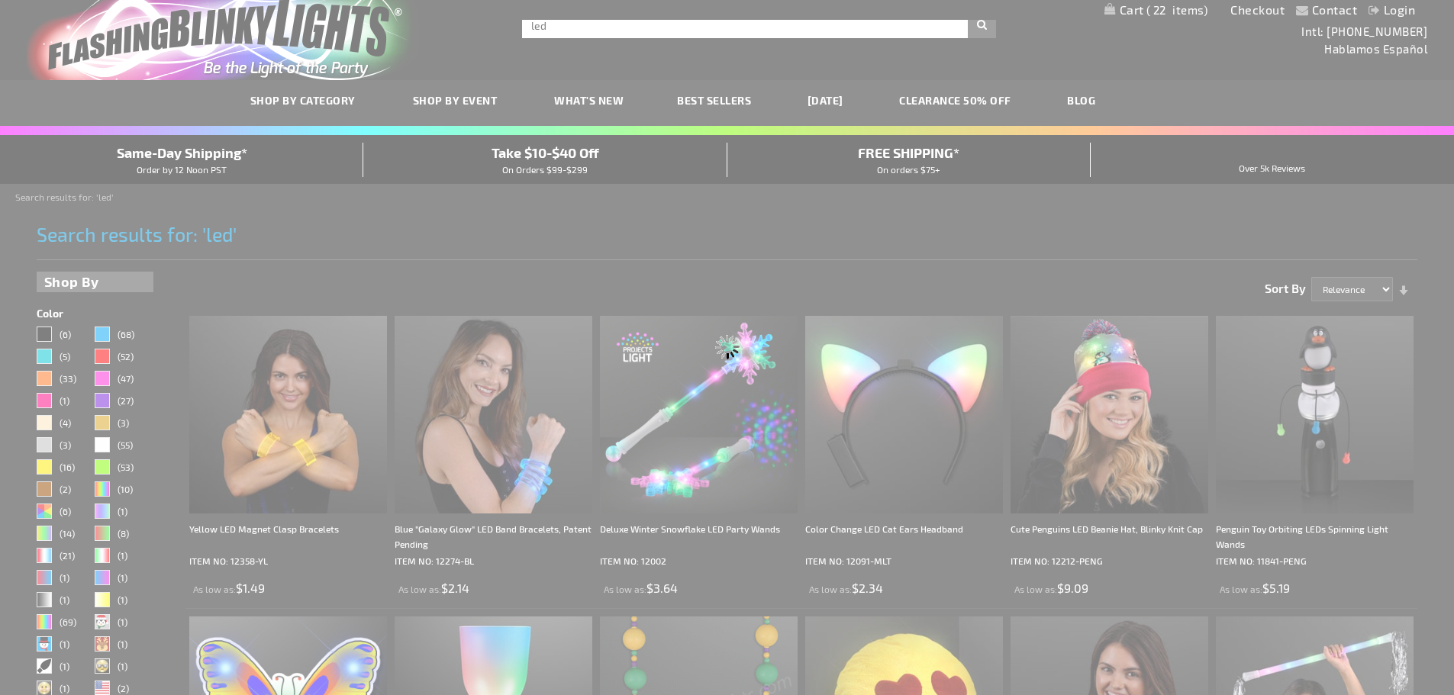
scroll to position [0, 0]
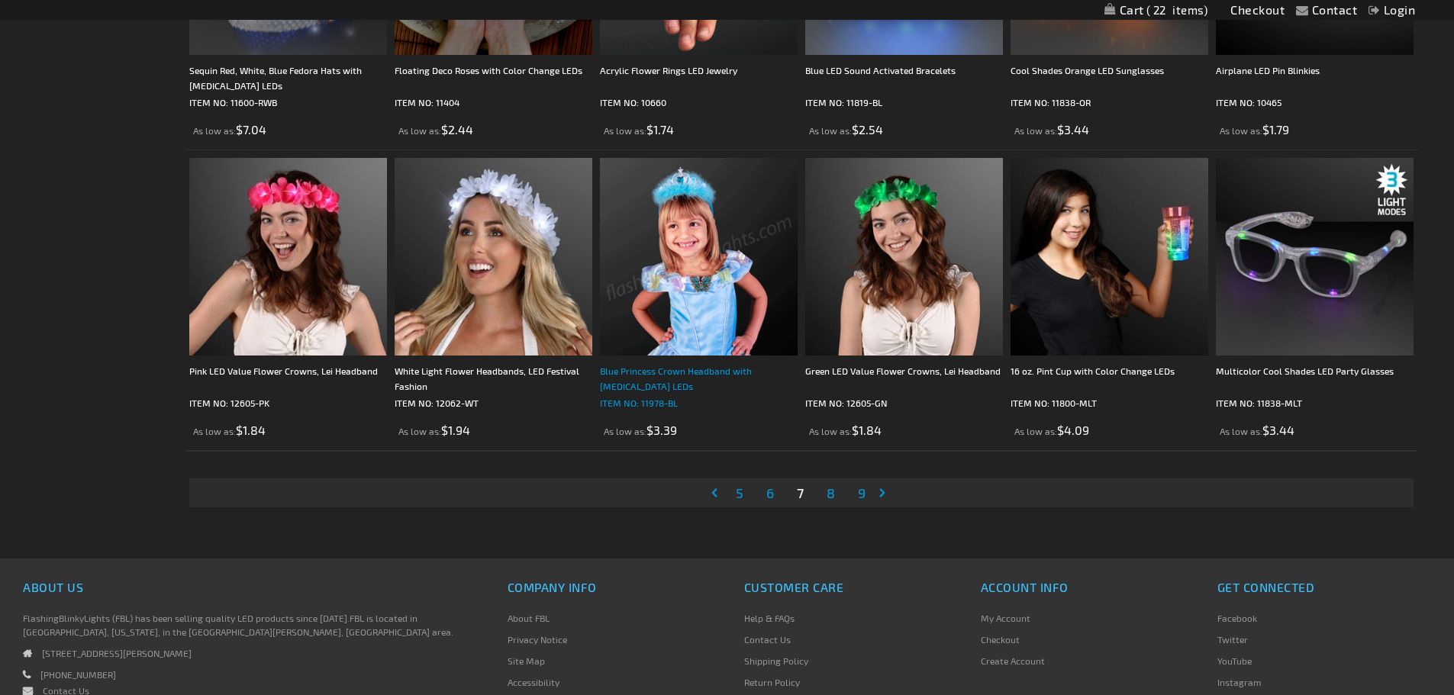
scroll to position [2900, 0]
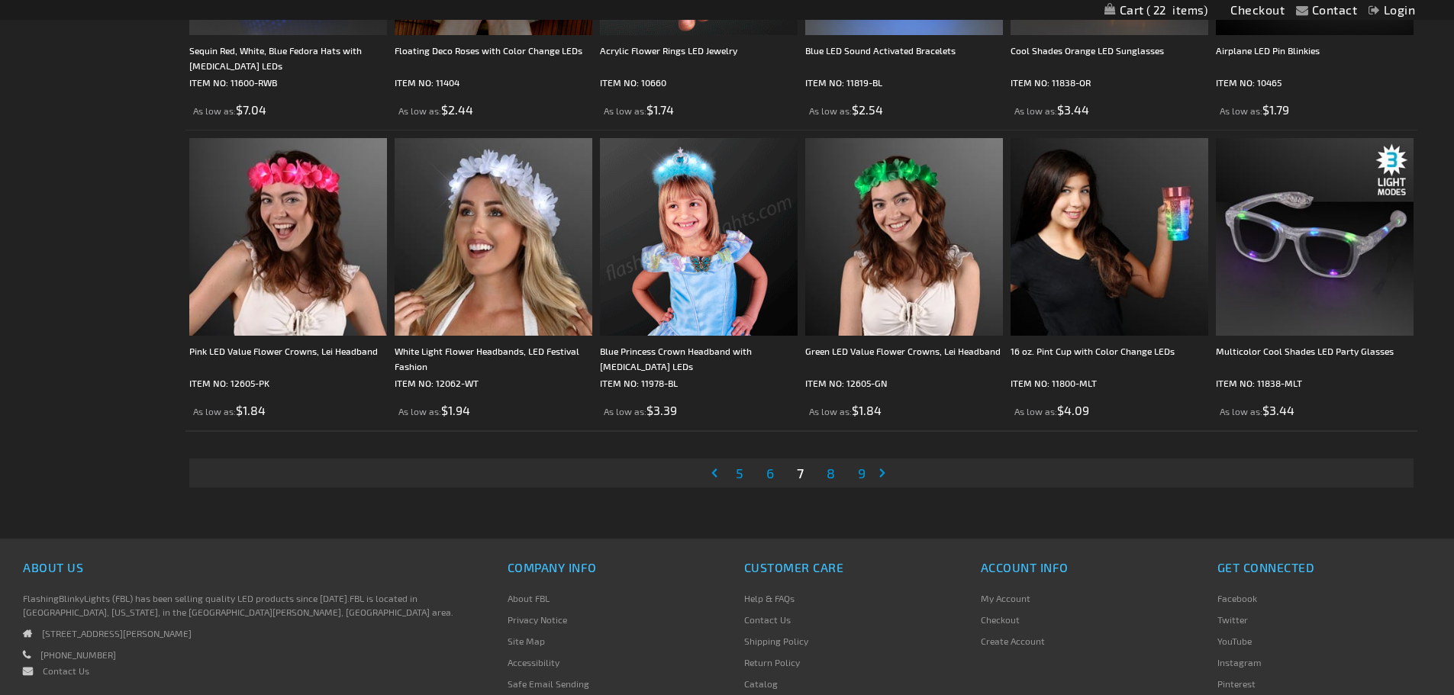
click at [833, 469] on span "8" at bounding box center [831, 473] width 8 height 17
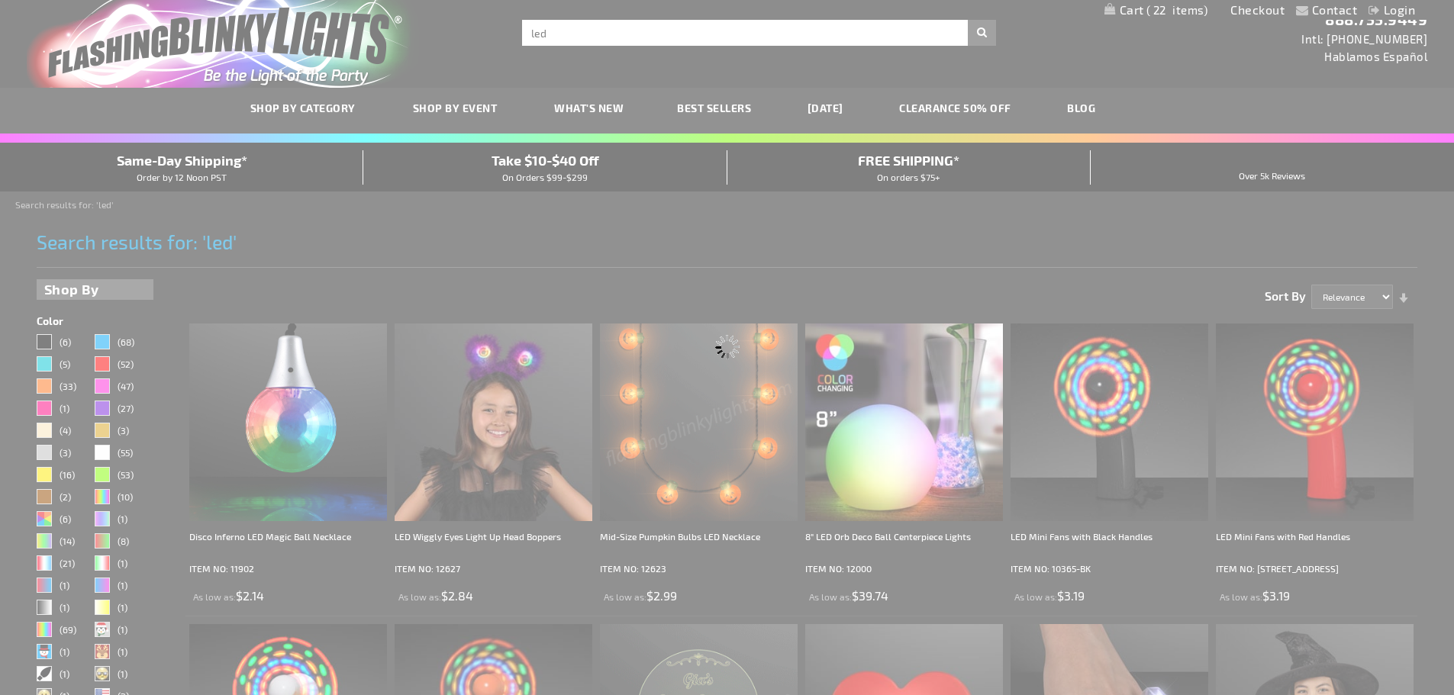
scroll to position [1, 0]
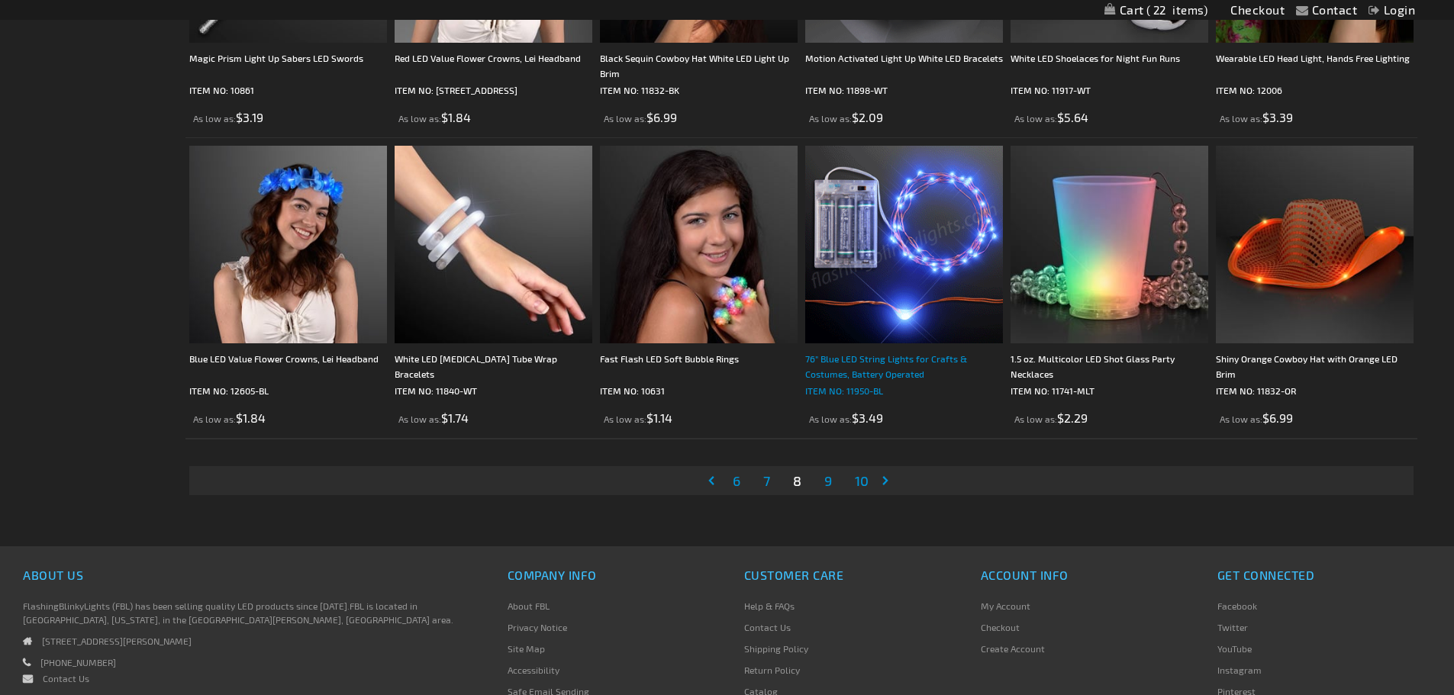
scroll to position [2900, 0]
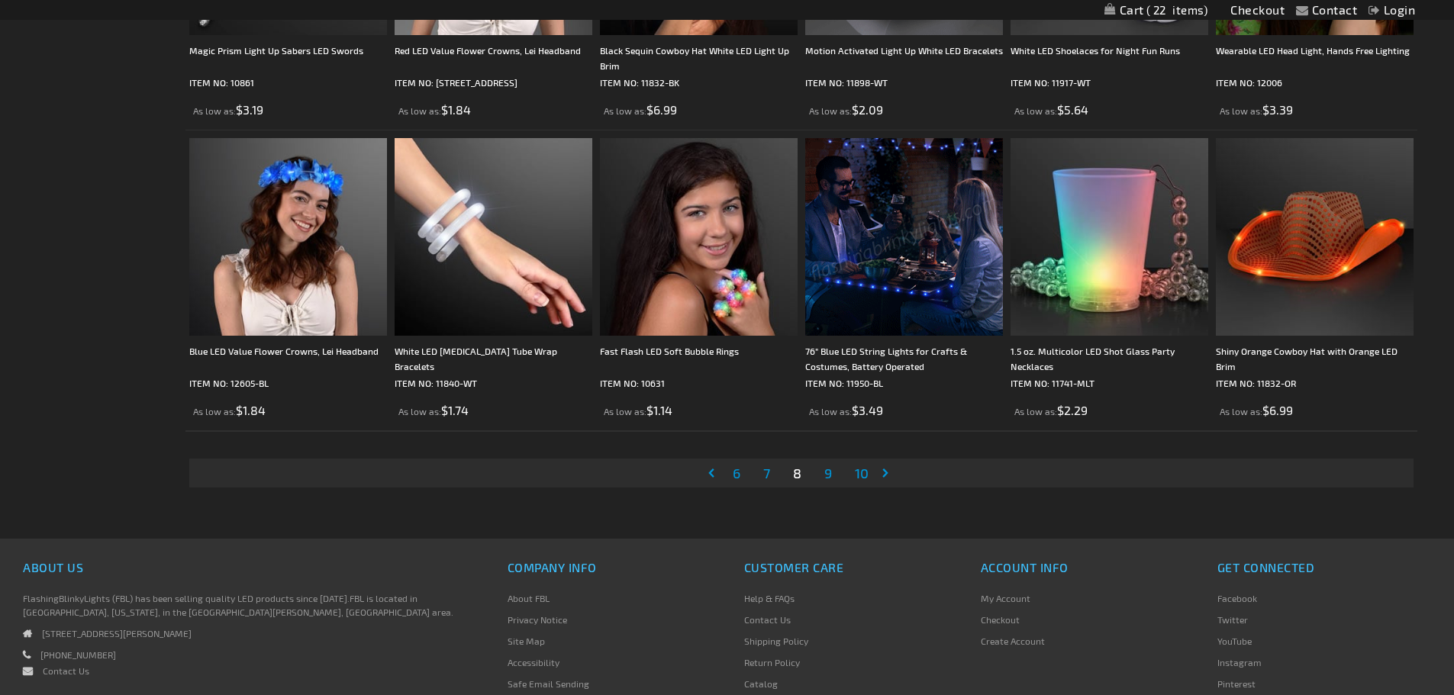
click at [823, 472] on link "Page 9" at bounding box center [828, 473] width 14 height 23
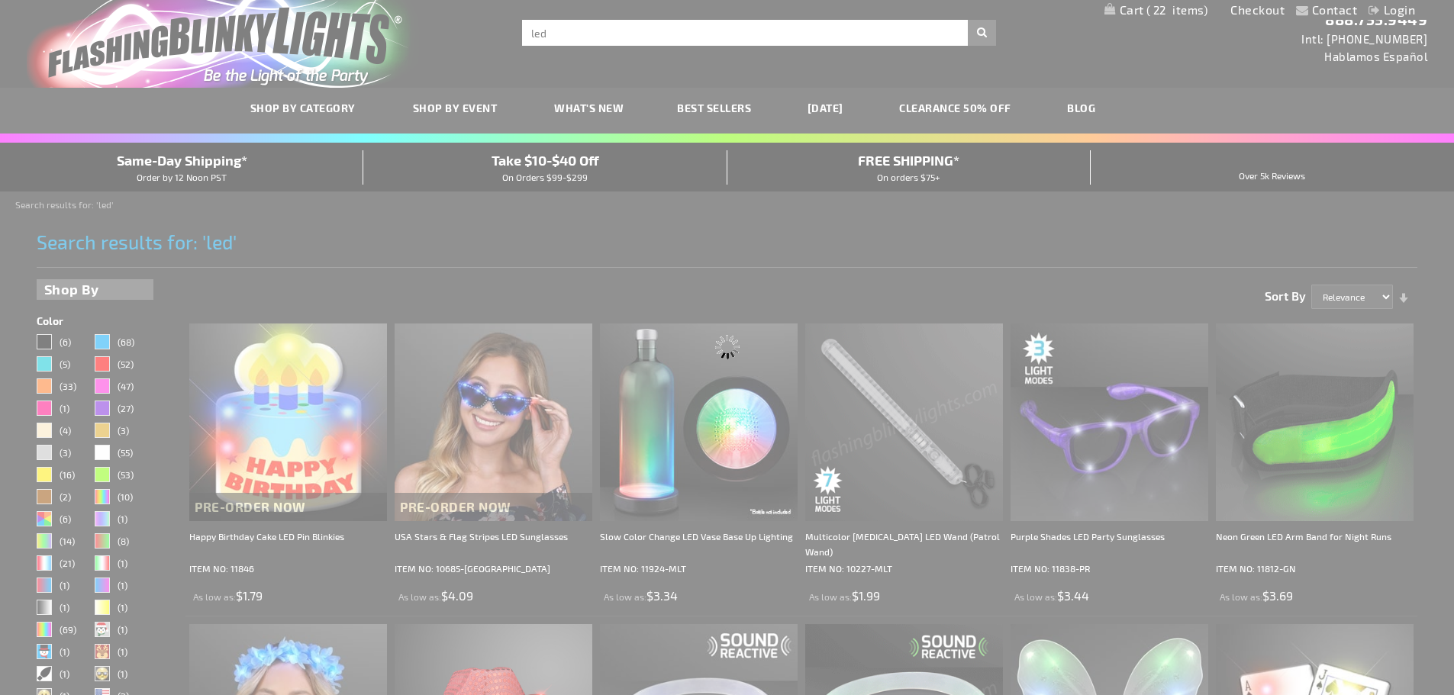
scroll to position [0, 0]
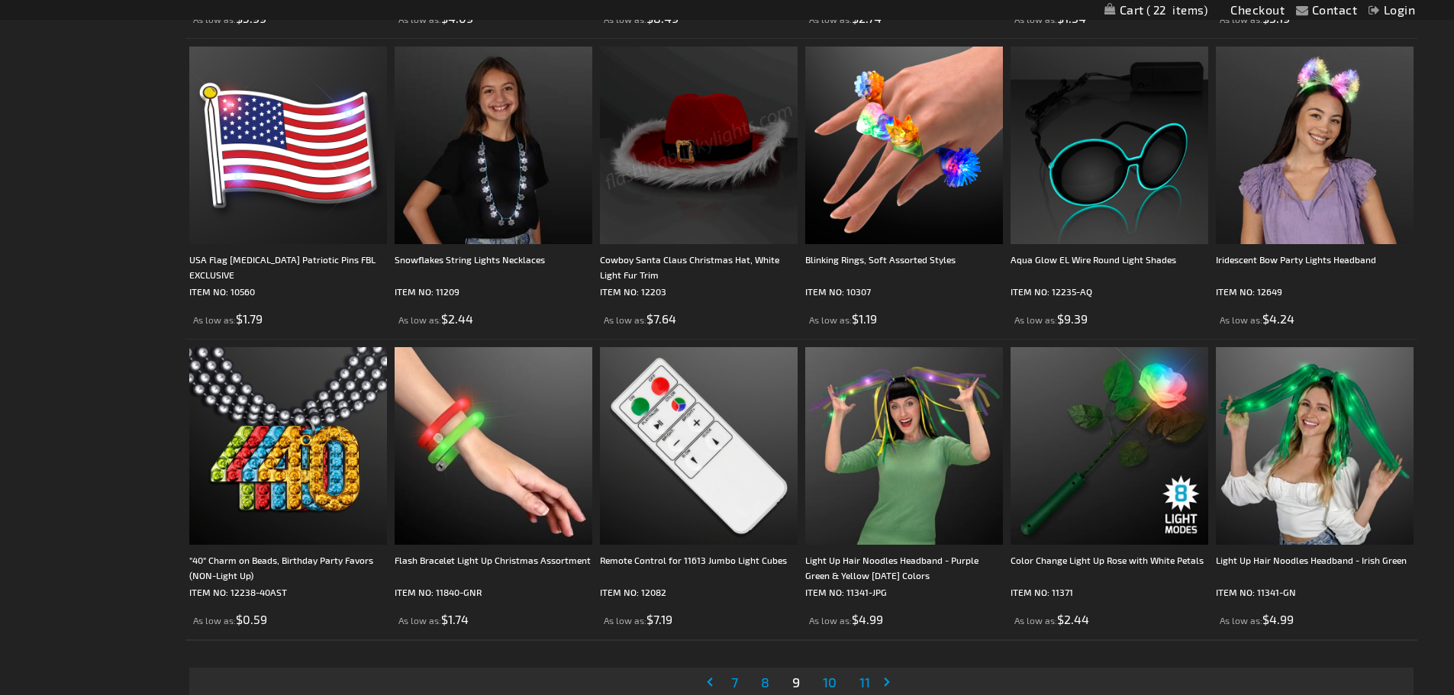
scroll to position [2748, 0]
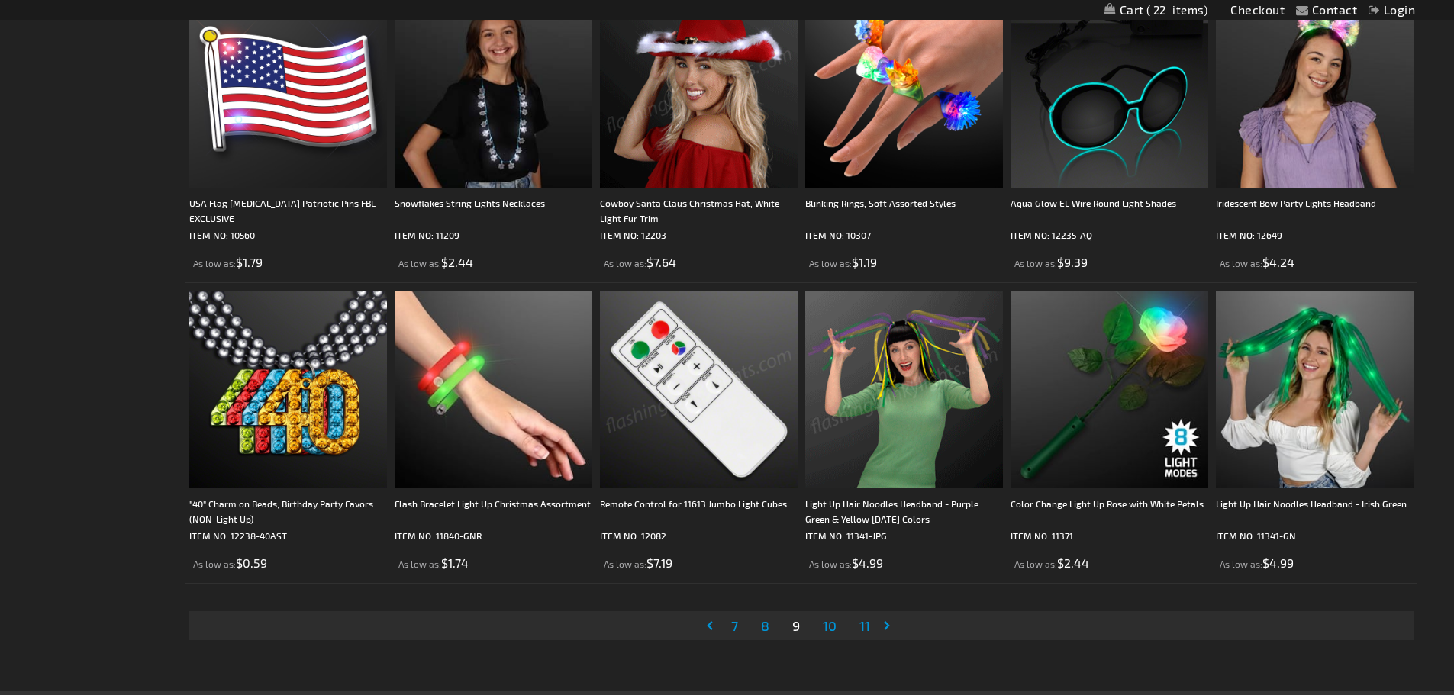
click at [830, 627] on span "10" at bounding box center [830, 625] width 14 height 17
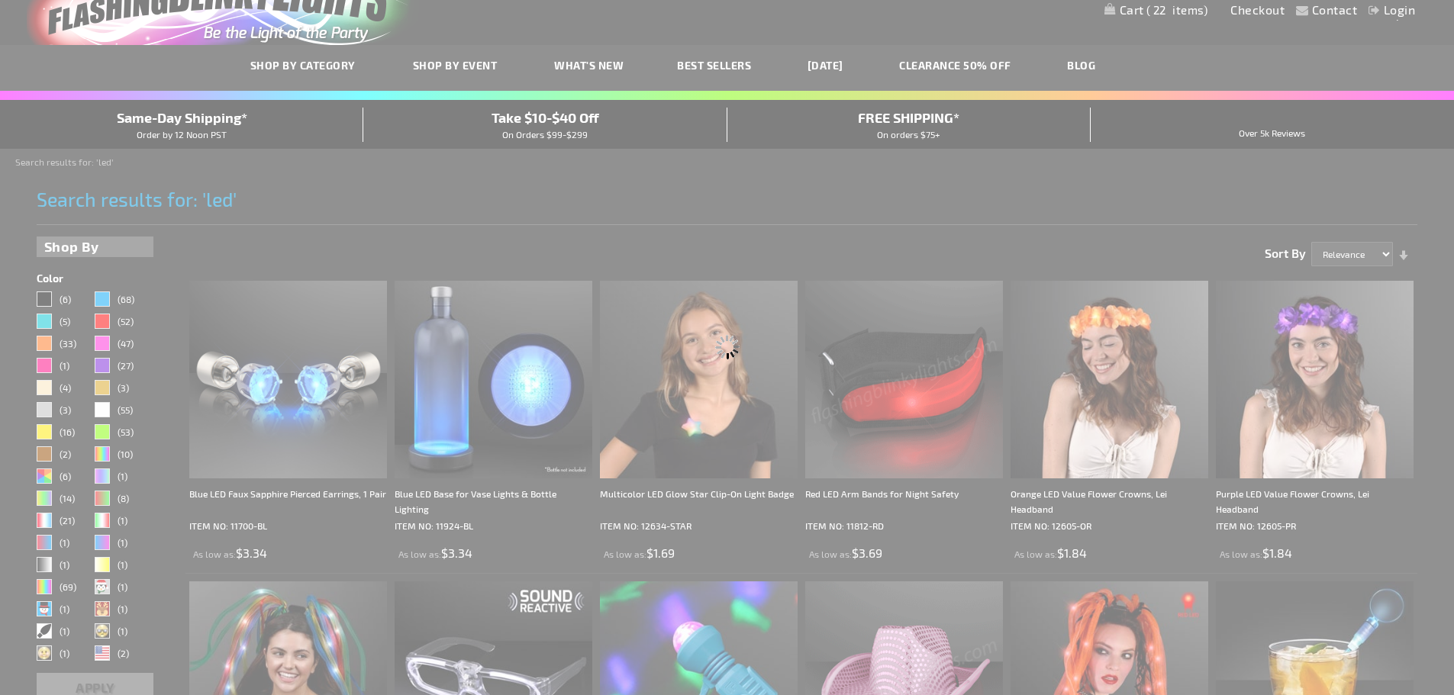
scroll to position [10, 0]
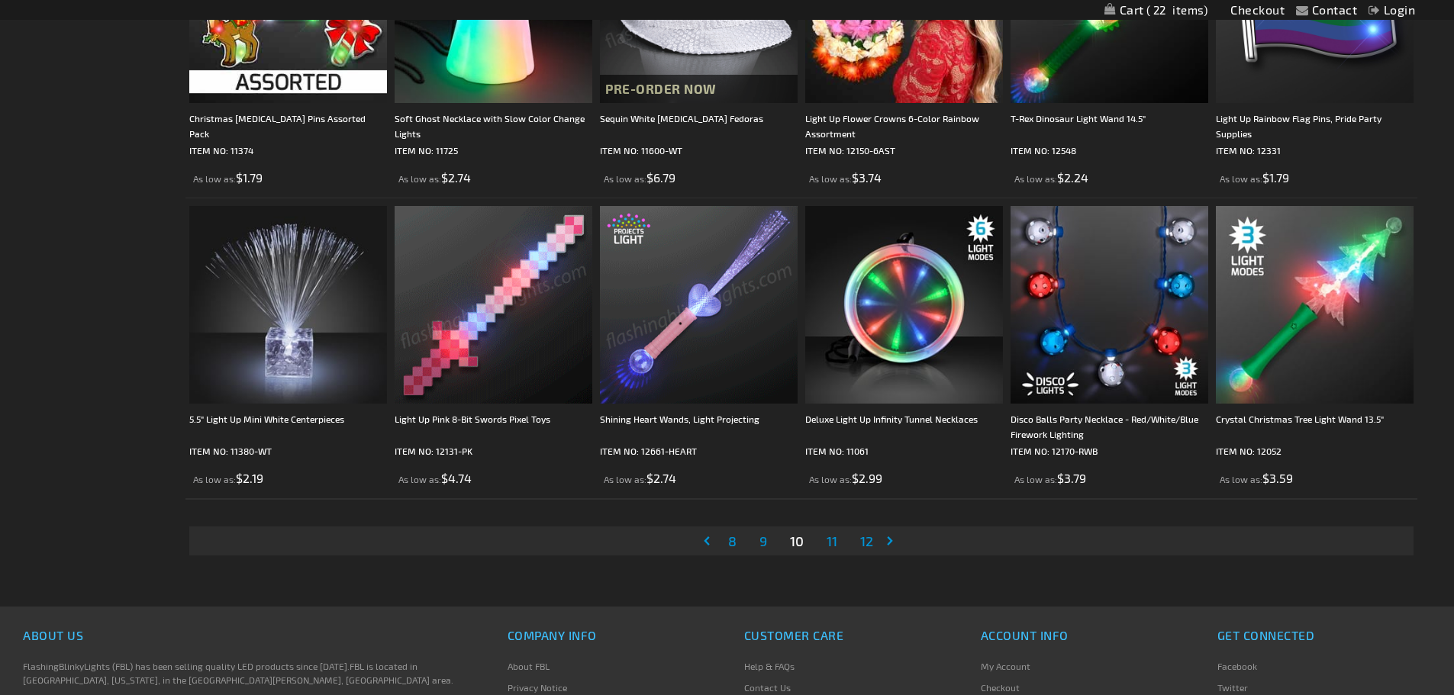
scroll to position [2976, 0]
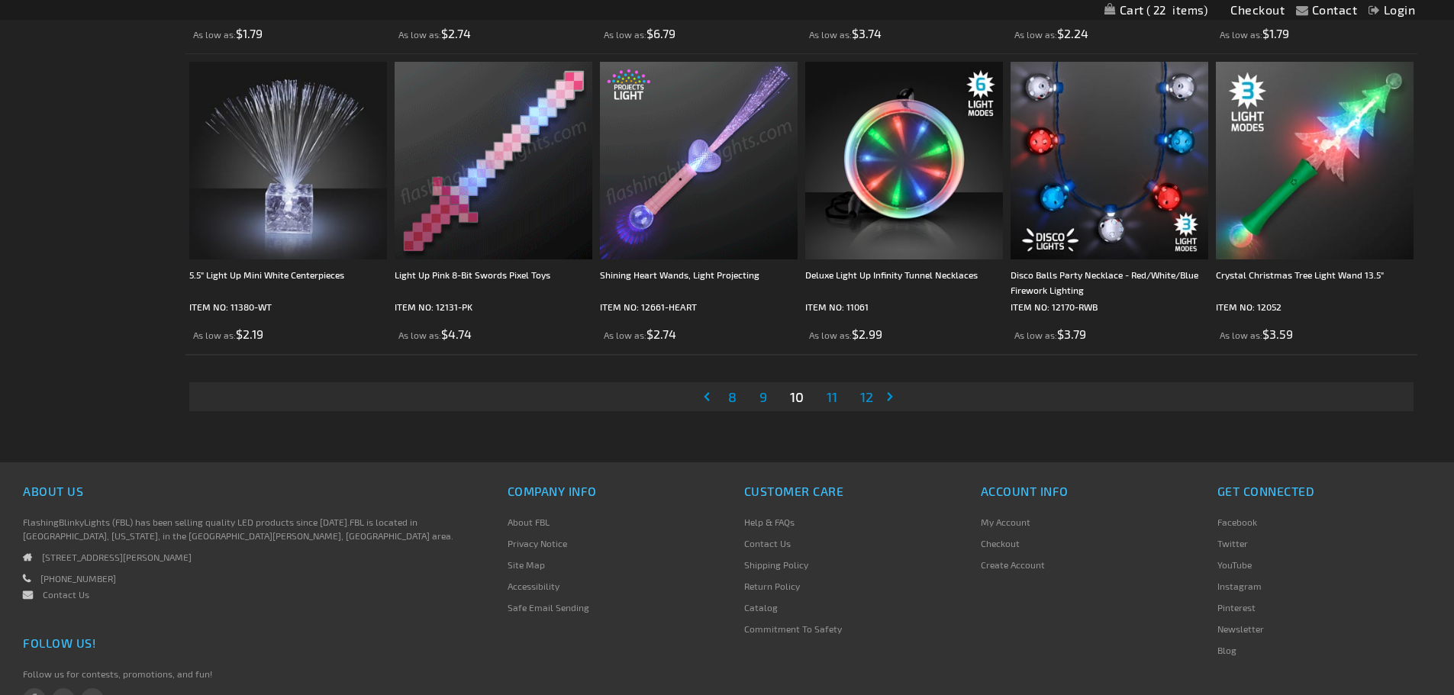
click at [833, 398] on span "11" at bounding box center [832, 396] width 11 height 17
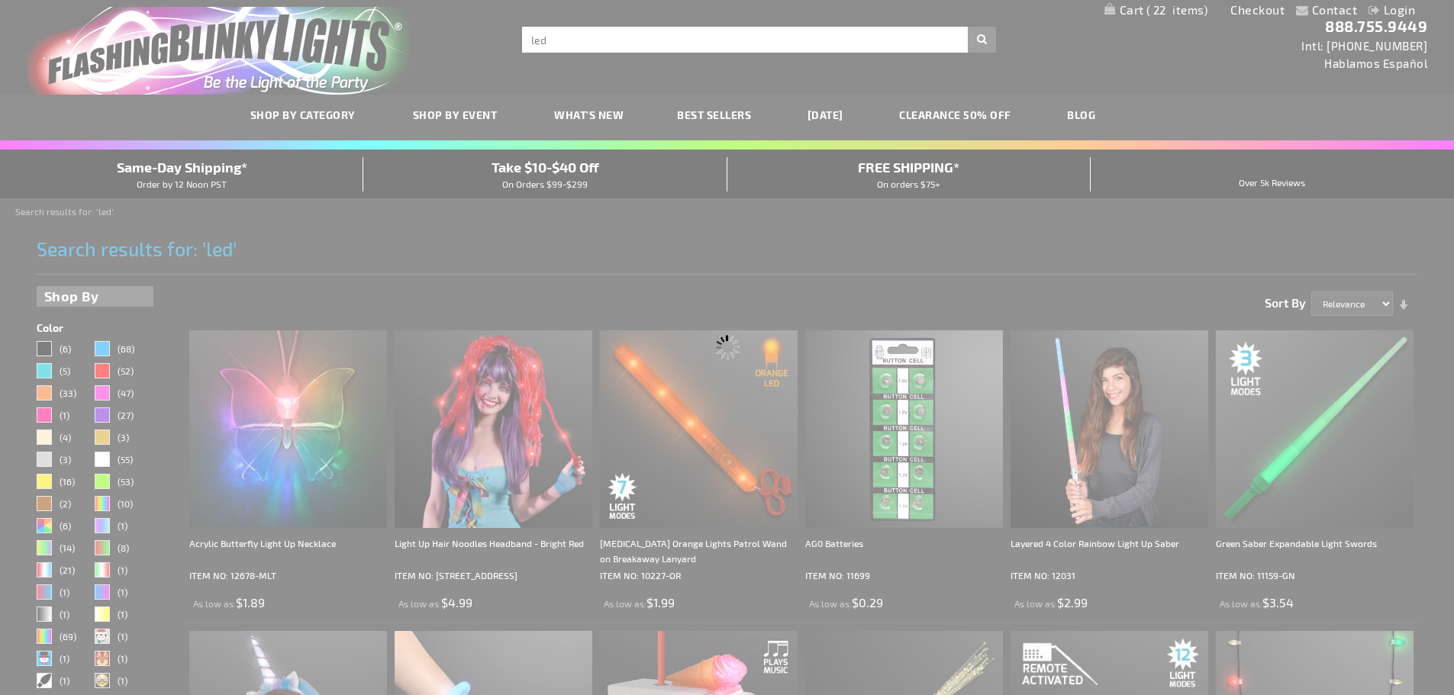
scroll to position [0, 0]
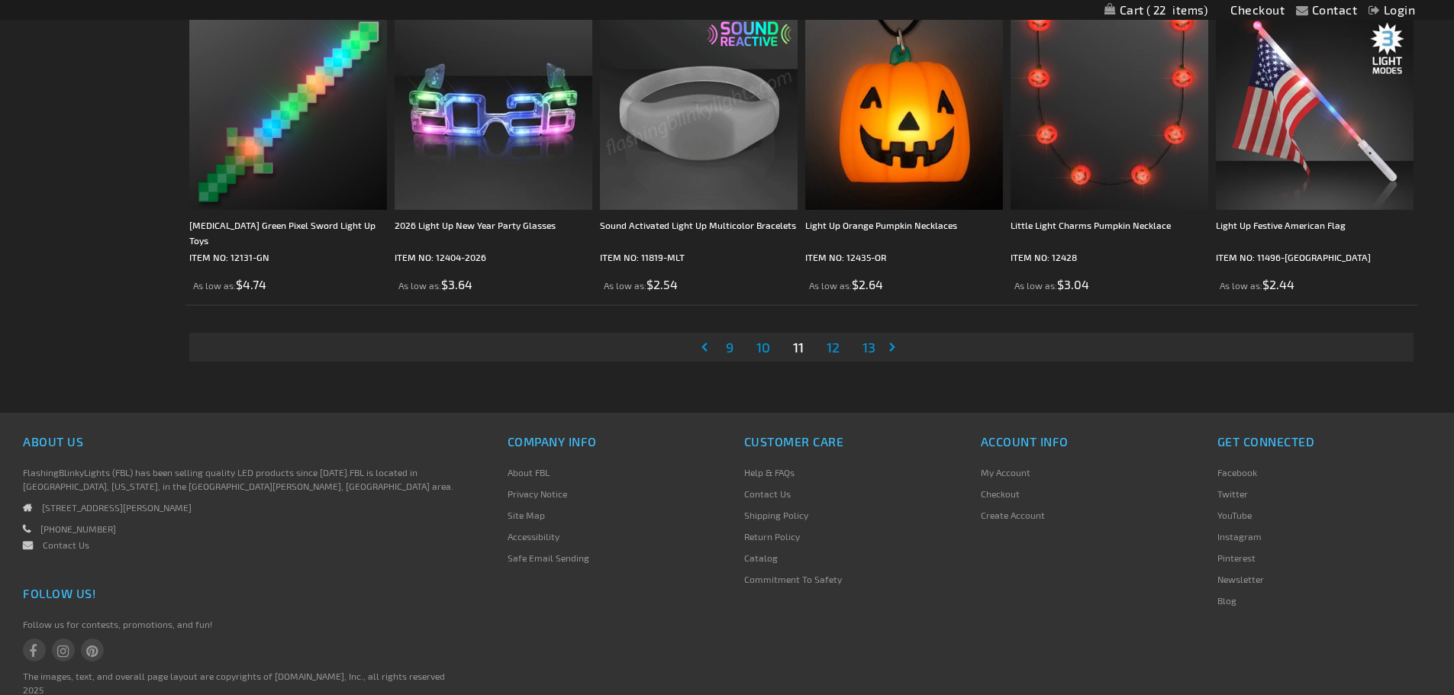
scroll to position [3024, 0]
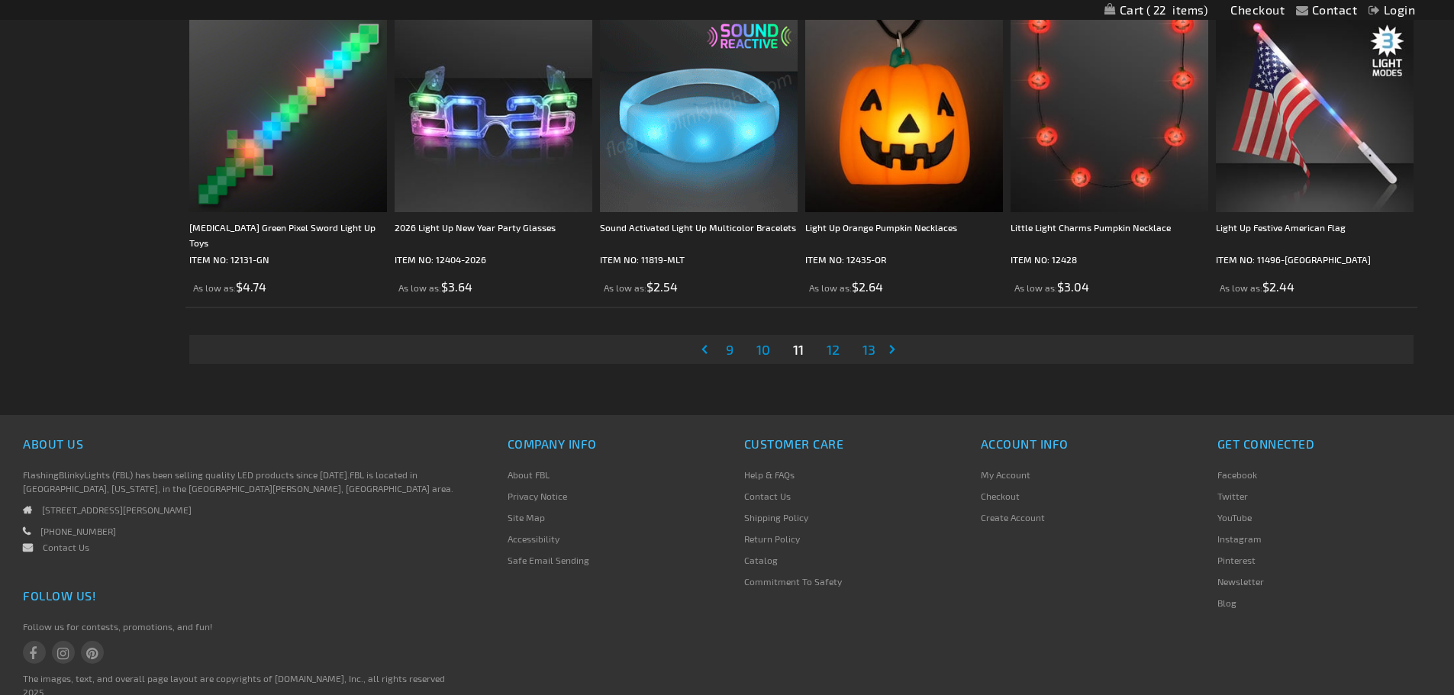
click at [833, 352] on span "12" at bounding box center [833, 349] width 13 height 17
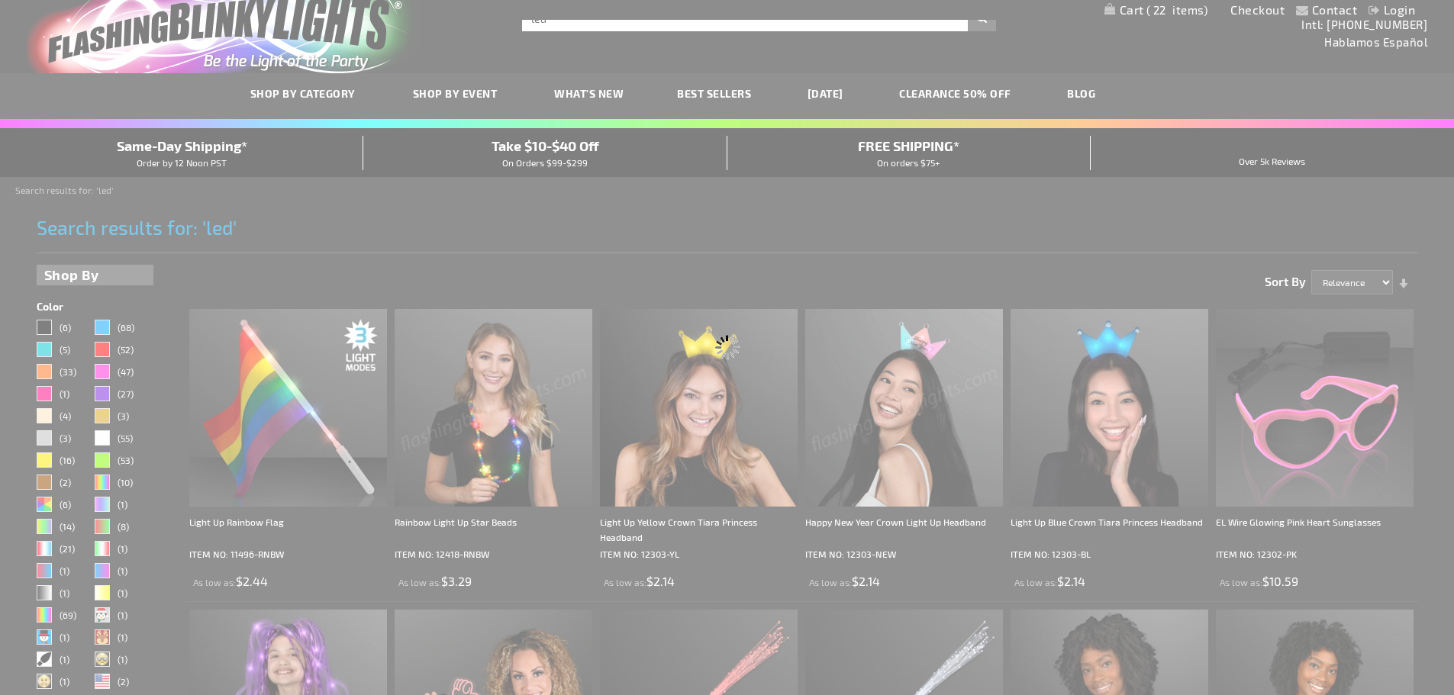
scroll to position [1, 0]
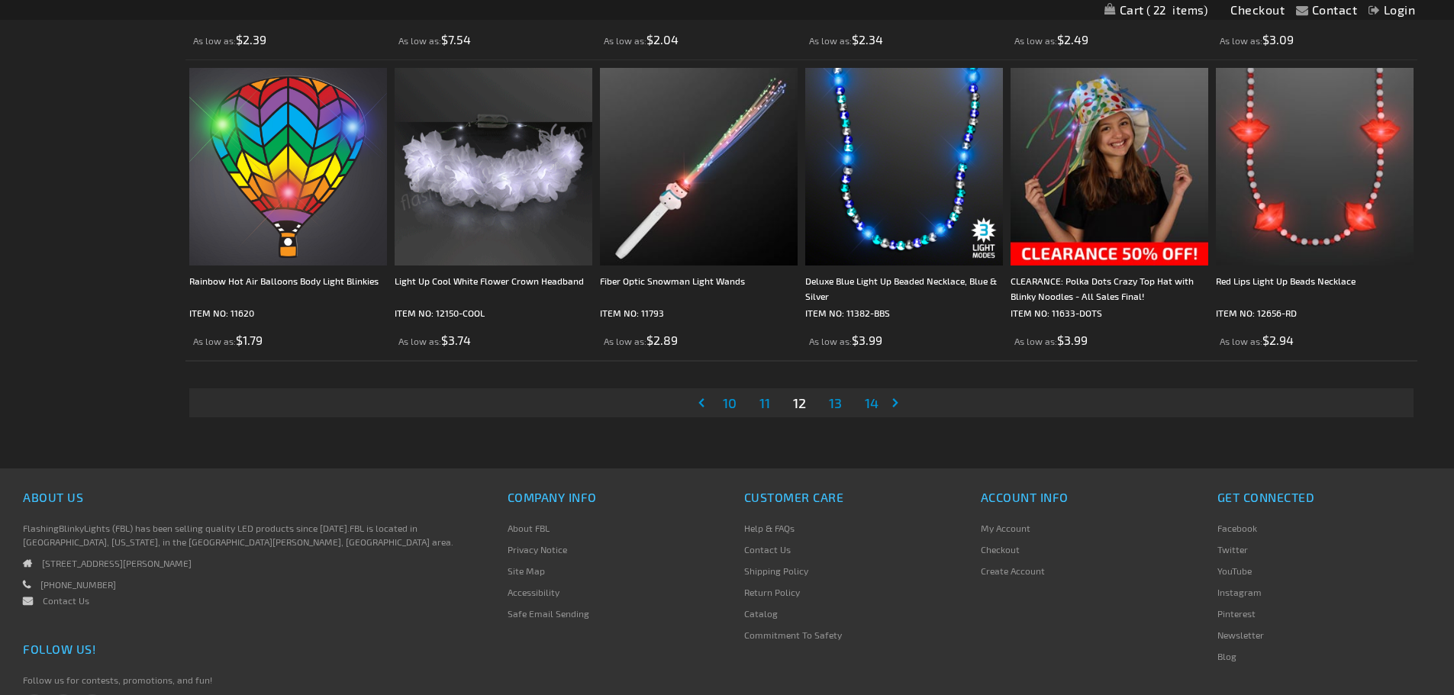
scroll to position [2976, 0]
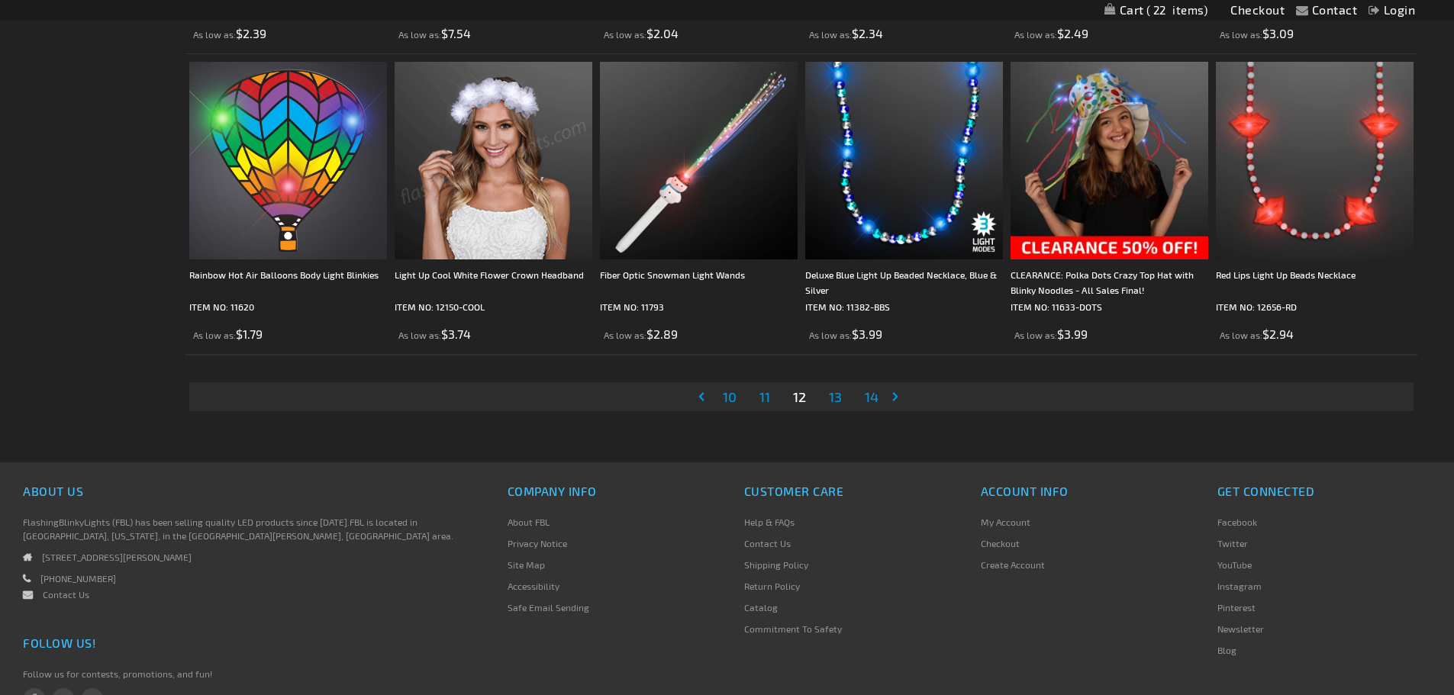
click at [835, 398] on span "13" at bounding box center [835, 396] width 13 height 17
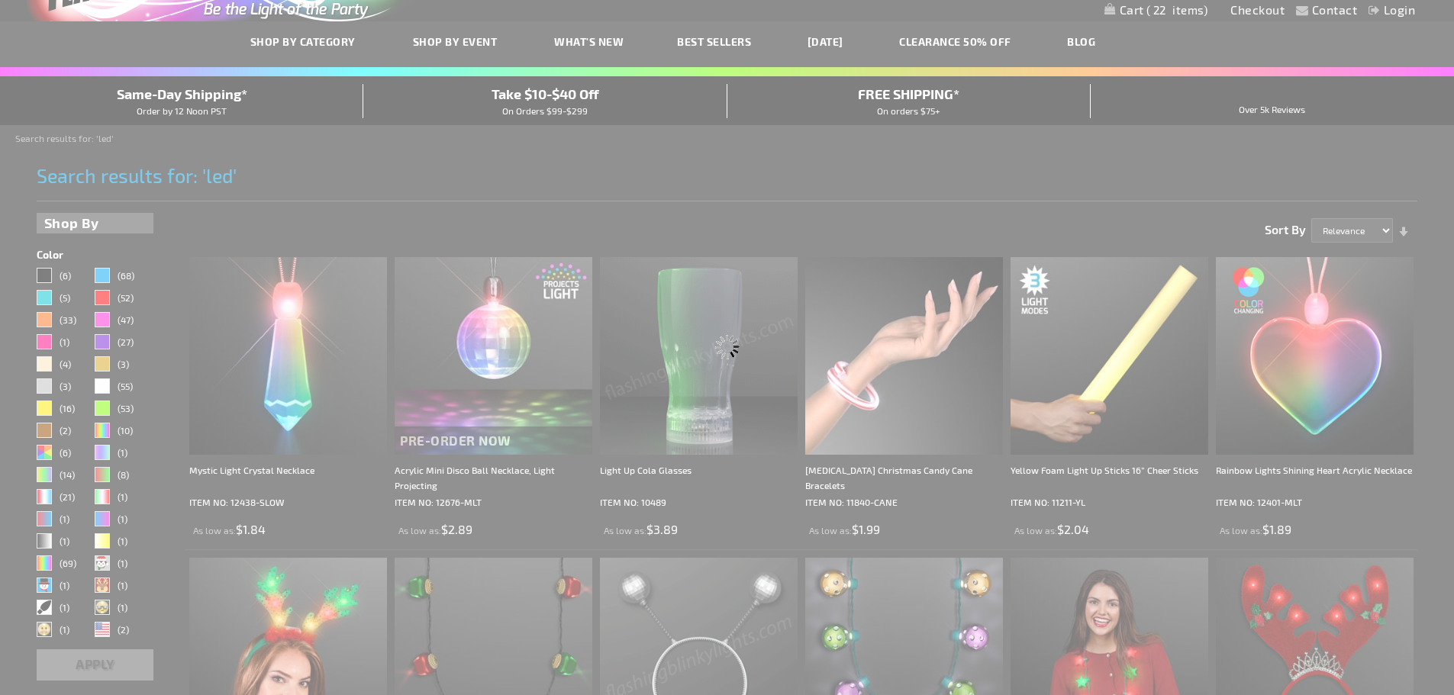
scroll to position [1, 0]
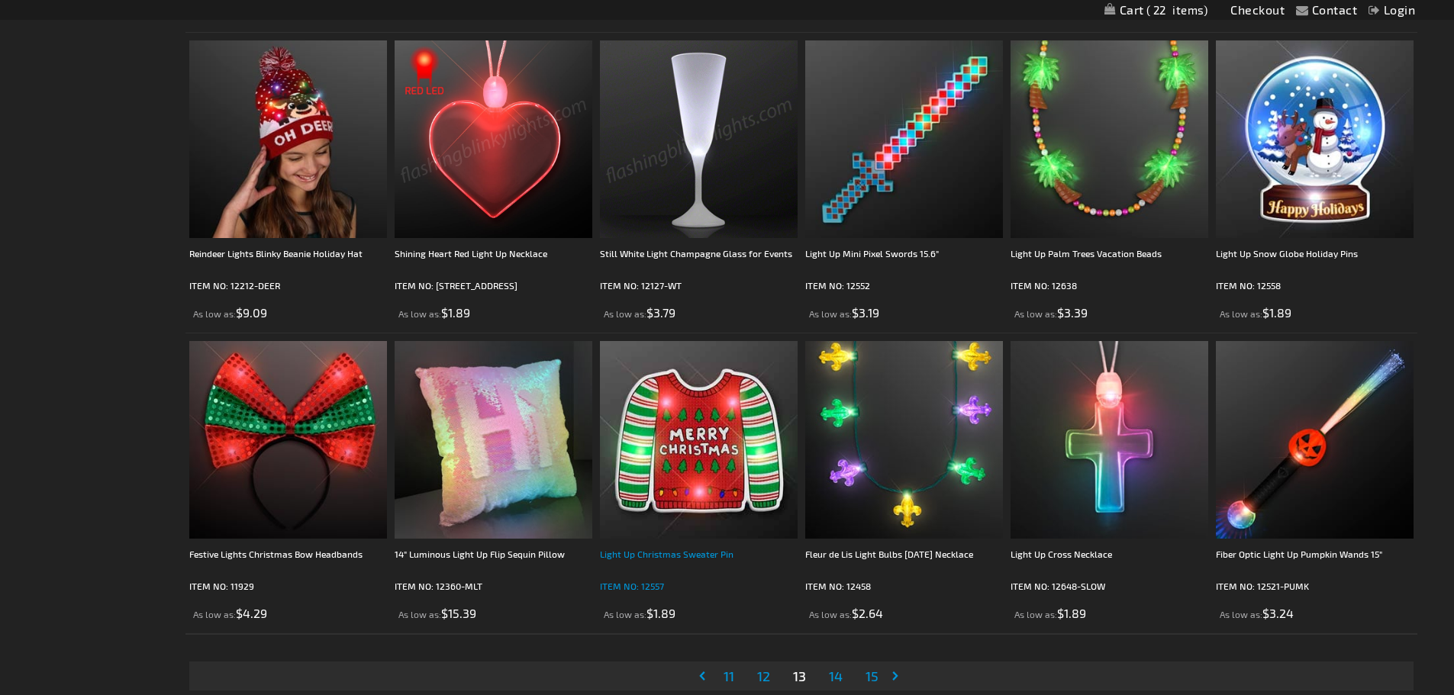
scroll to position [2900, 0]
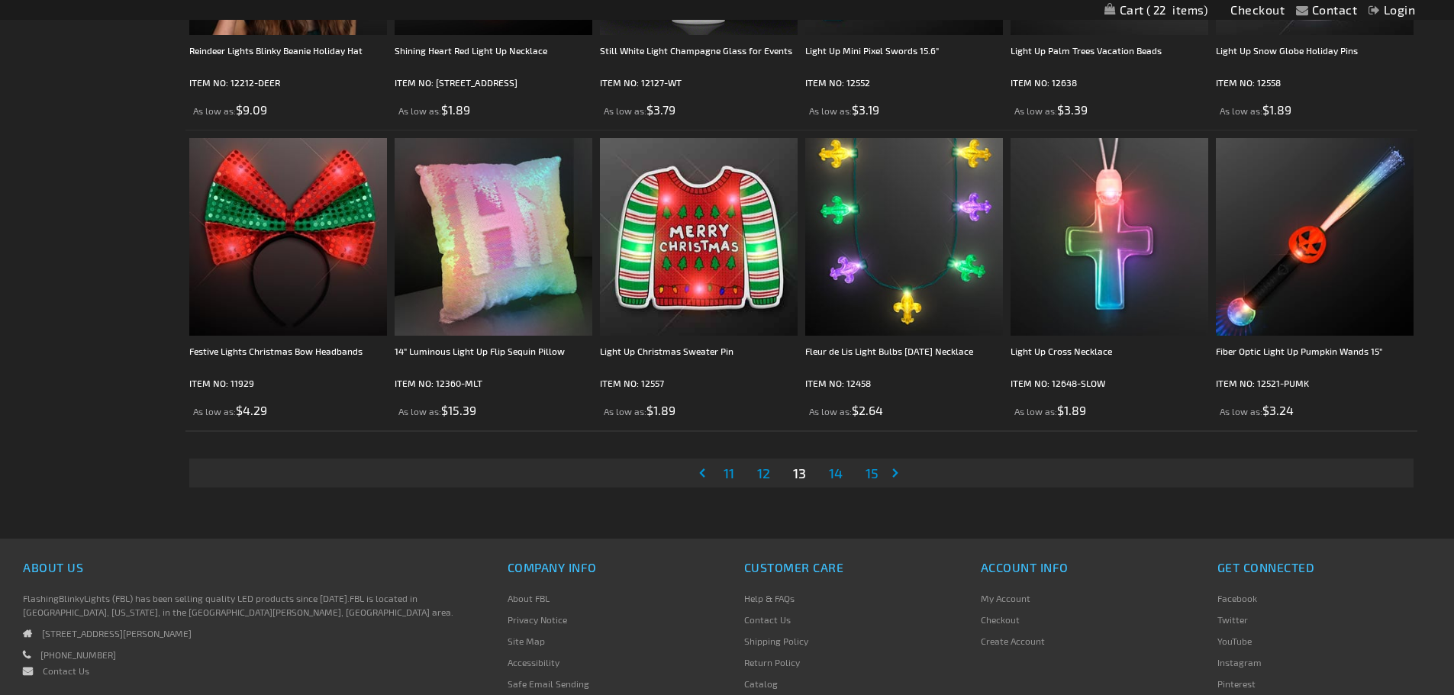
click at [833, 476] on span "14" at bounding box center [836, 473] width 14 height 17
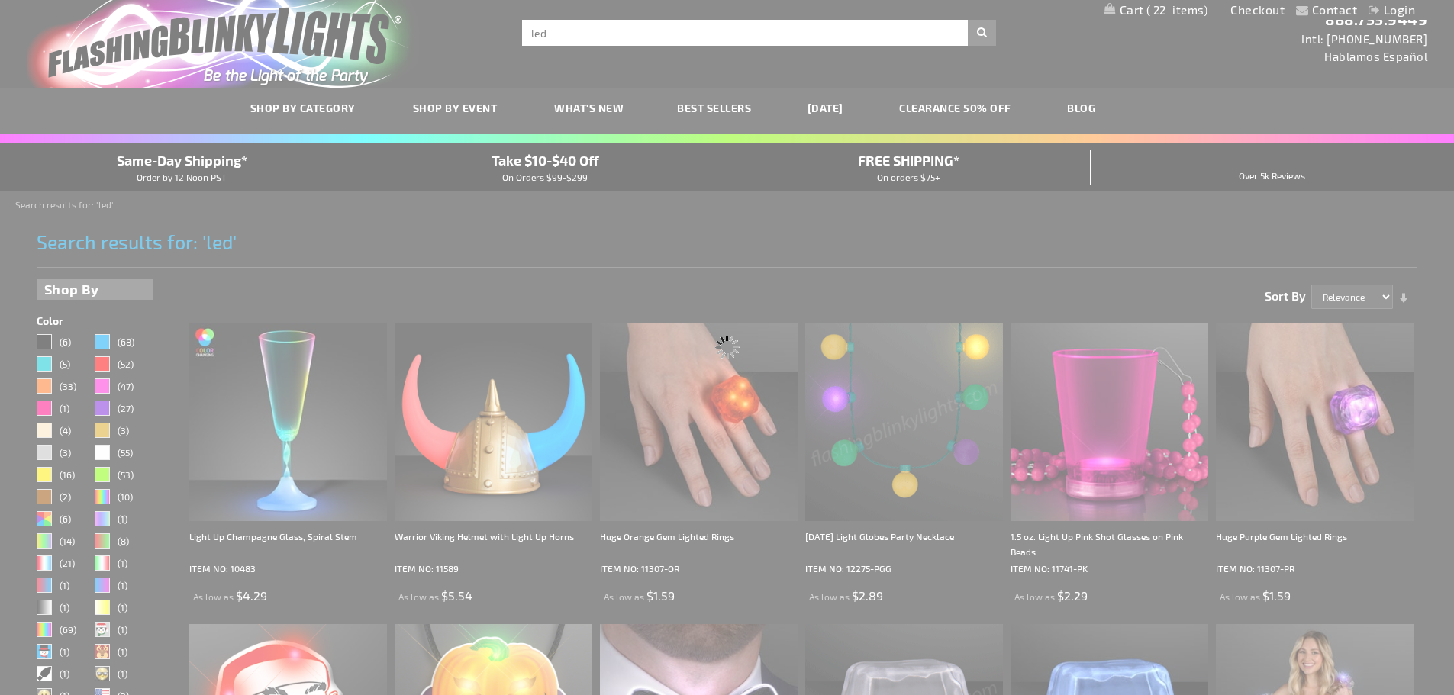
scroll to position [0, 0]
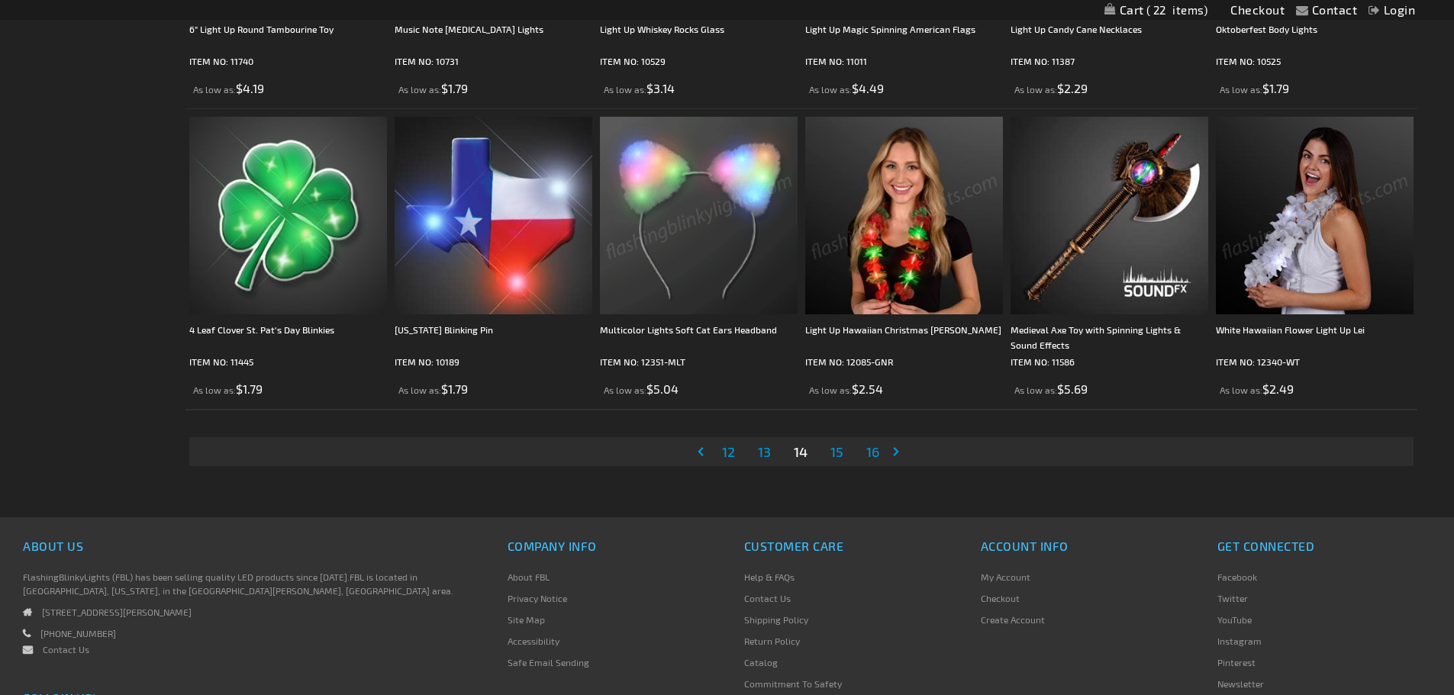
scroll to position [2976, 0]
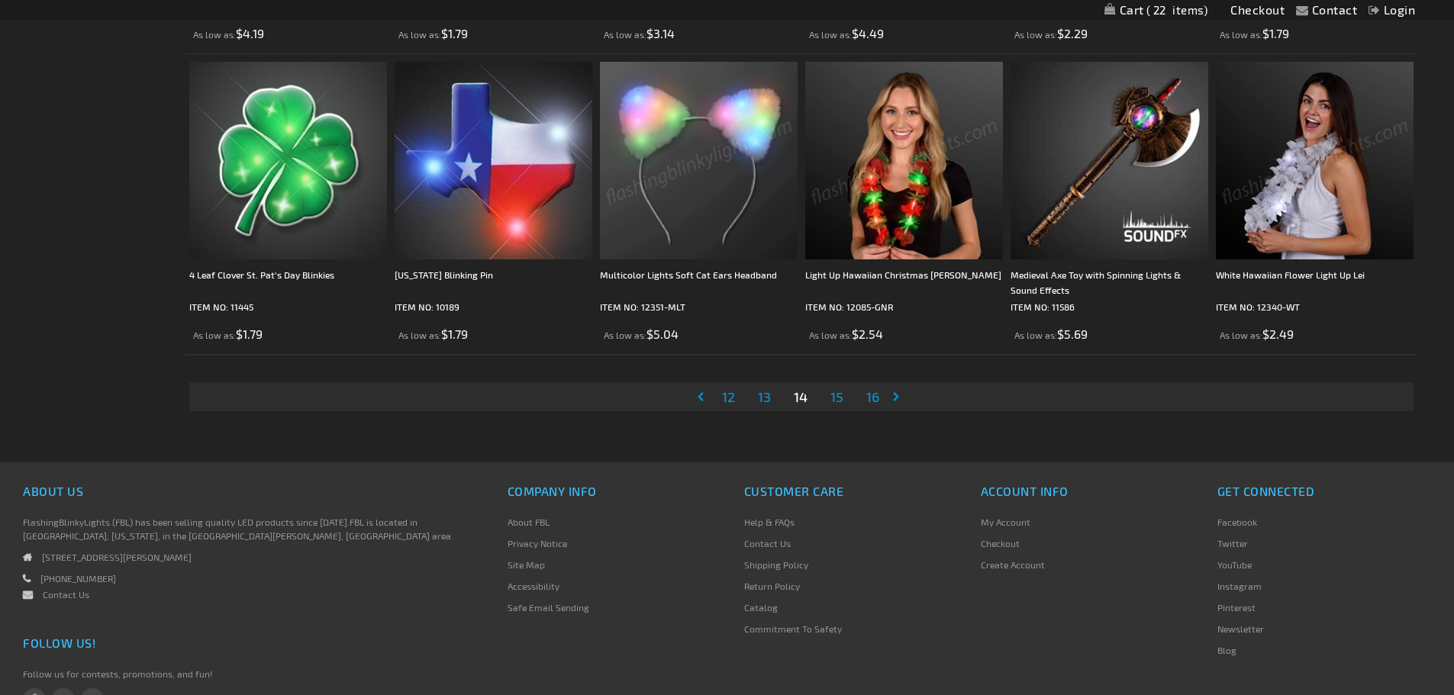
click at [840, 395] on span "15" at bounding box center [836, 396] width 13 height 17
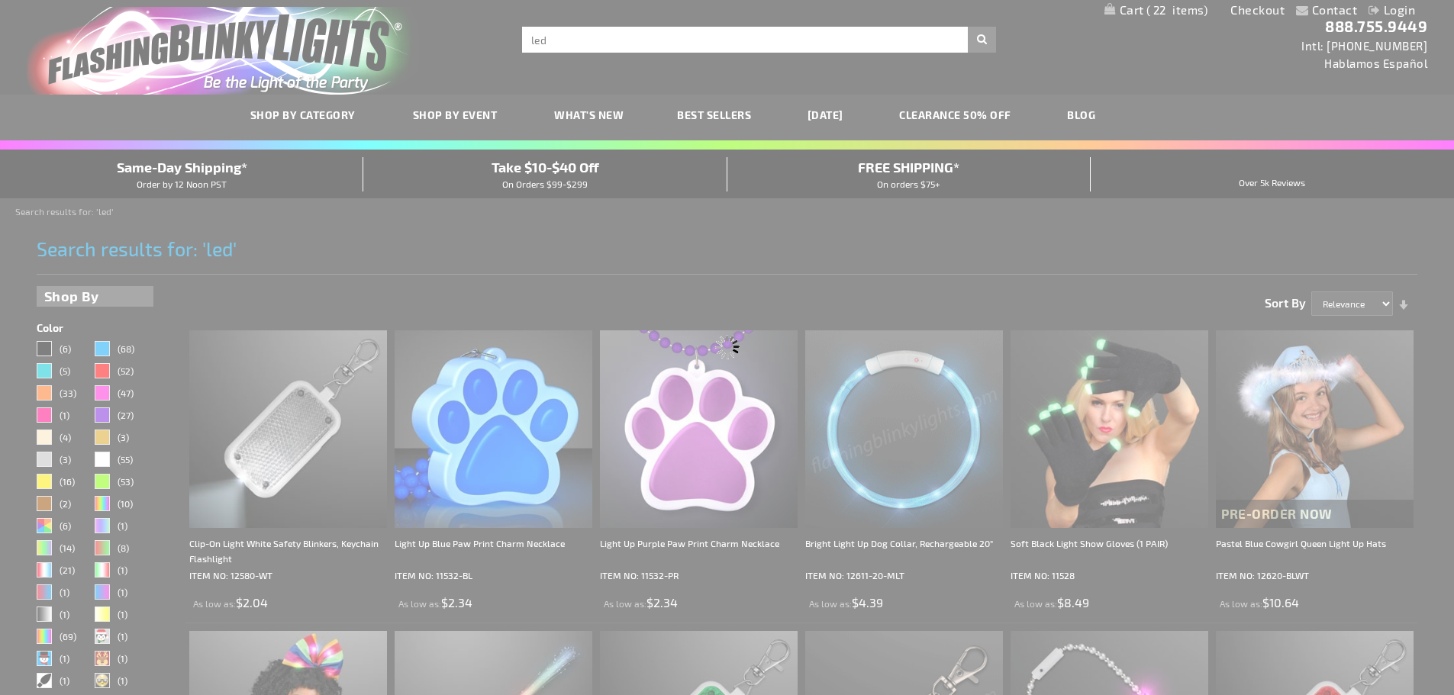
scroll to position [0, 0]
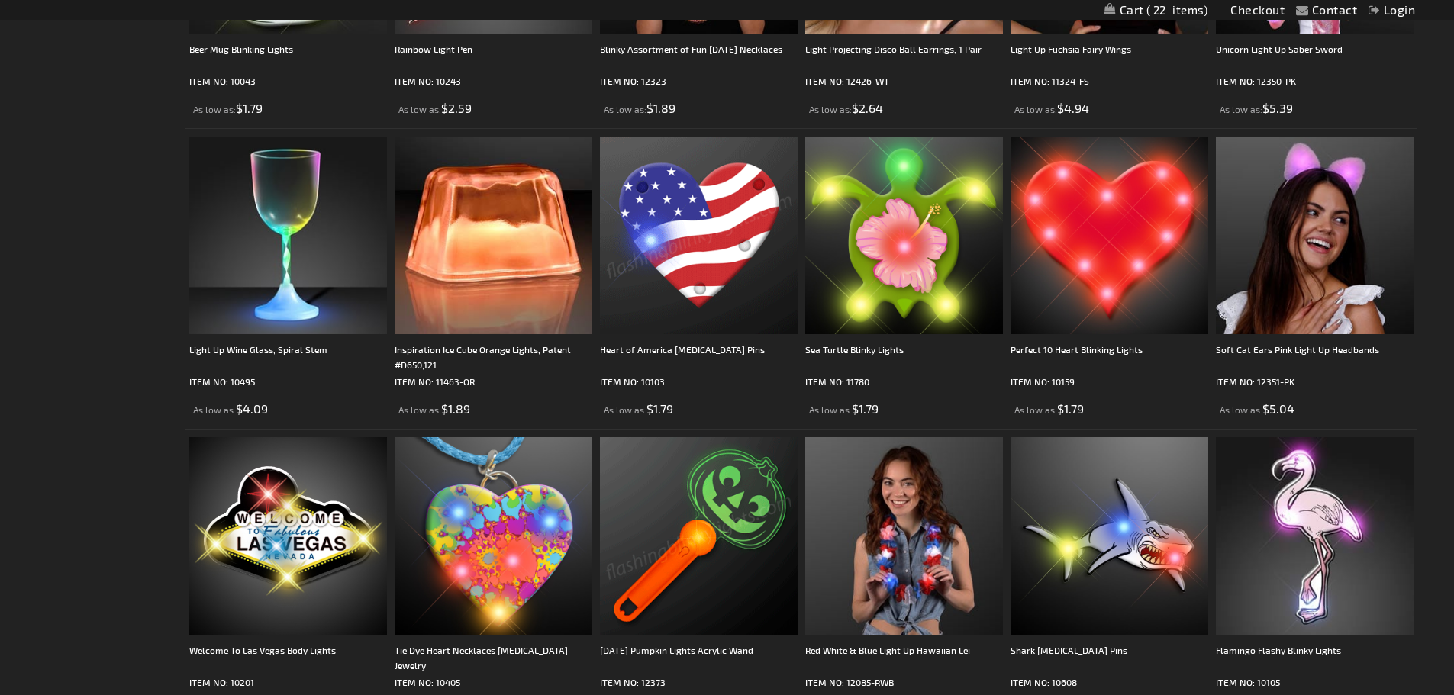
scroll to position [2748, 0]
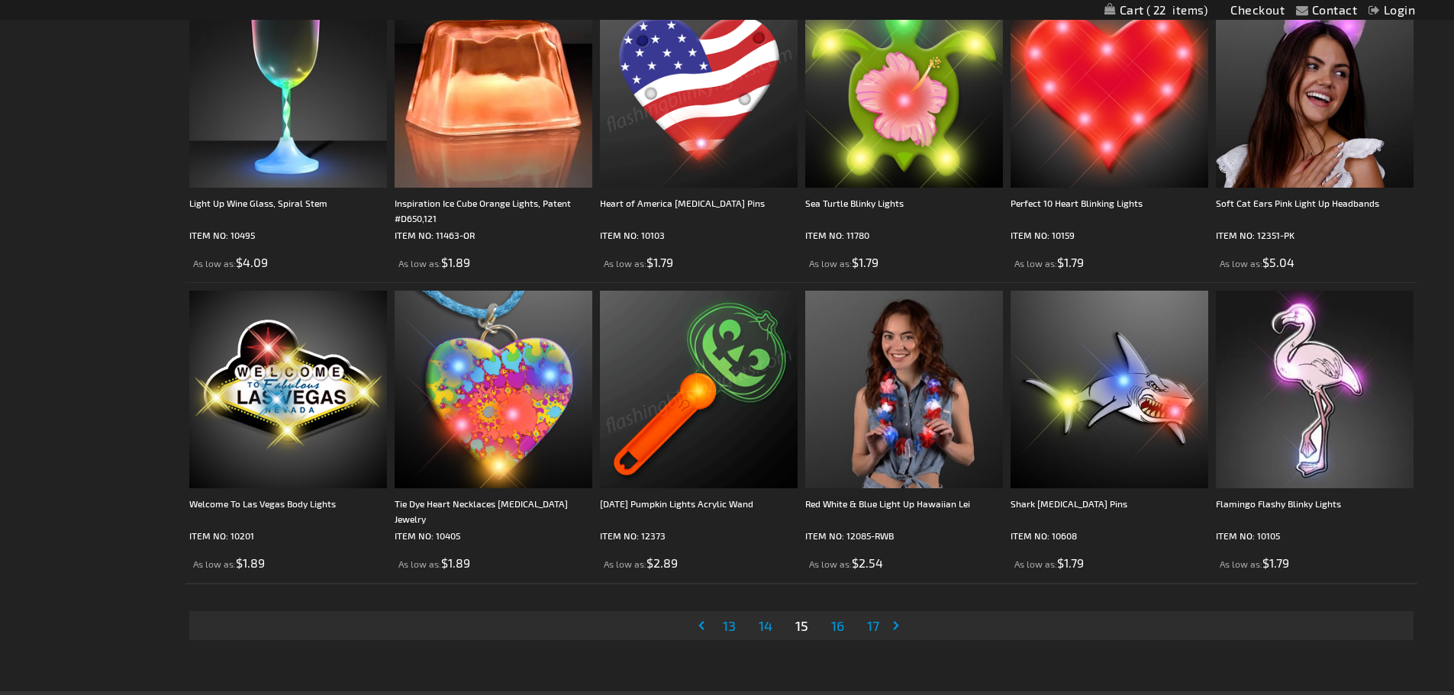
click at [832, 623] on span "16" at bounding box center [837, 625] width 13 height 17
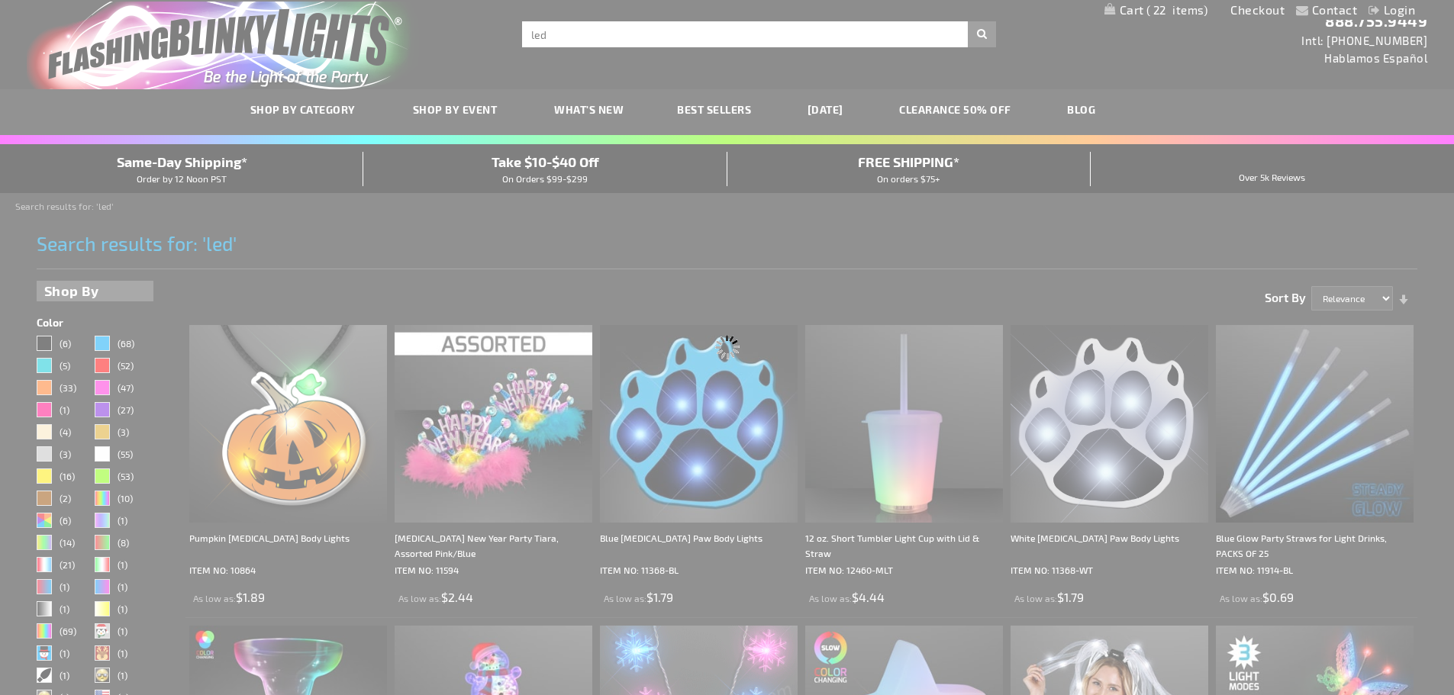
scroll to position [0, 0]
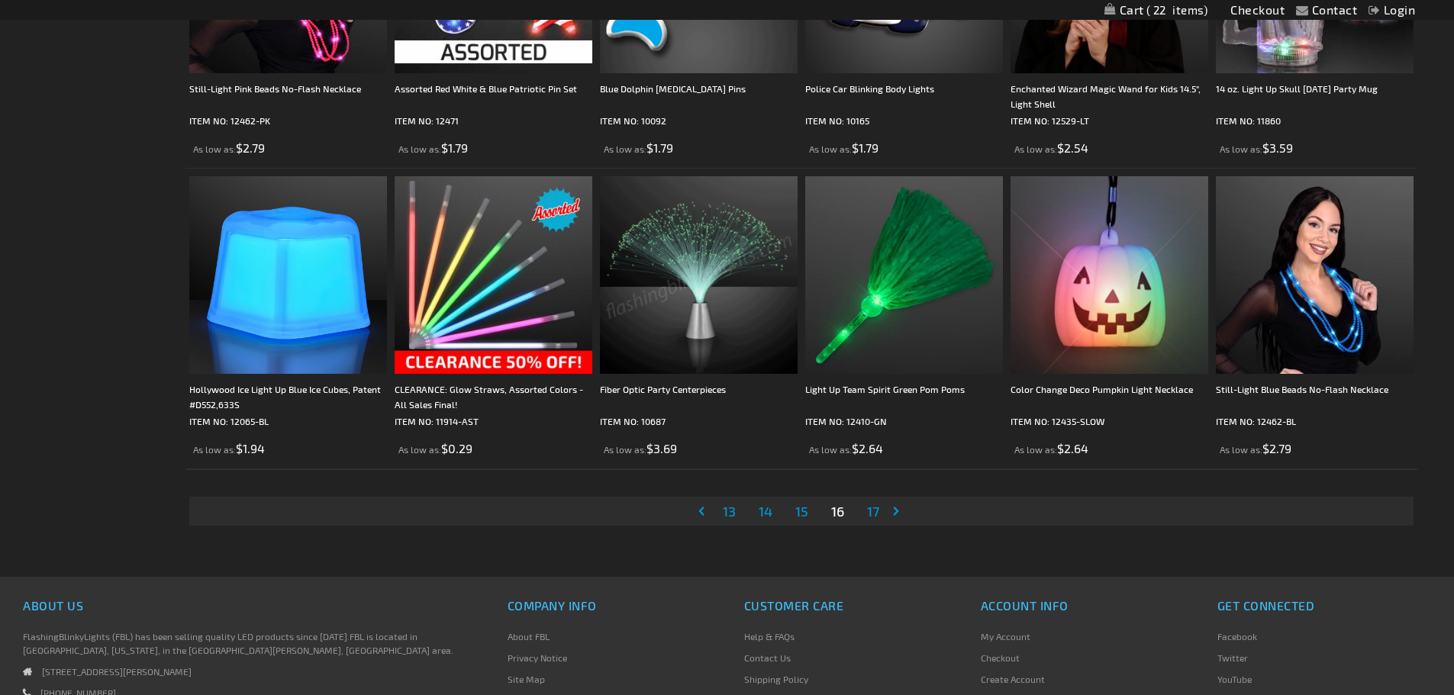
scroll to position [3053, 0]
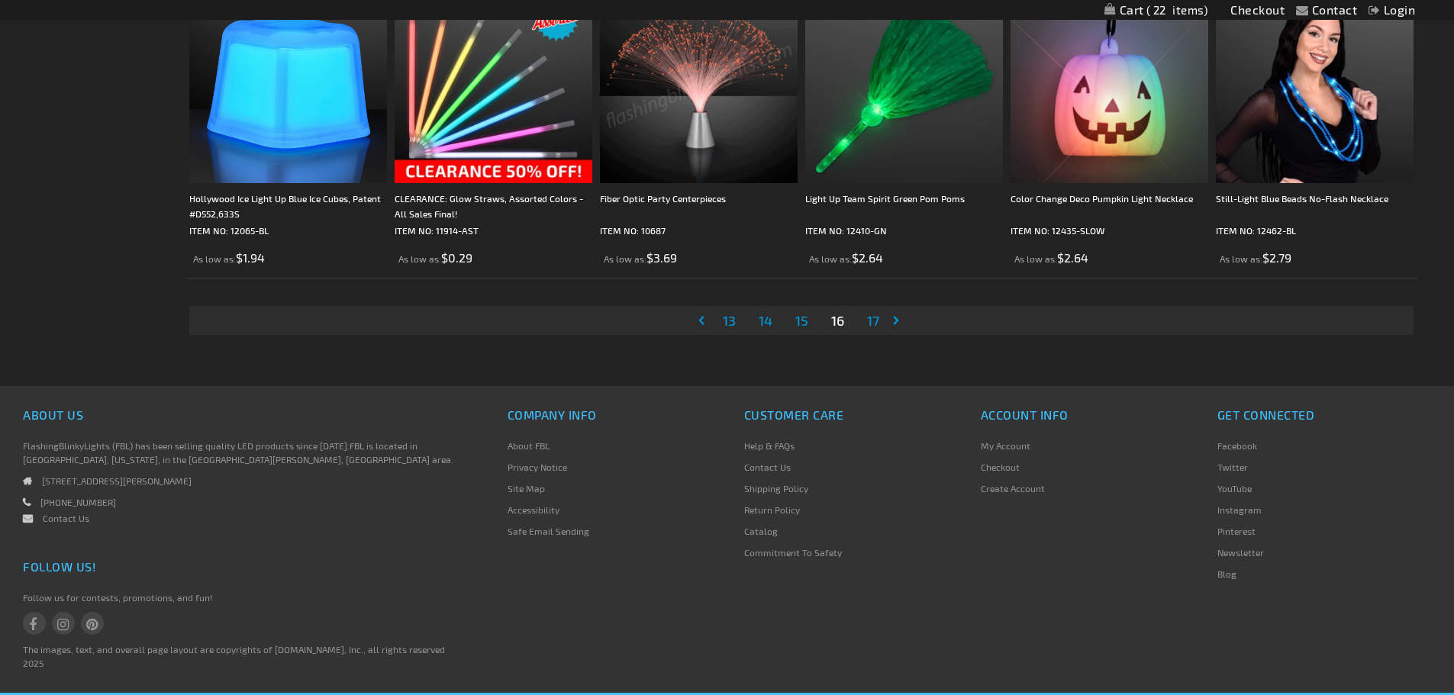
drag, startPoint x: 869, startPoint y: 321, endPoint x: 869, endPoint y: 338, distance: 16.8
click at [869, 323] on span "17" at bounding box center [873, 320] width 12 height 17
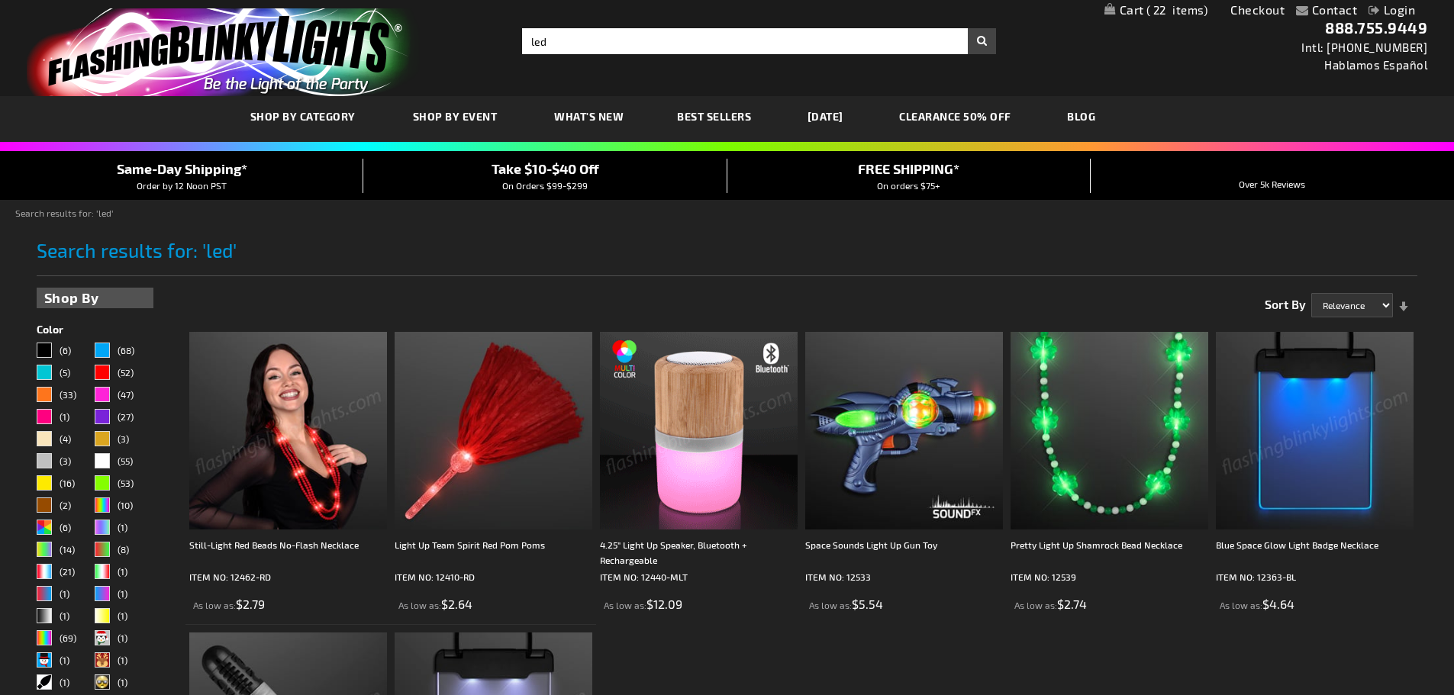
click at [847, 114] on link "[DATE]" at bounding box center [825, 116] width 59 height 51
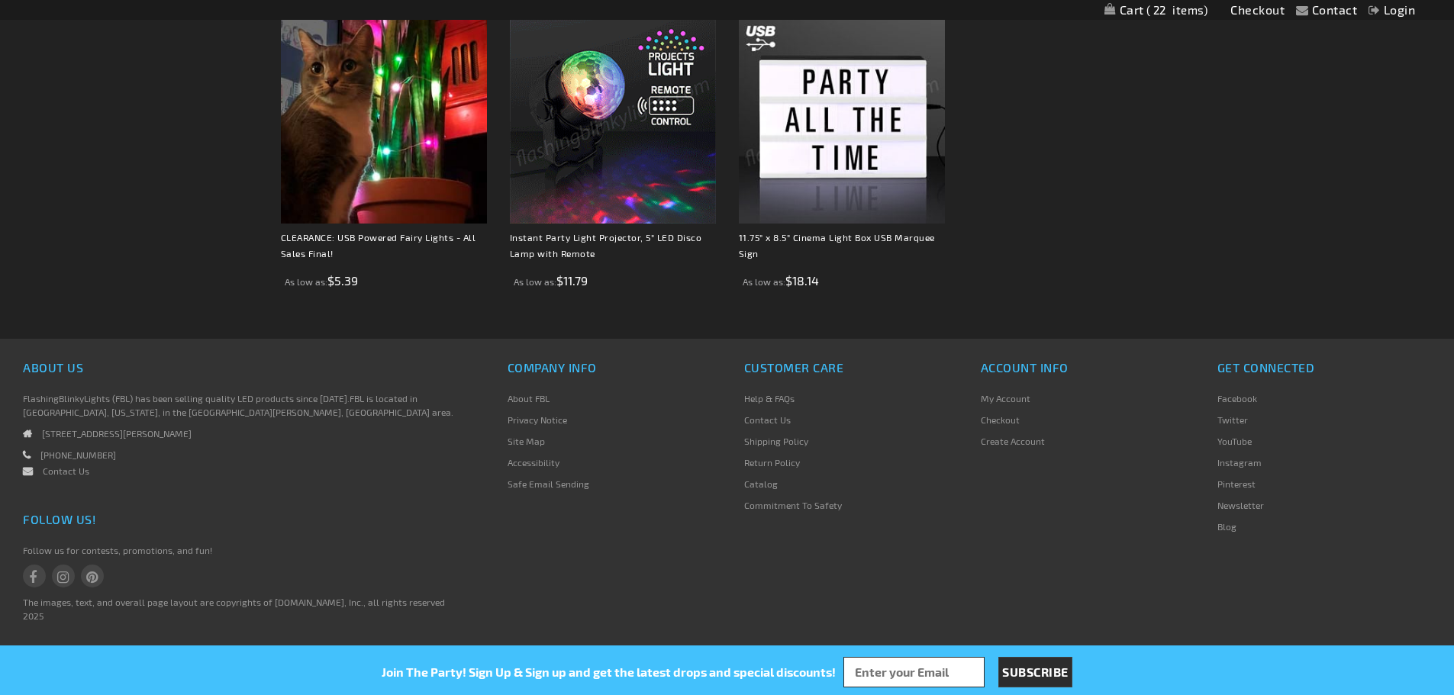
scroll to position [1221, 0]
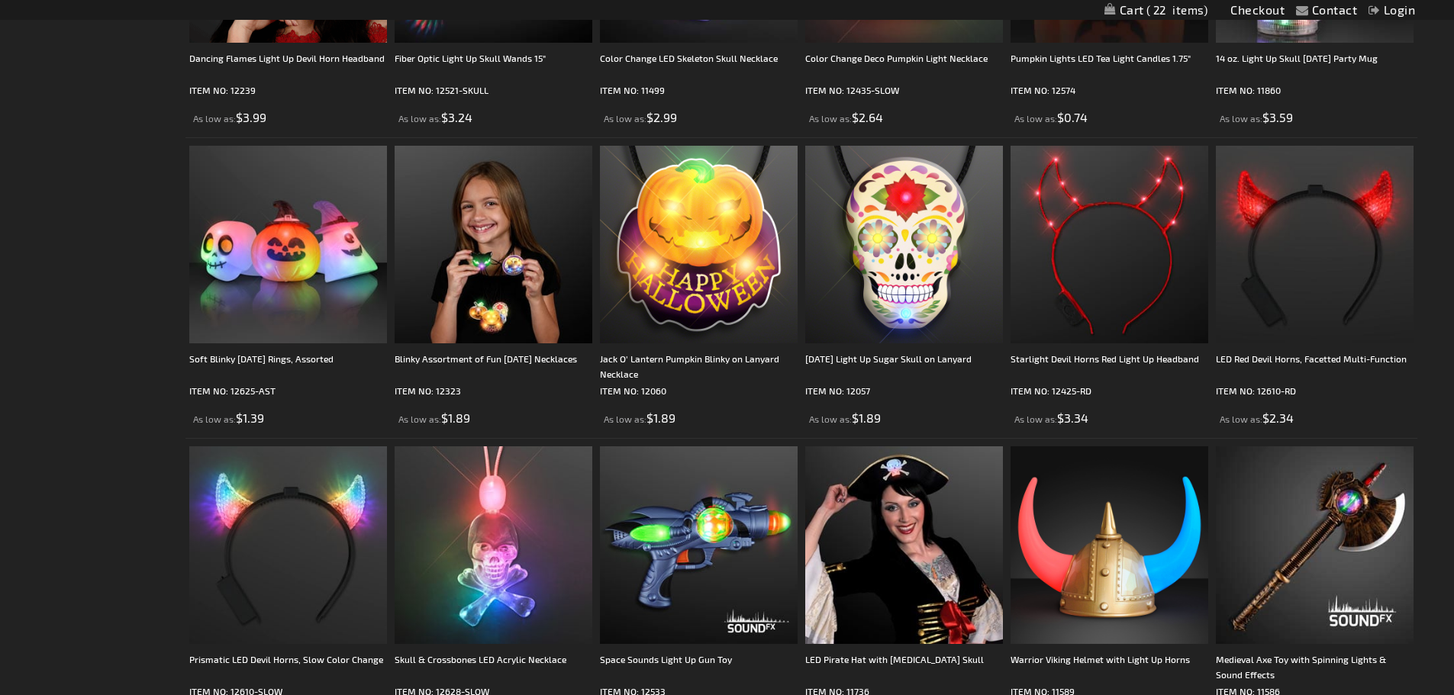
scroll to position [2824, 0]
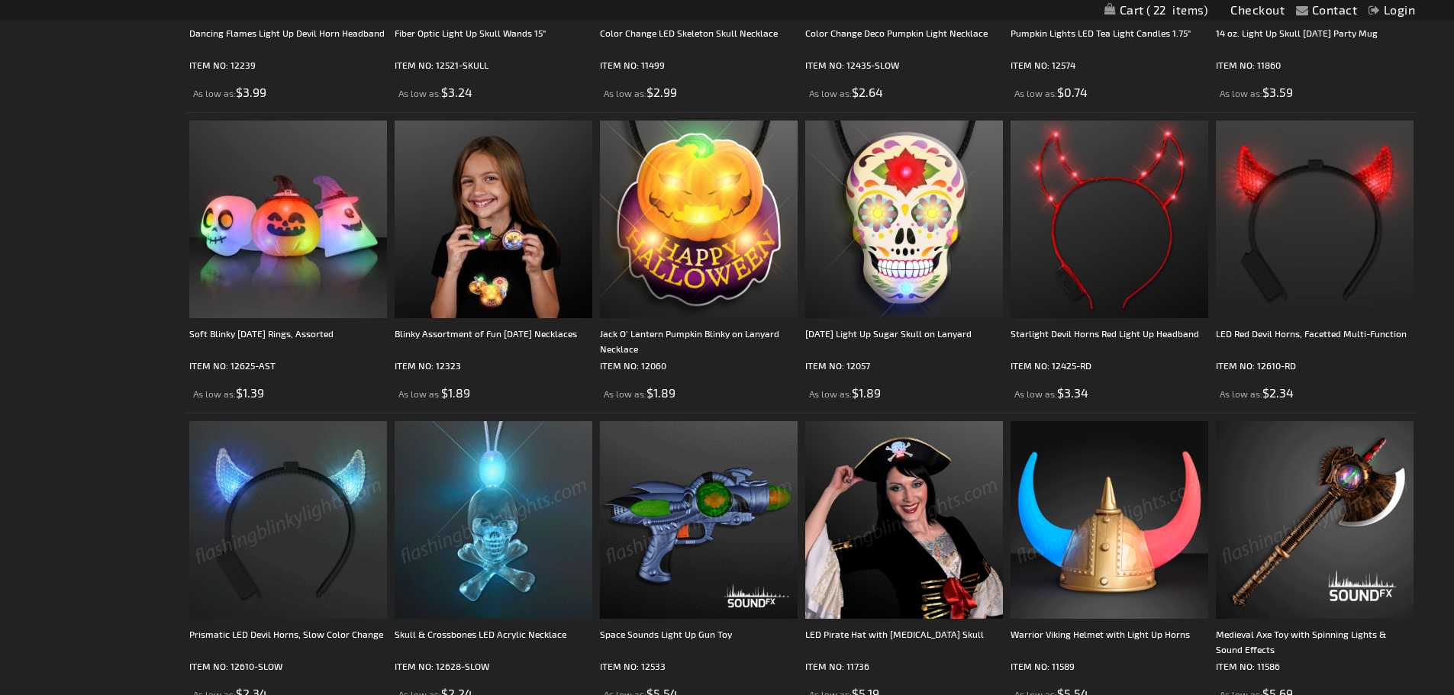
drag, startPoint x: 1430, startPoint y: 636, endPoint x: 1404, endPoint y: 315, distance: 321.6
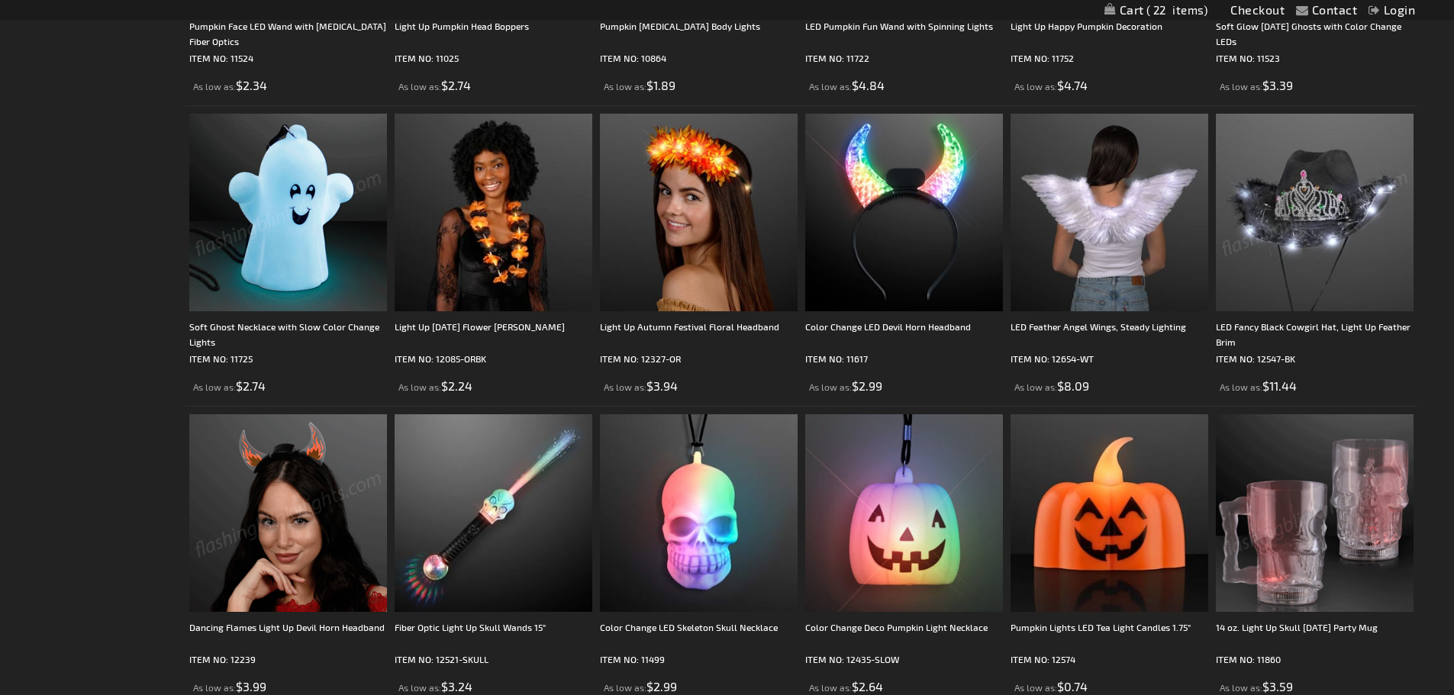
scroll to position [0, 0]
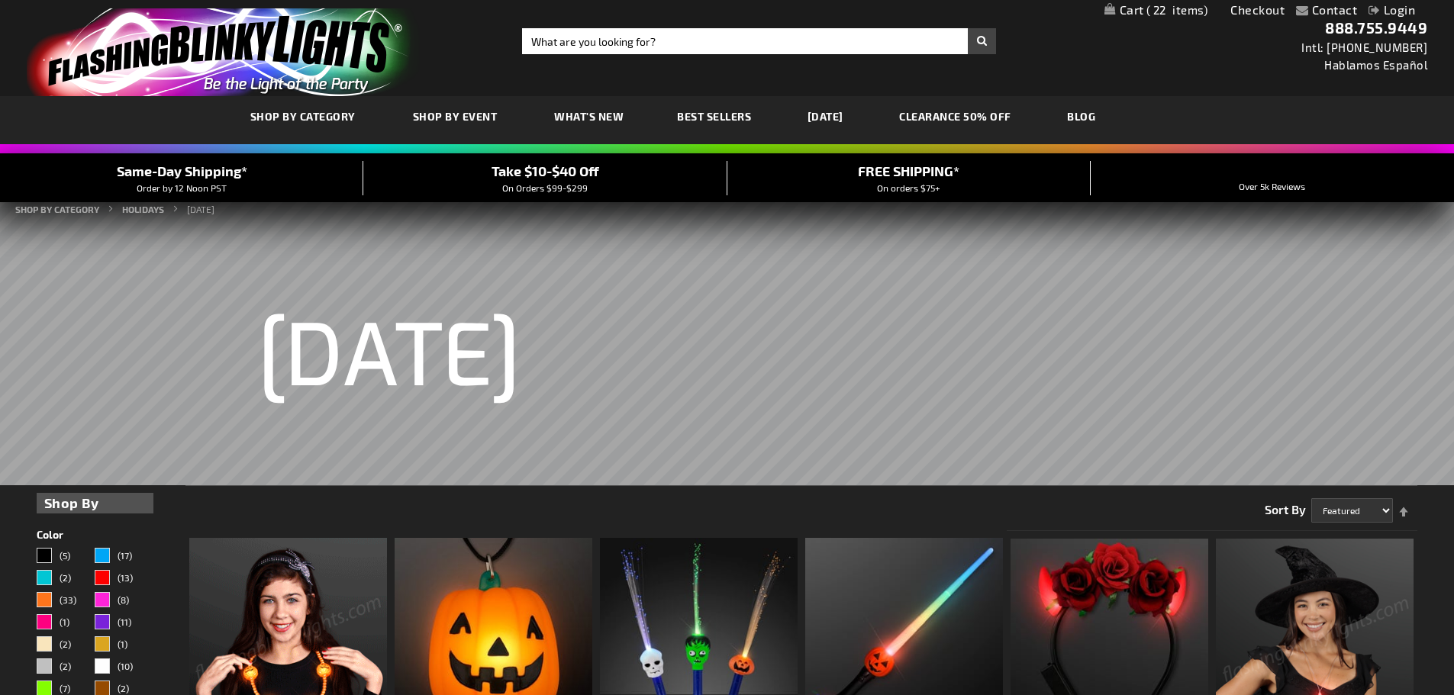
click at [1139, 15] on link "My Cart 22 22 items" at bounding box center [1156, 10] width 104 height 15
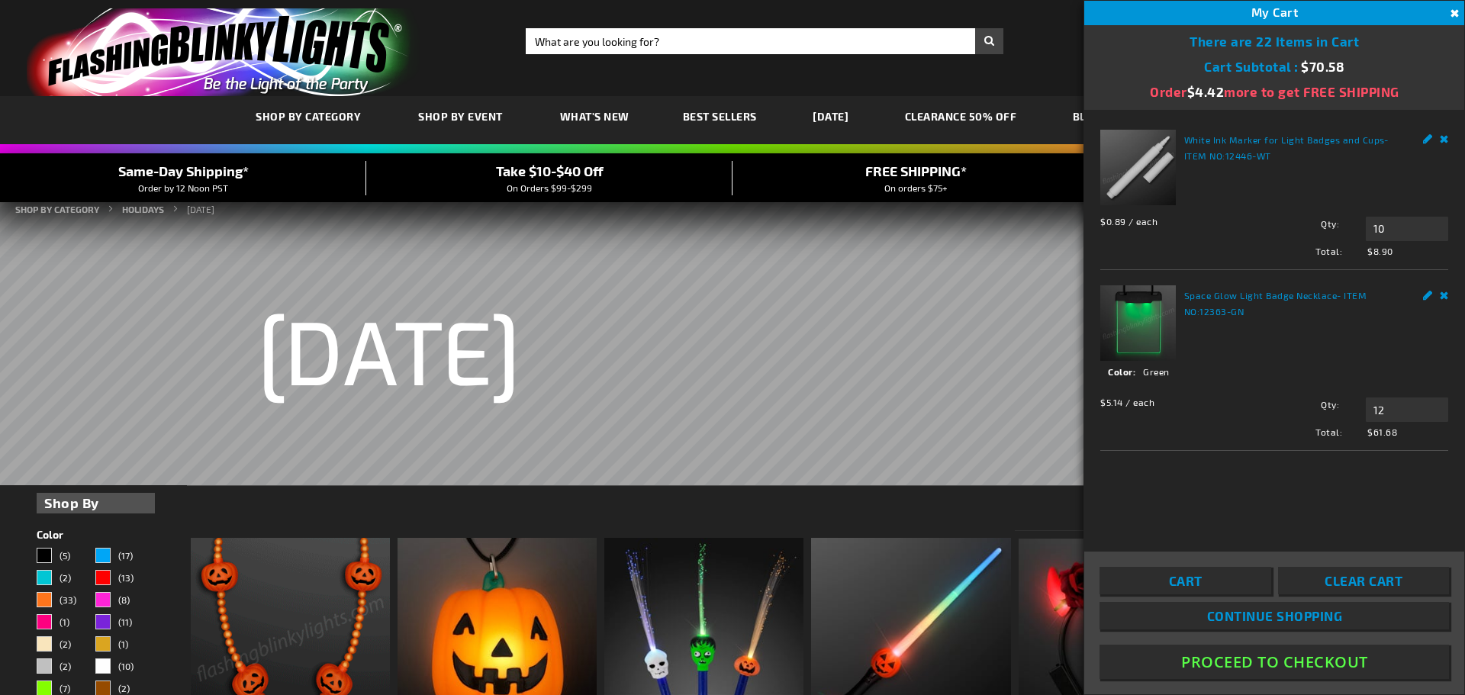
click at [1259, 660] on button "Proceed To Checkout" at bounding box center [1275, 662] width 350 height 34
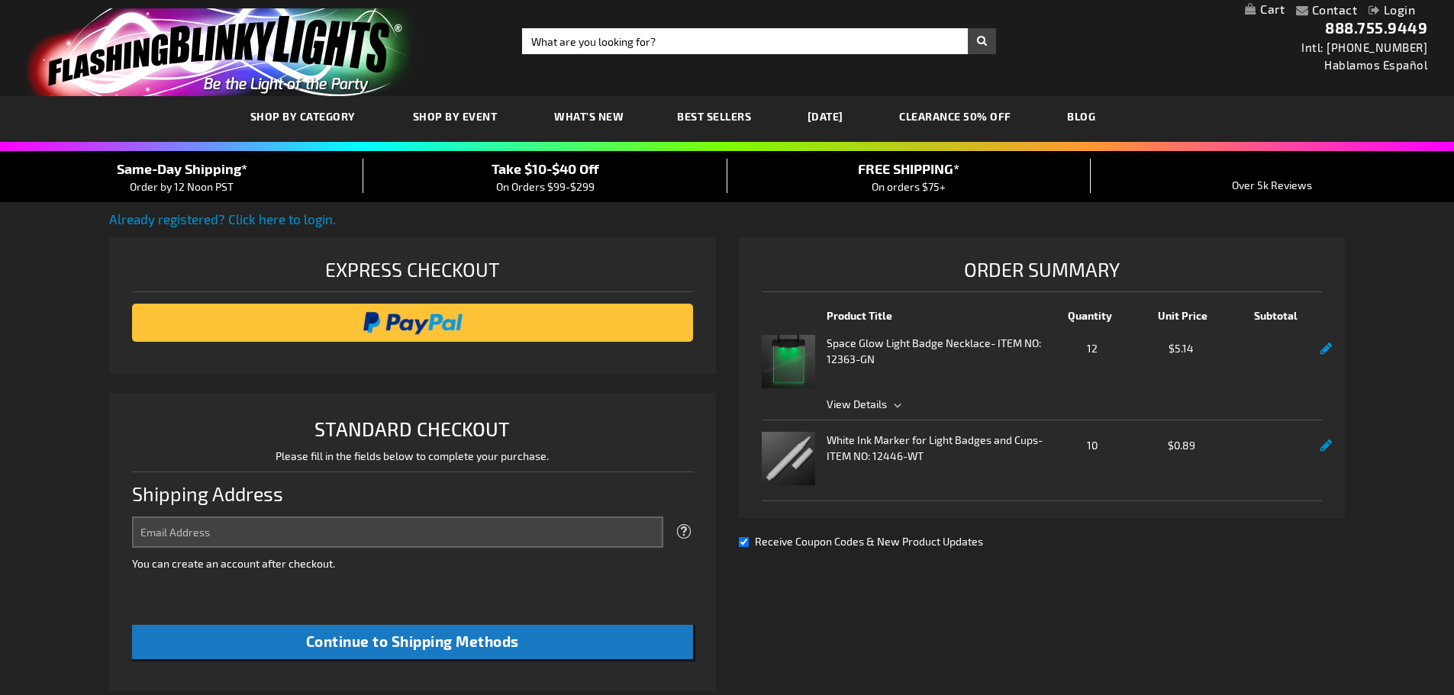
select select "US"
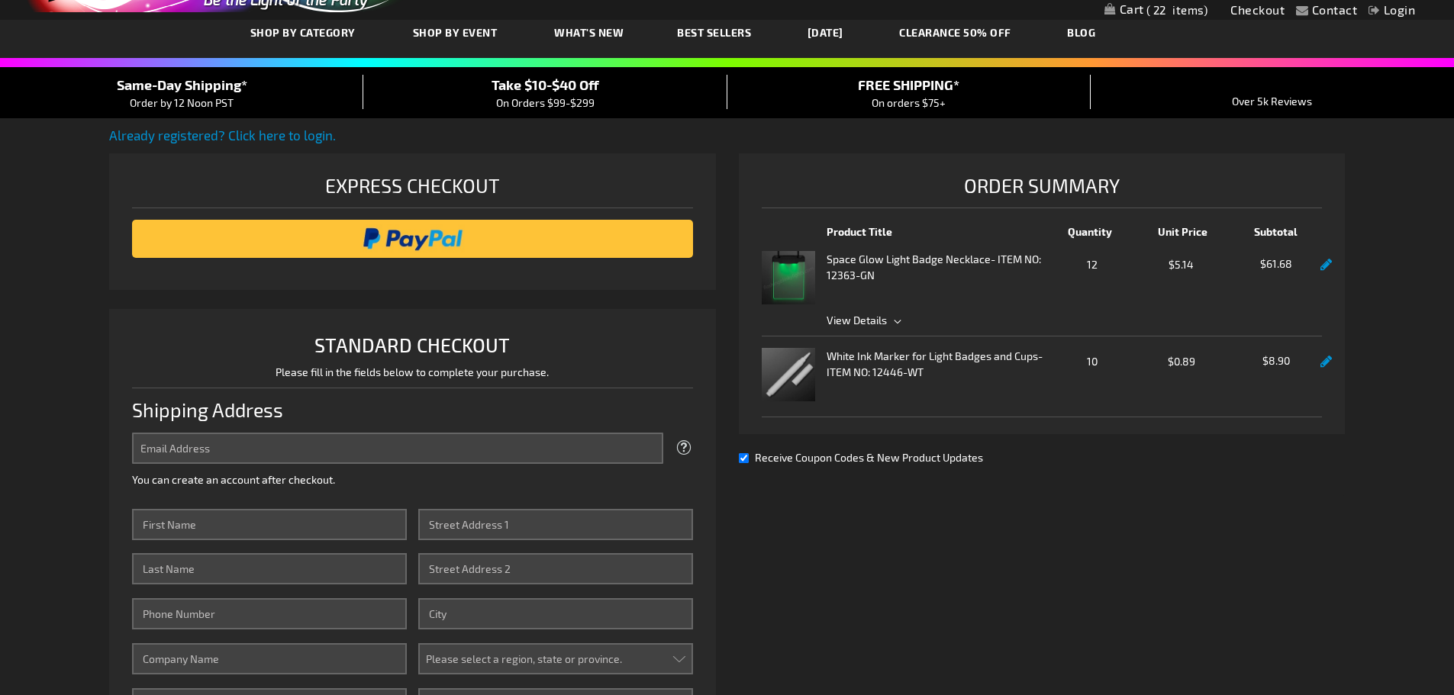
scroll to position [153, 0]
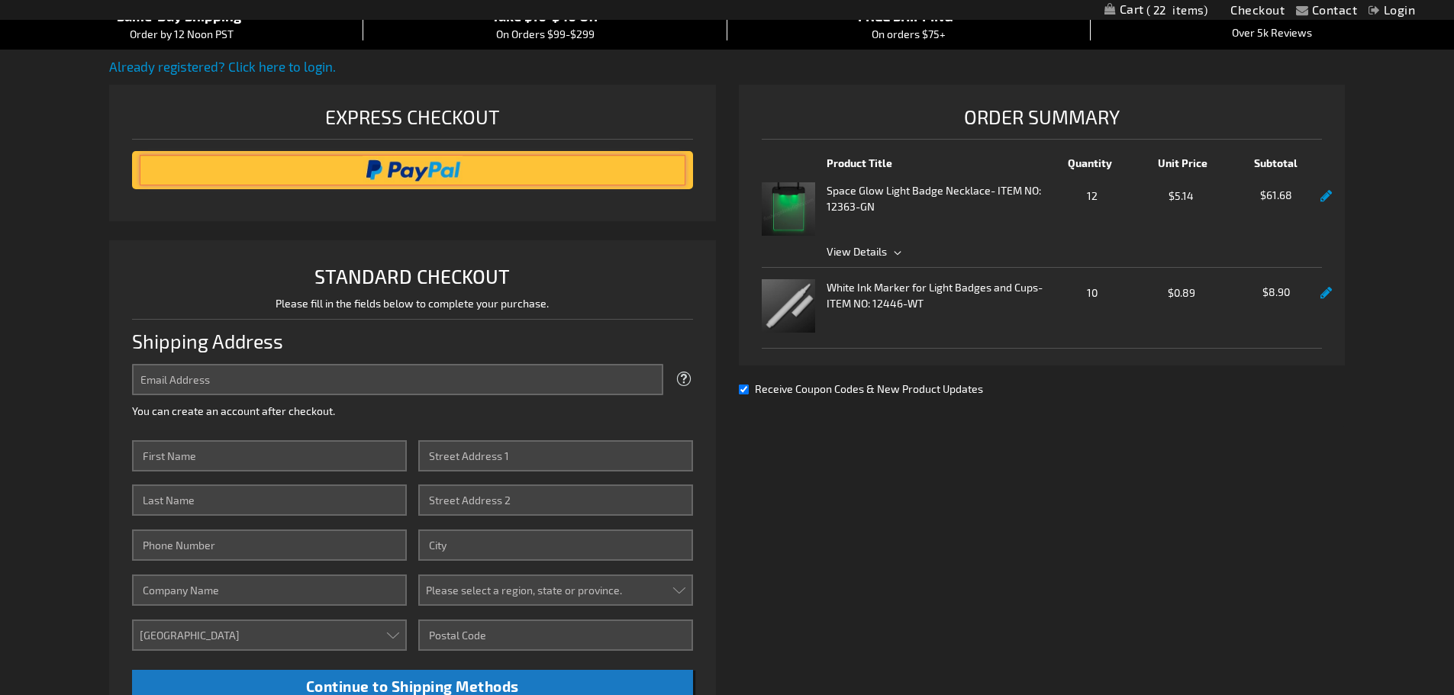
click at [567, 164] on input "image" at bounding box center [413, 170] width 546 height 31
click at [308, 379] on input "Email Address" at bounding box center [397, 379] width 531 height 31
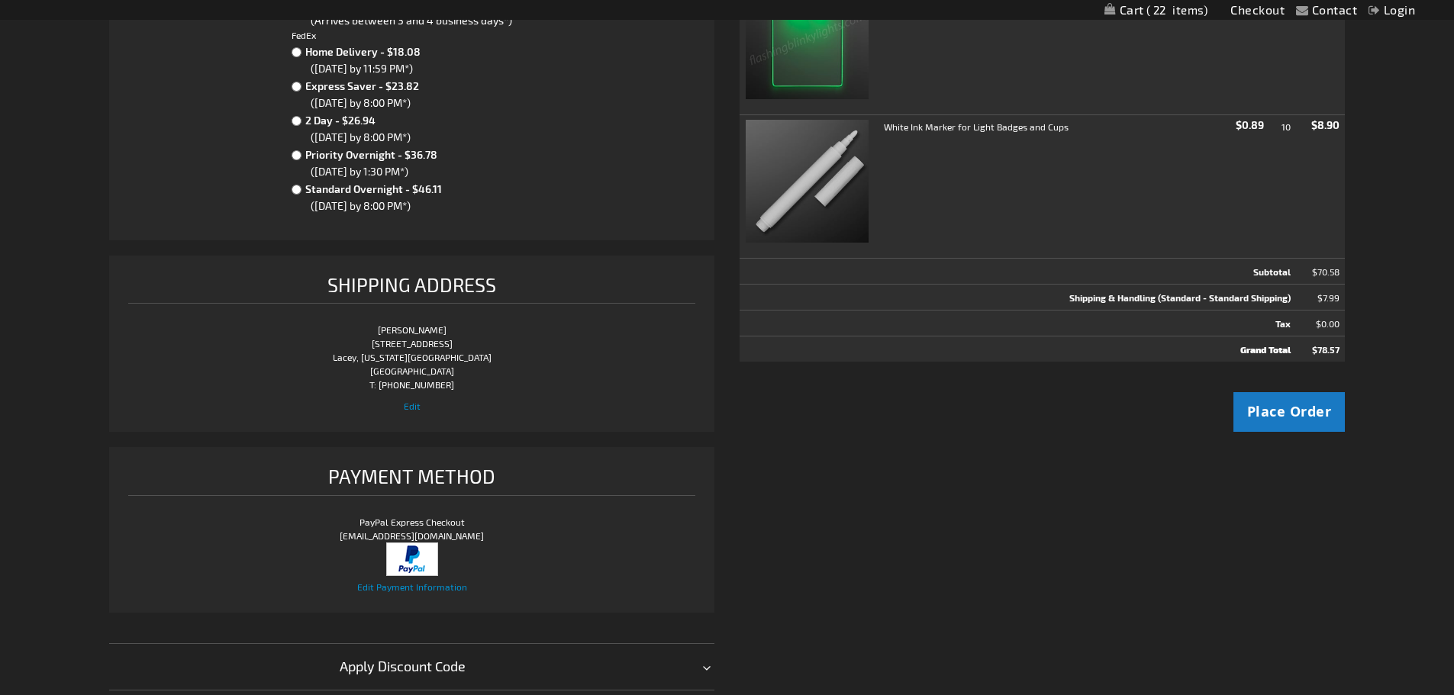
scroll to position [382, 0]
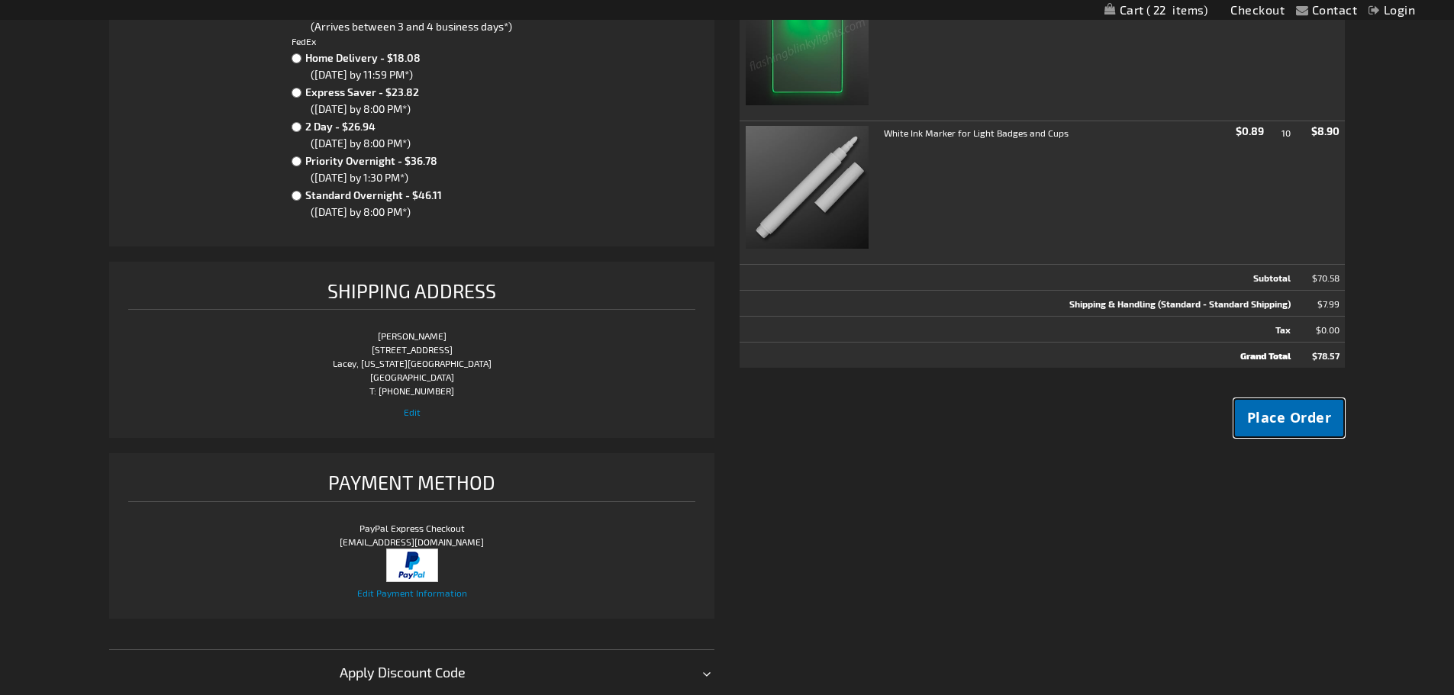
click at [1289, 407] on button "Place Order" at bounding box center [1289, 418] width 112 height 40
